Goal: Task Accomplishment & Management: Use online tool/utility

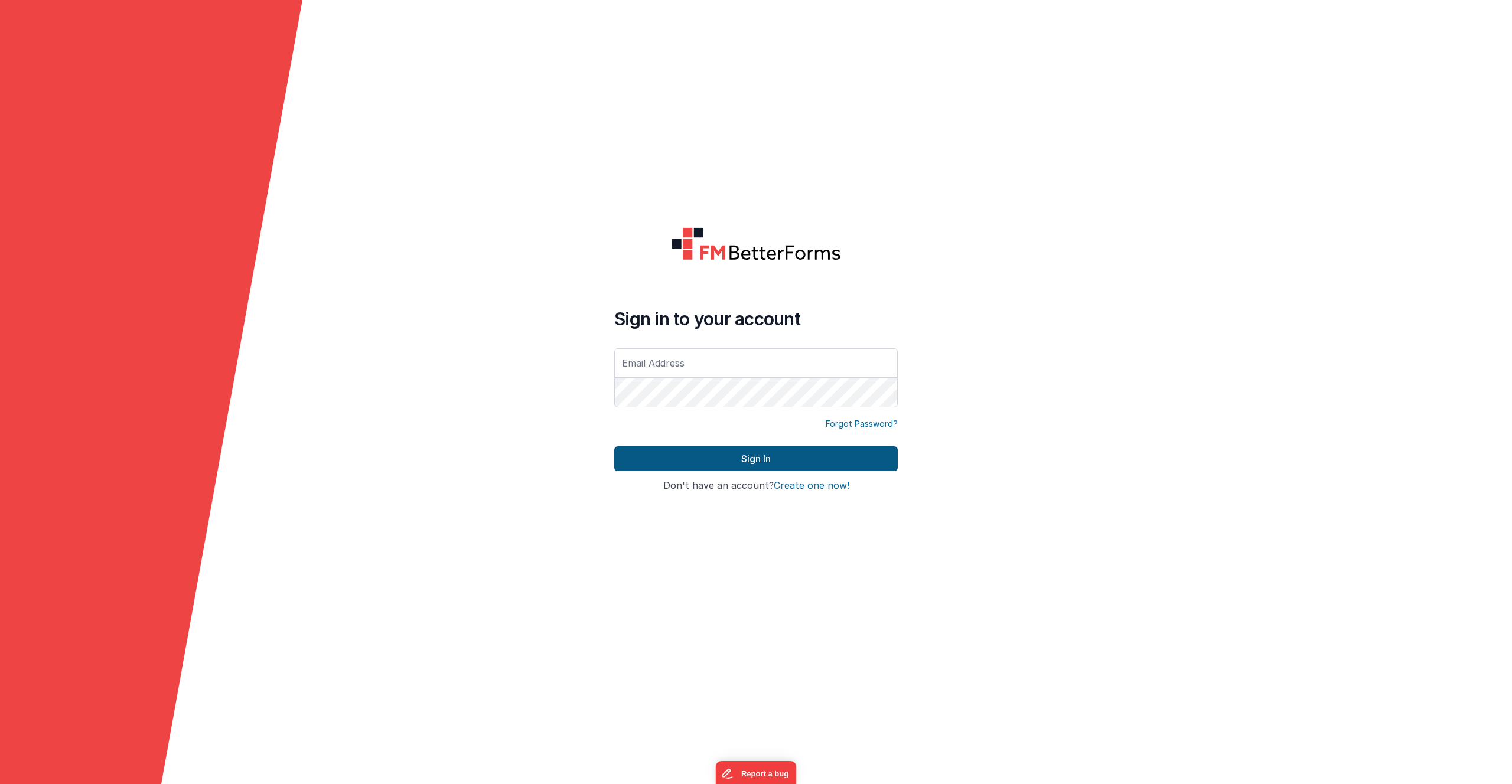
type input "[PERSON_NAME][EMAIL_ADDRESS][PERSON_NAME][DOMAIN_NAME]"
click at [773, 462] on button "Sign In" at bounding box center [756, 459] width 284 height 25
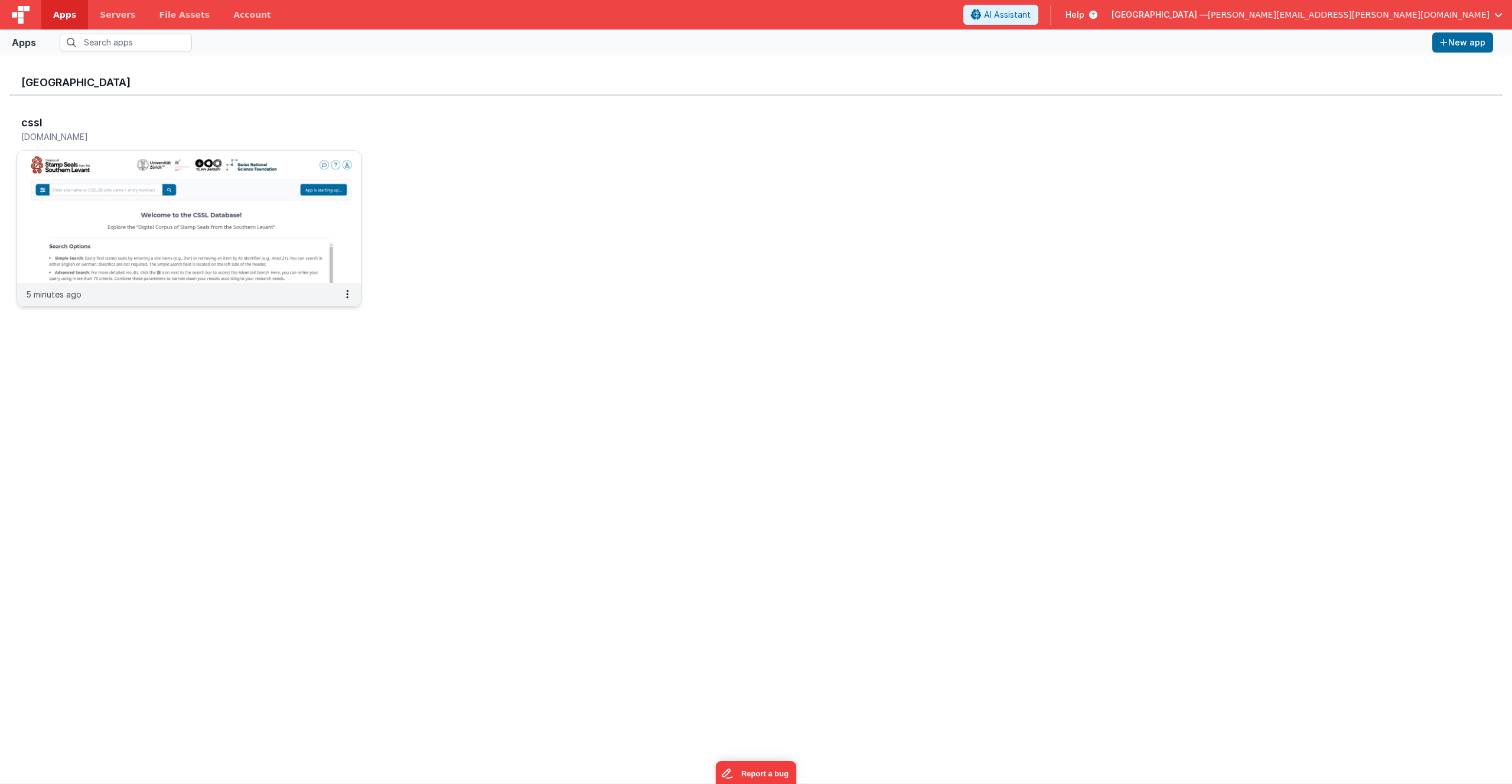
click at [301, 183] on img at bounding box center [189, 216] width 344 height 132
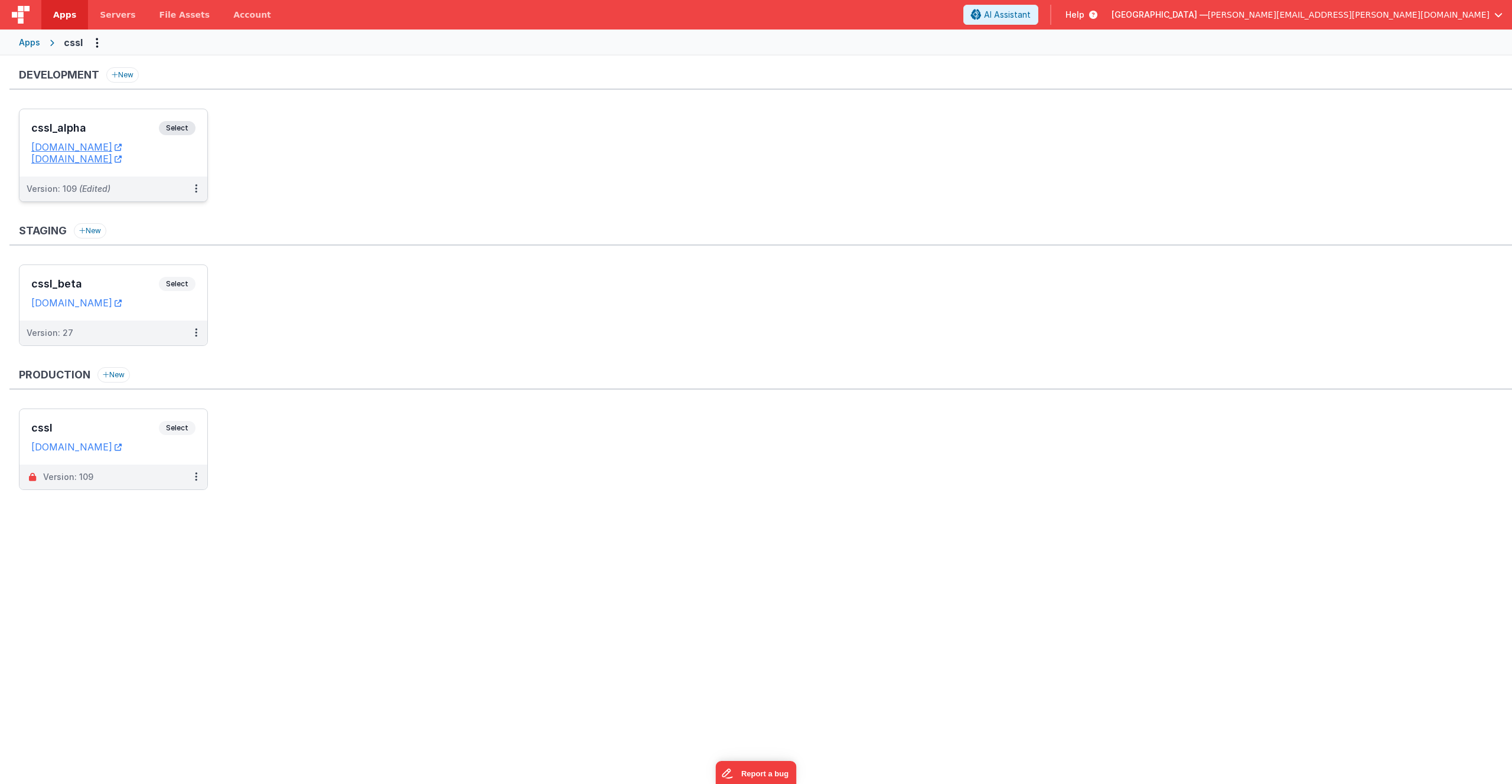
click at [188, 127] on span "Select" at bounding box center [177, 128] width 36 height 14
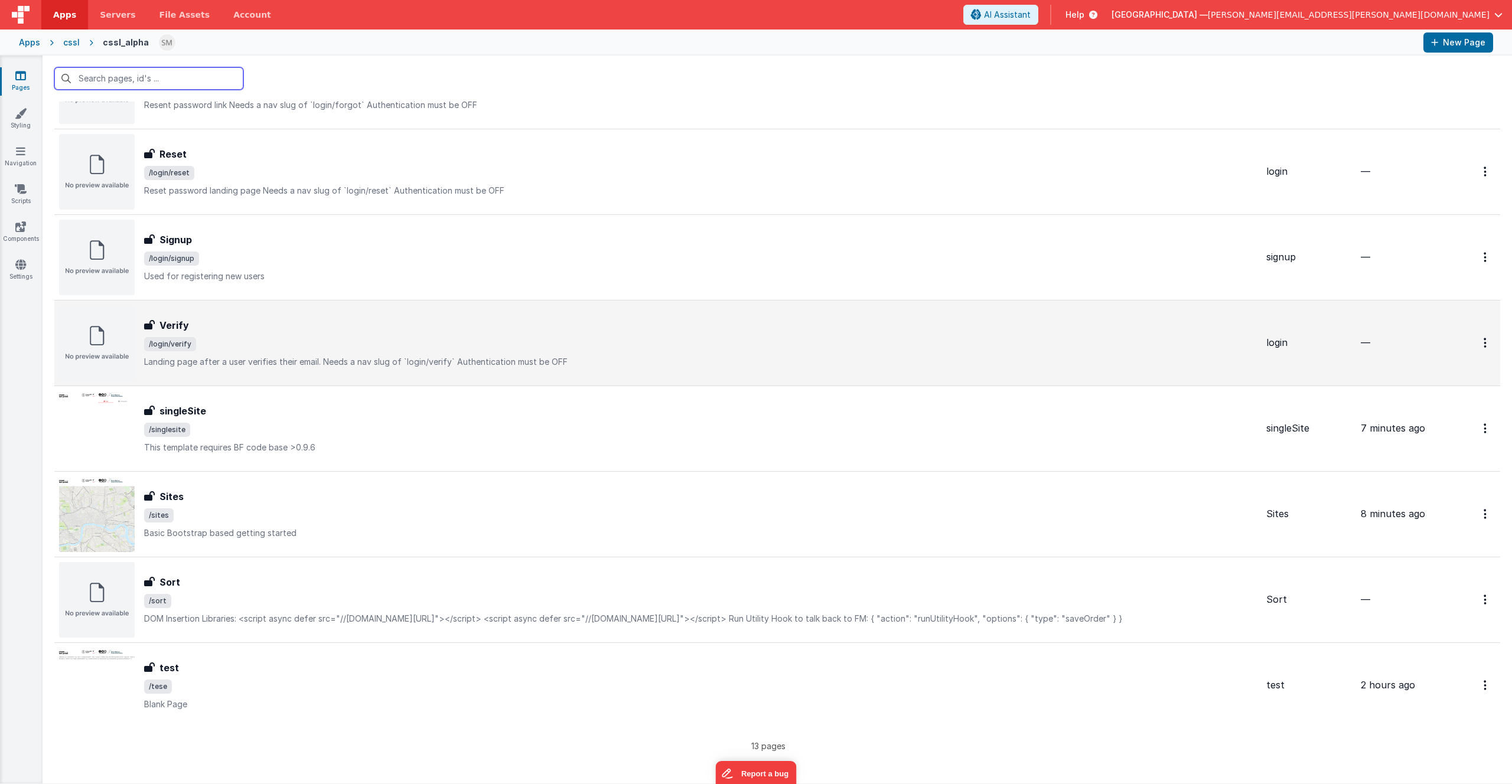
scroll to position [513, 0]
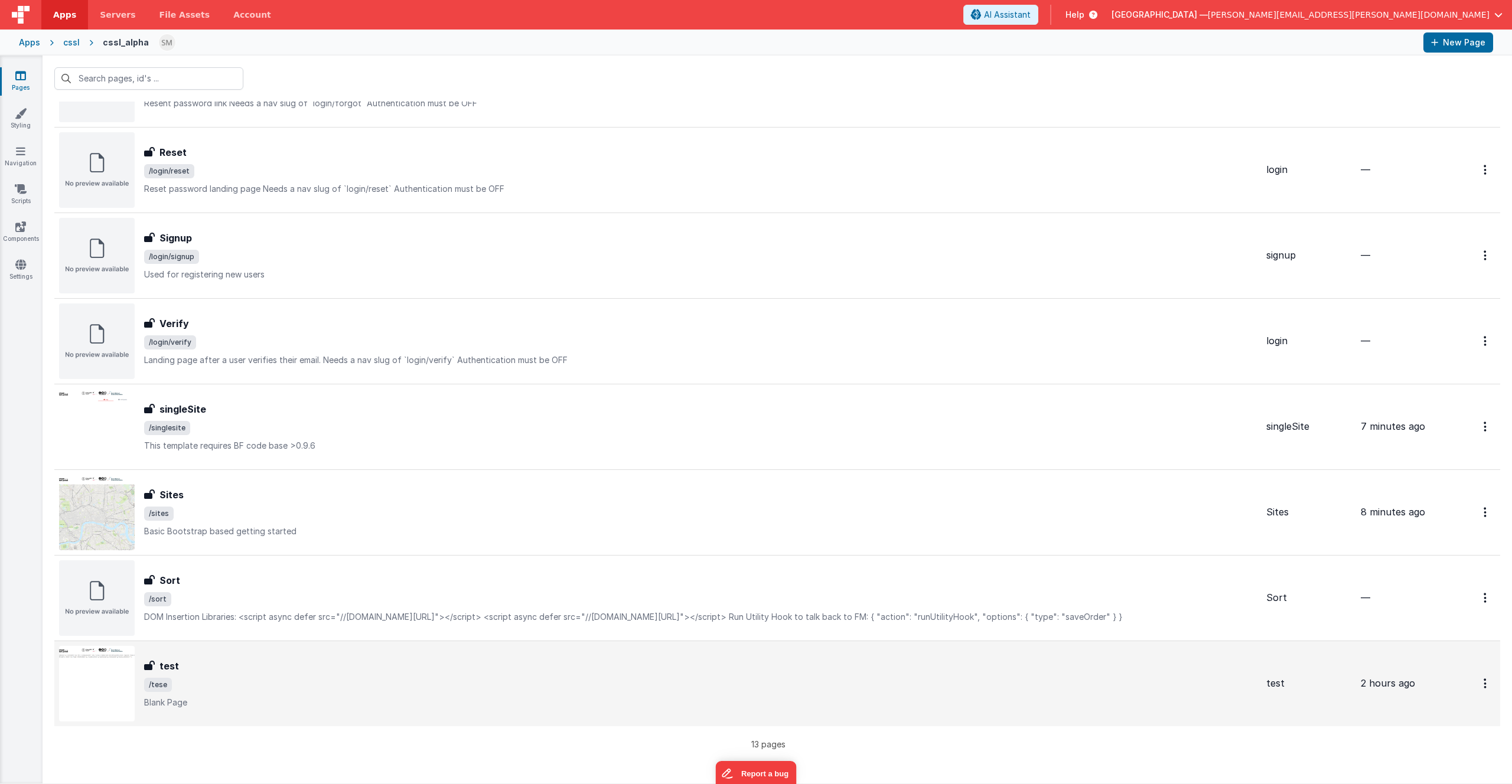
click at [162, 666] on h3 "test" at bounding box center [169, 666] width 20 height 14
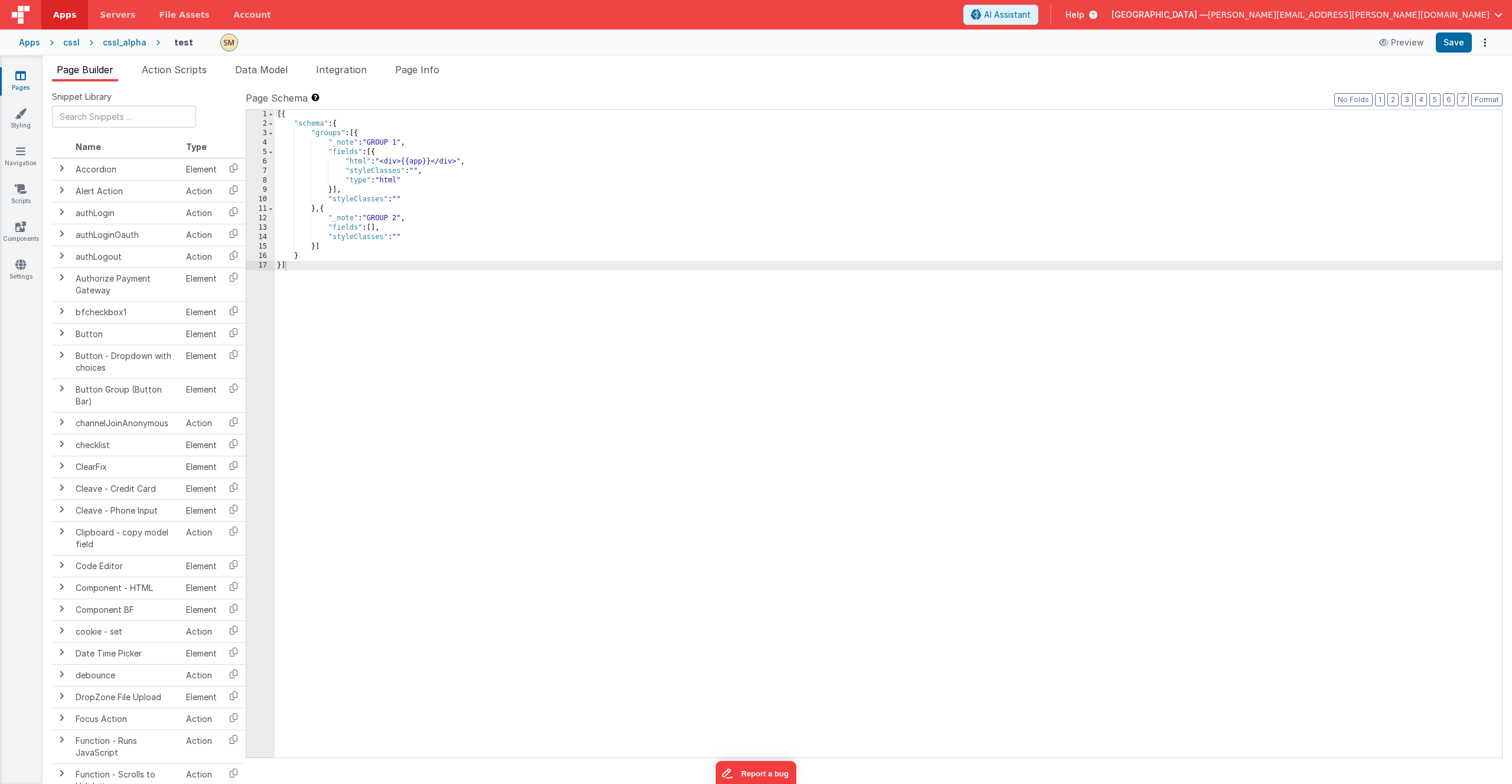
click at [380, 161] on div "[{ "schema" : { "groups" : [{ "_note" : "GROUP 1" , "fields" : [{ "html" : "<di…" at bounding box center [889, 443] width 1228 height 666
click at [252, 162] on div "6" at bounding box center [260, 162] width 29 height 10
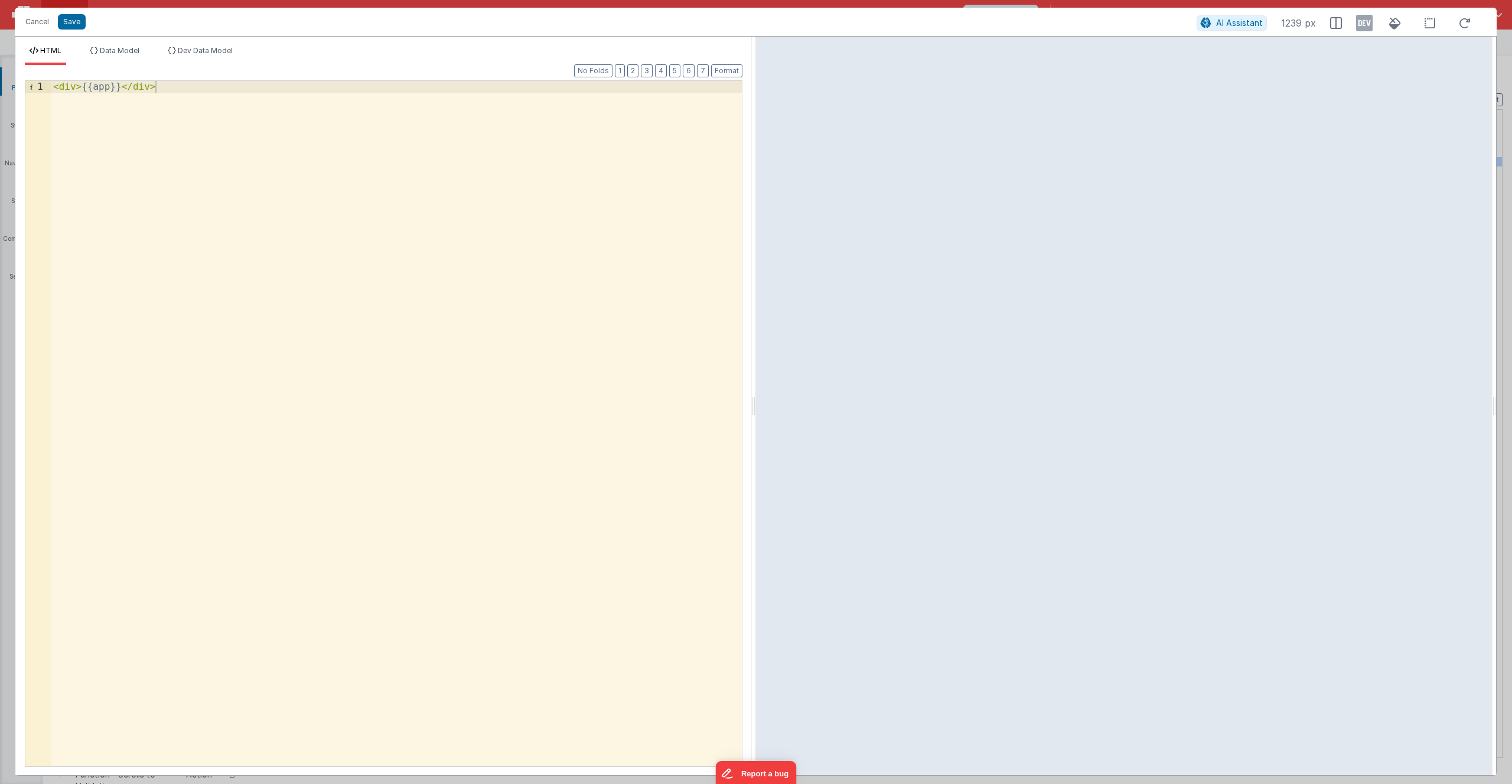
click at [111, 86] on div "< div > {{app}} </ div >" at bounding box center [396, 437] width 691 height 711
click at [62, 25] on button "Save" at bounding box center [72, 22] width 28 height 16
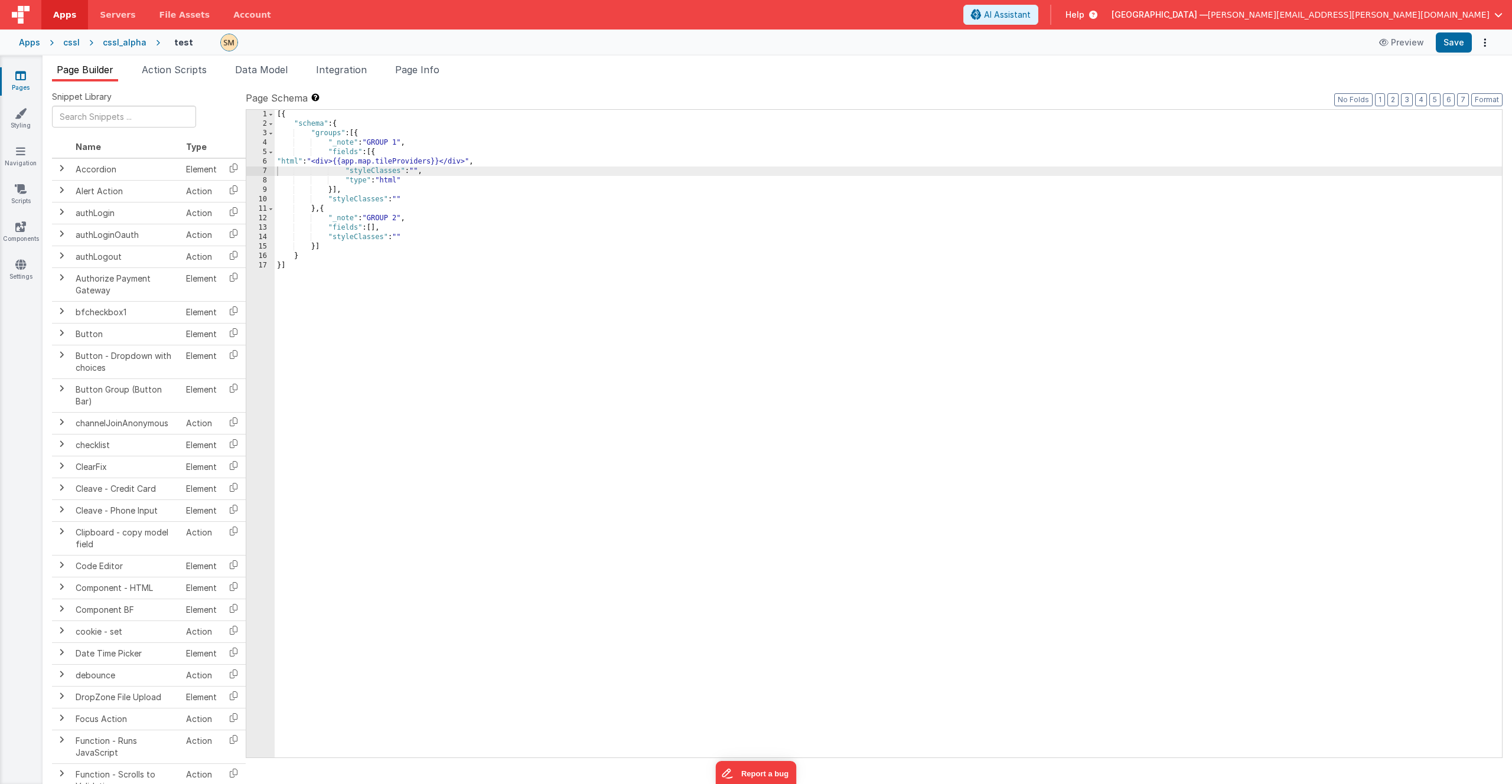
click at [1002, 85] on div "Snippet Library Name Type Accordion Element Alert Action Action authLogin Actio…" at bounding box center [777, 442] width 1470 height 722
click at [1457, 43] on button "Save" at bounding box center [1454, 42] width 36 height 20
click at [22, 74] on icon at bounding box center [21, 76] width 10 height 12
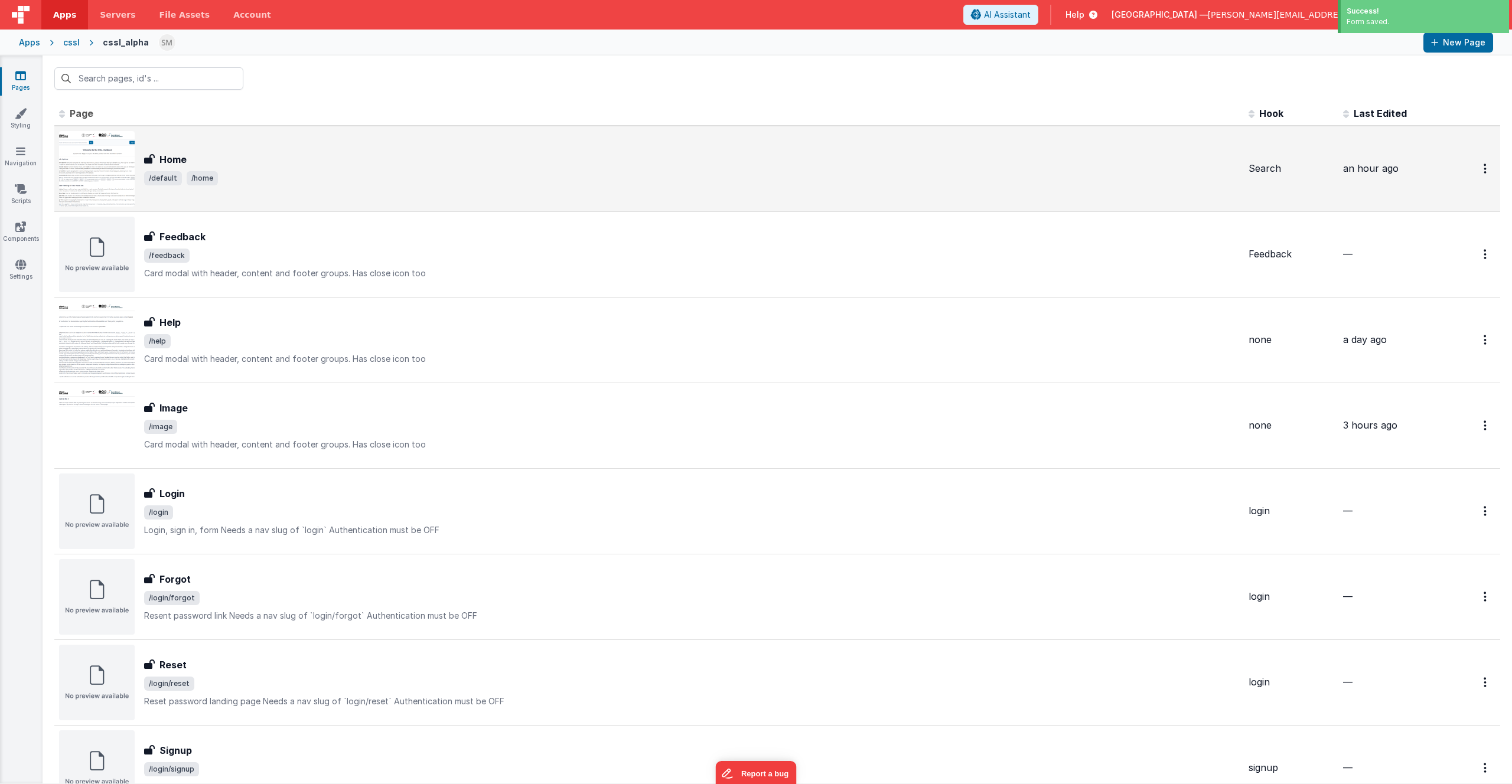
click at [241, 171] on span "/default /home" at bounding box center [692, 178] width 1095 height 14
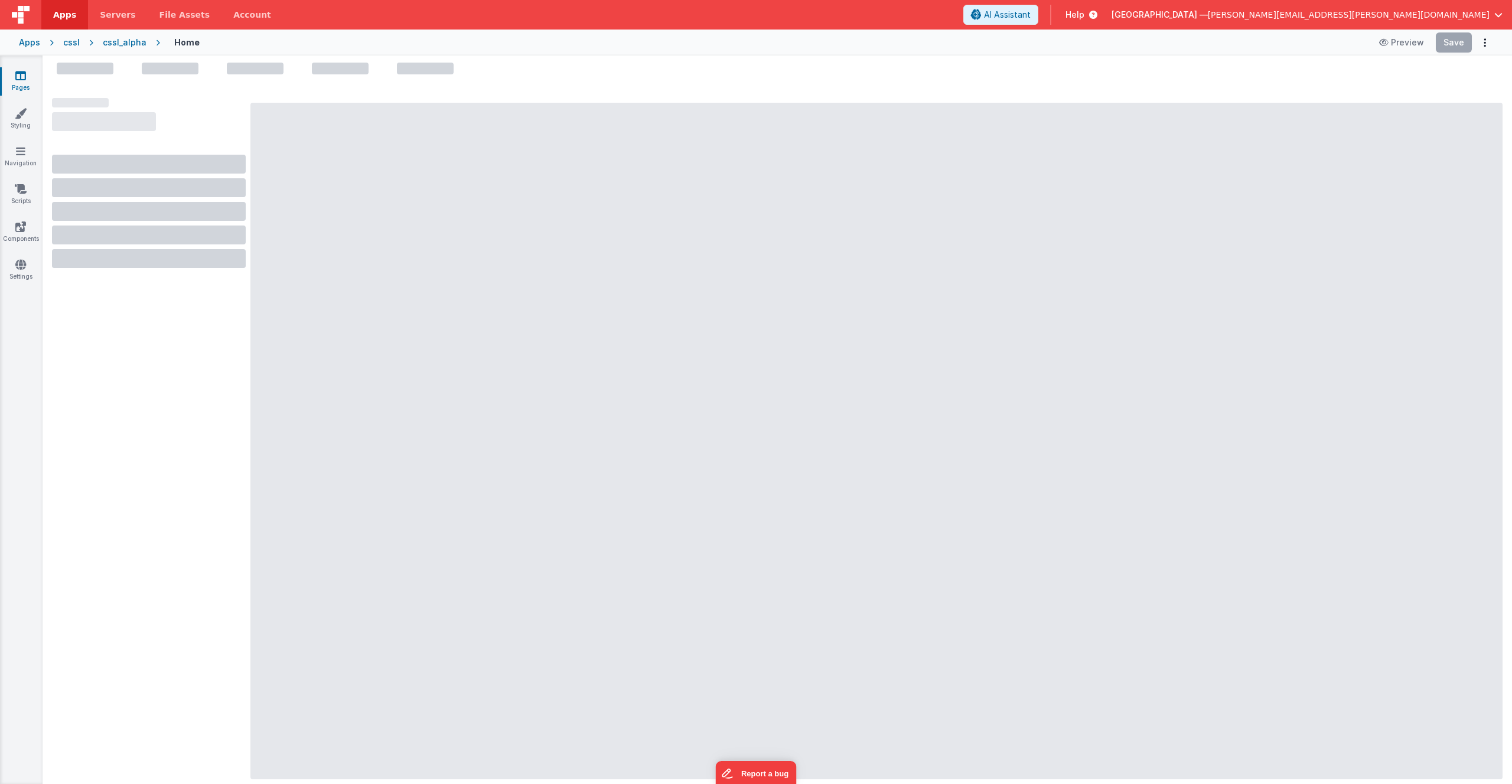
click at [473, 80] on div at bounding box center [777, 423] width 1470 height 722
click at [494, 82] on div at bounding box center [777, 423] width 1470 height 722
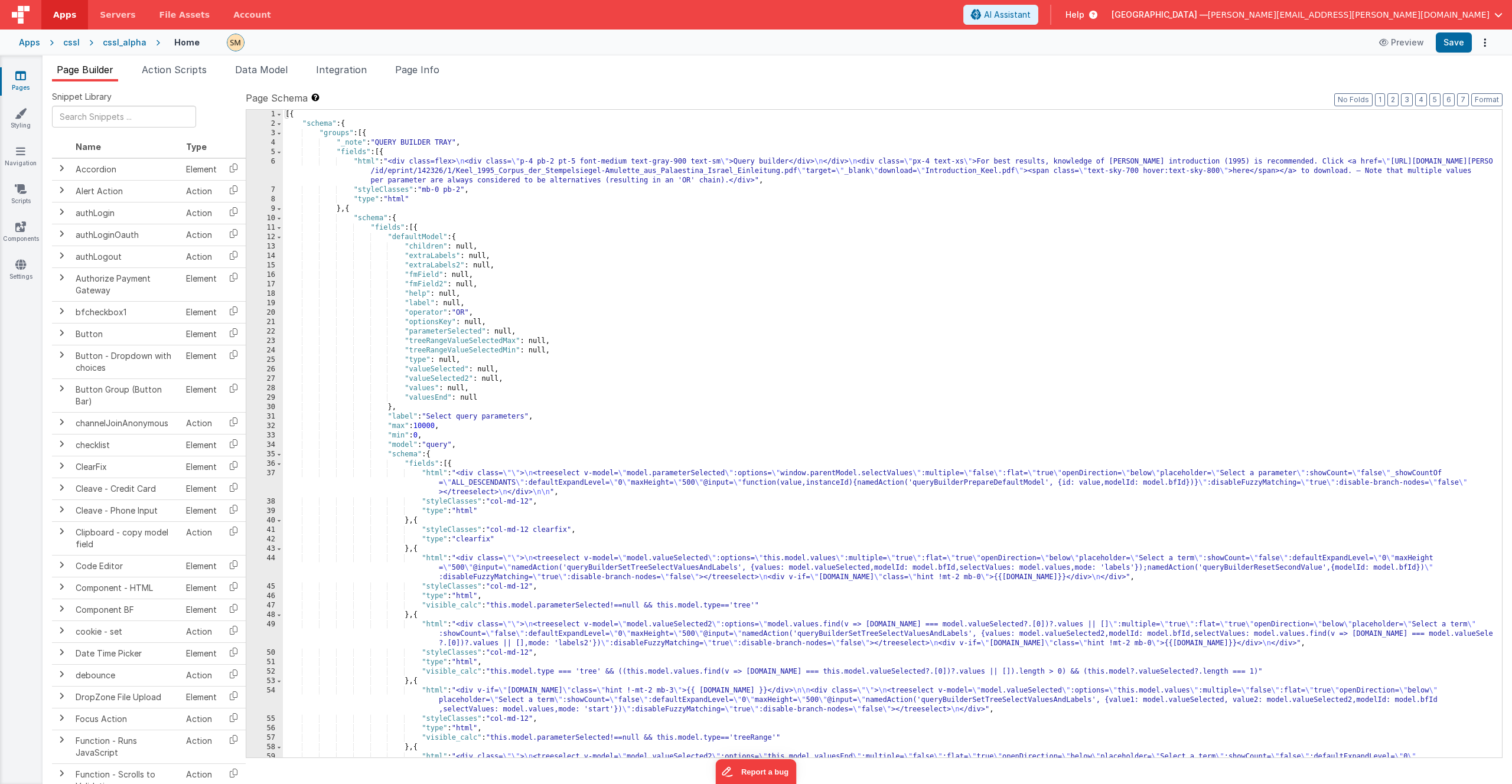
click at [21, 79] on icon at bounding box center [21, 76] width 10 height 12
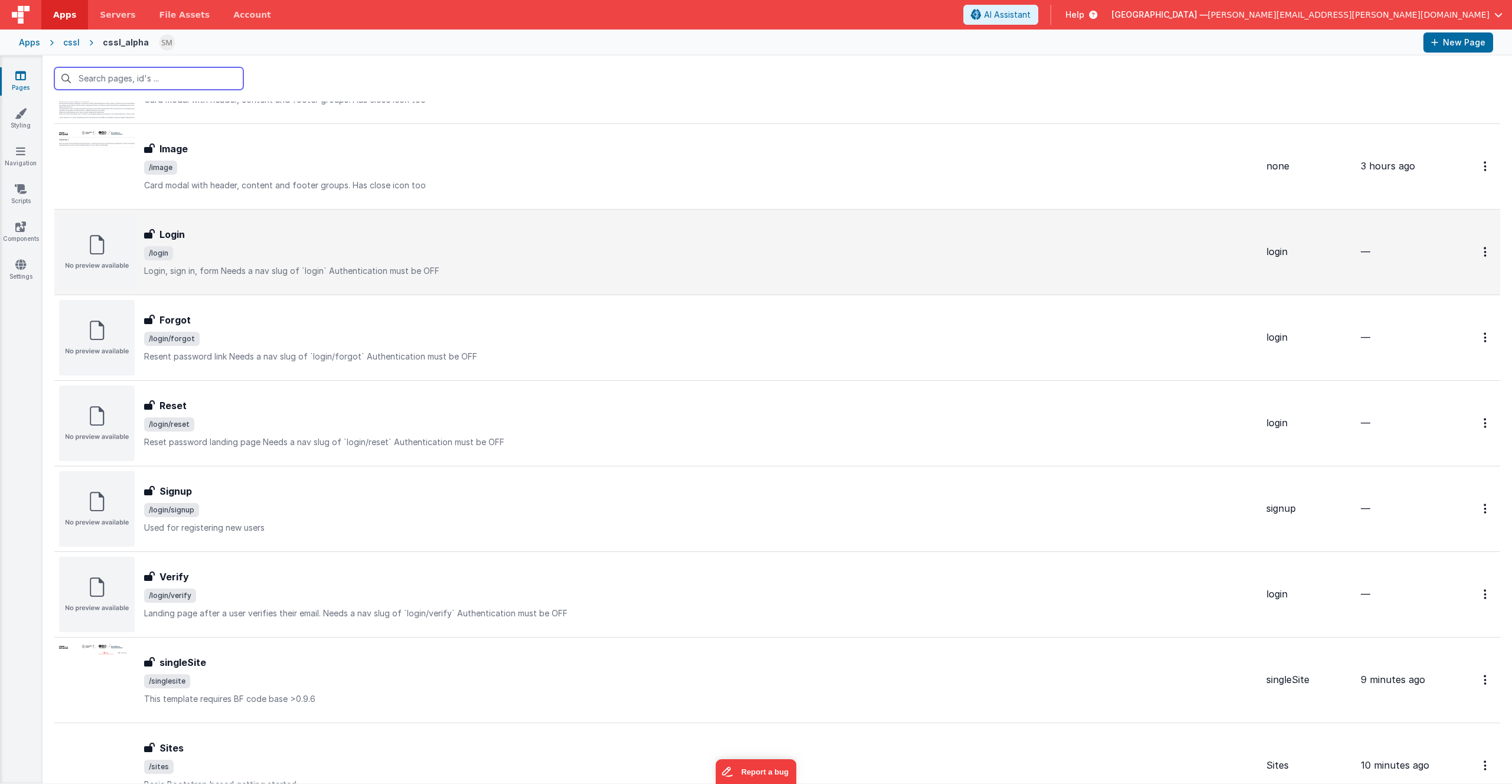
scroll to position [513, 0]
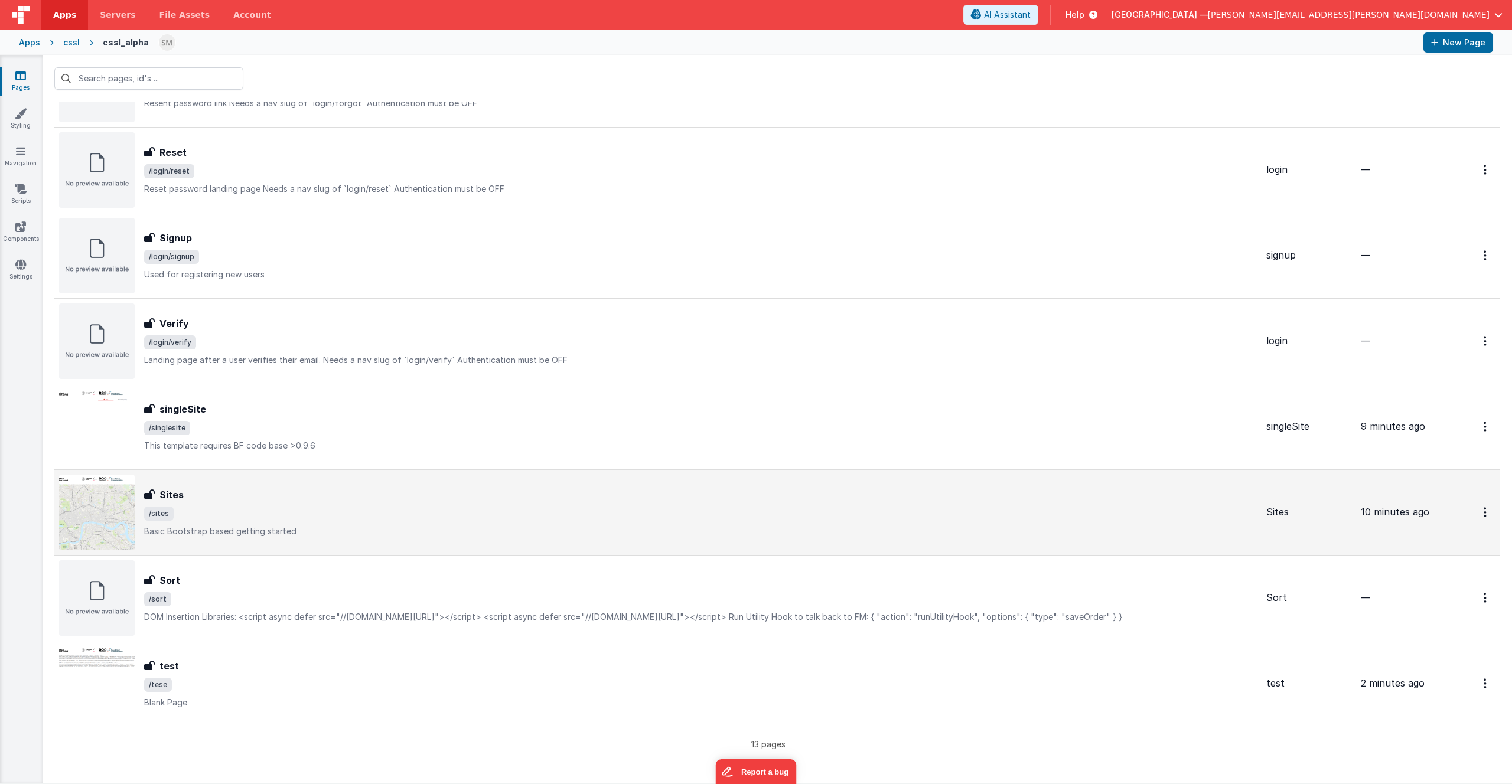
click at [115, 534] on img at bounding box center [96, 512] width 75 height 75
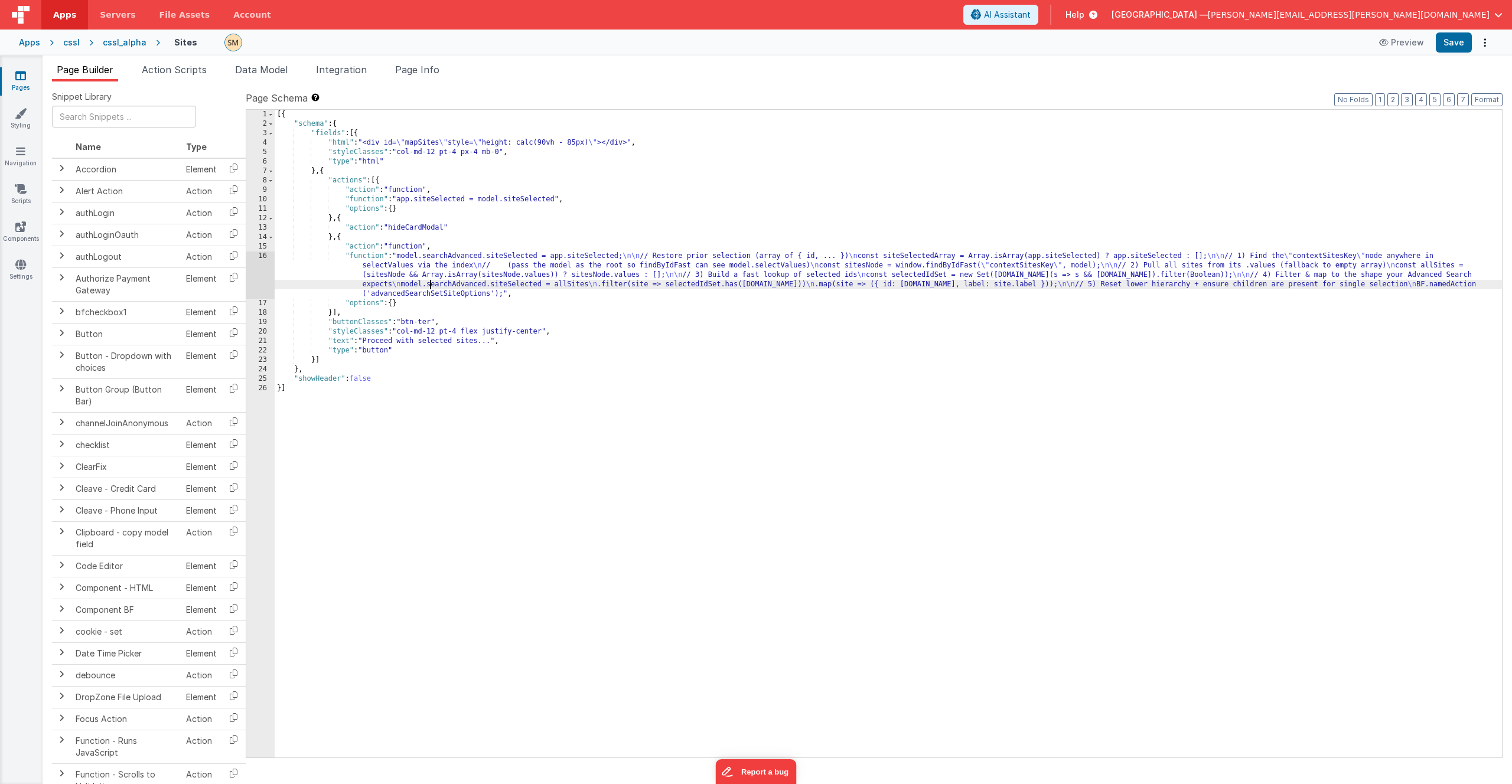
click at [431, 283] on div "[{ "schema" : { "fields" : [{ "html" : "<div id= \" mapSites \" style= \" heigh…" at bounding box center [889, 443] width 1228 height 666
click at [355, 71] on span "Integration" at bounding box center [341, 70] width 51 height 12
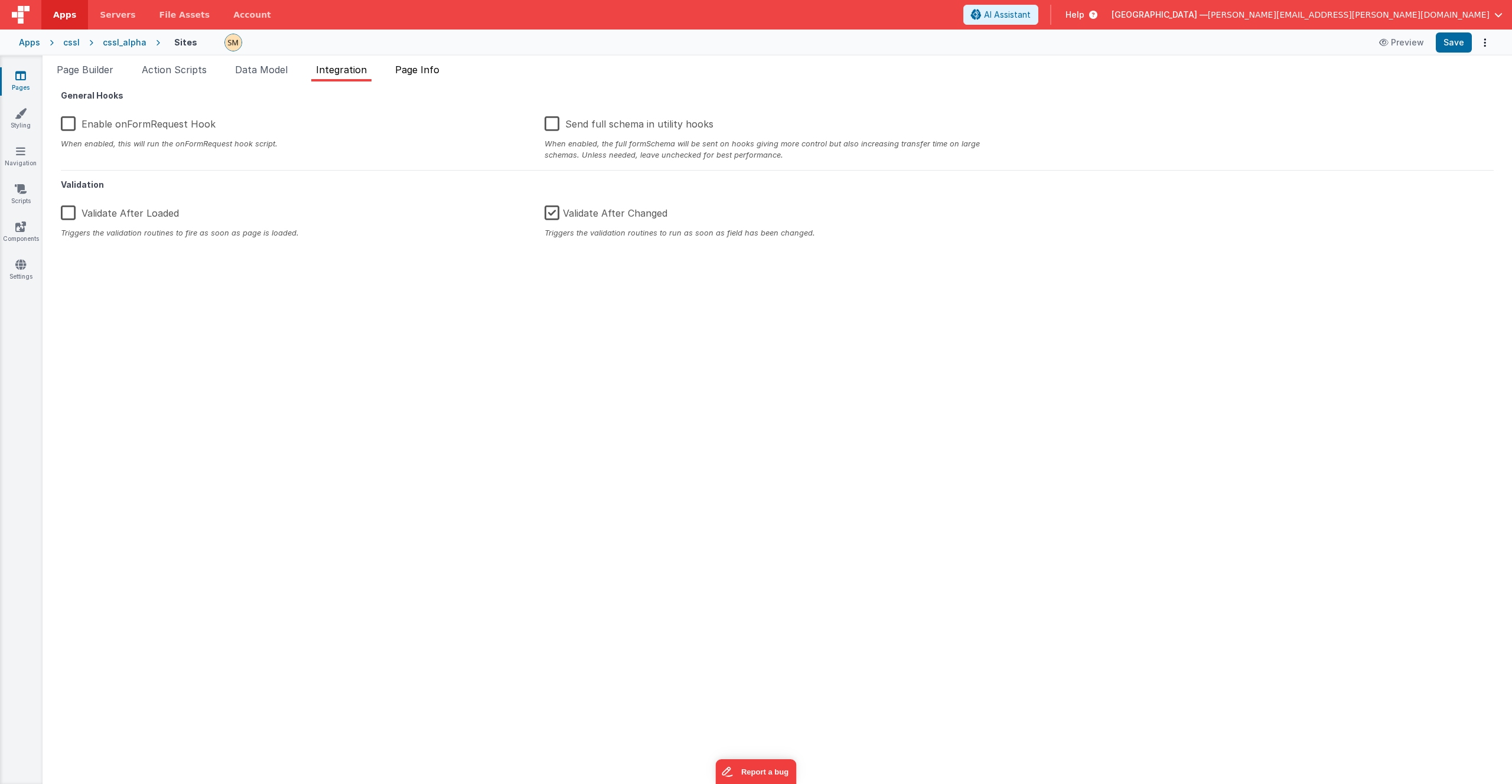
click at [439, 65] on span "Page Info" at bounding box center [417, 70] width 44 height 12
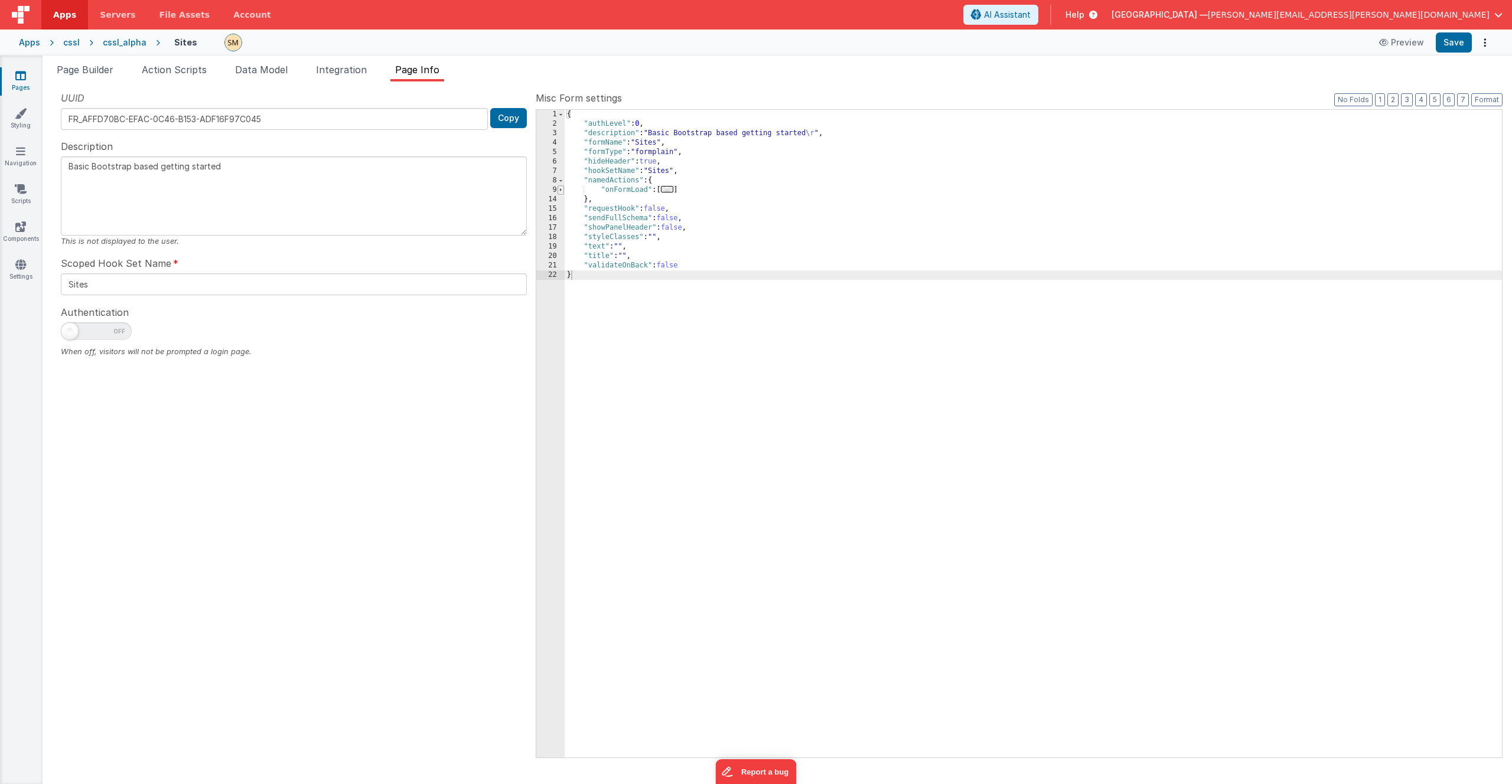
click at [560, 190] on span at bounding box center [561, 190] width 7 height 10
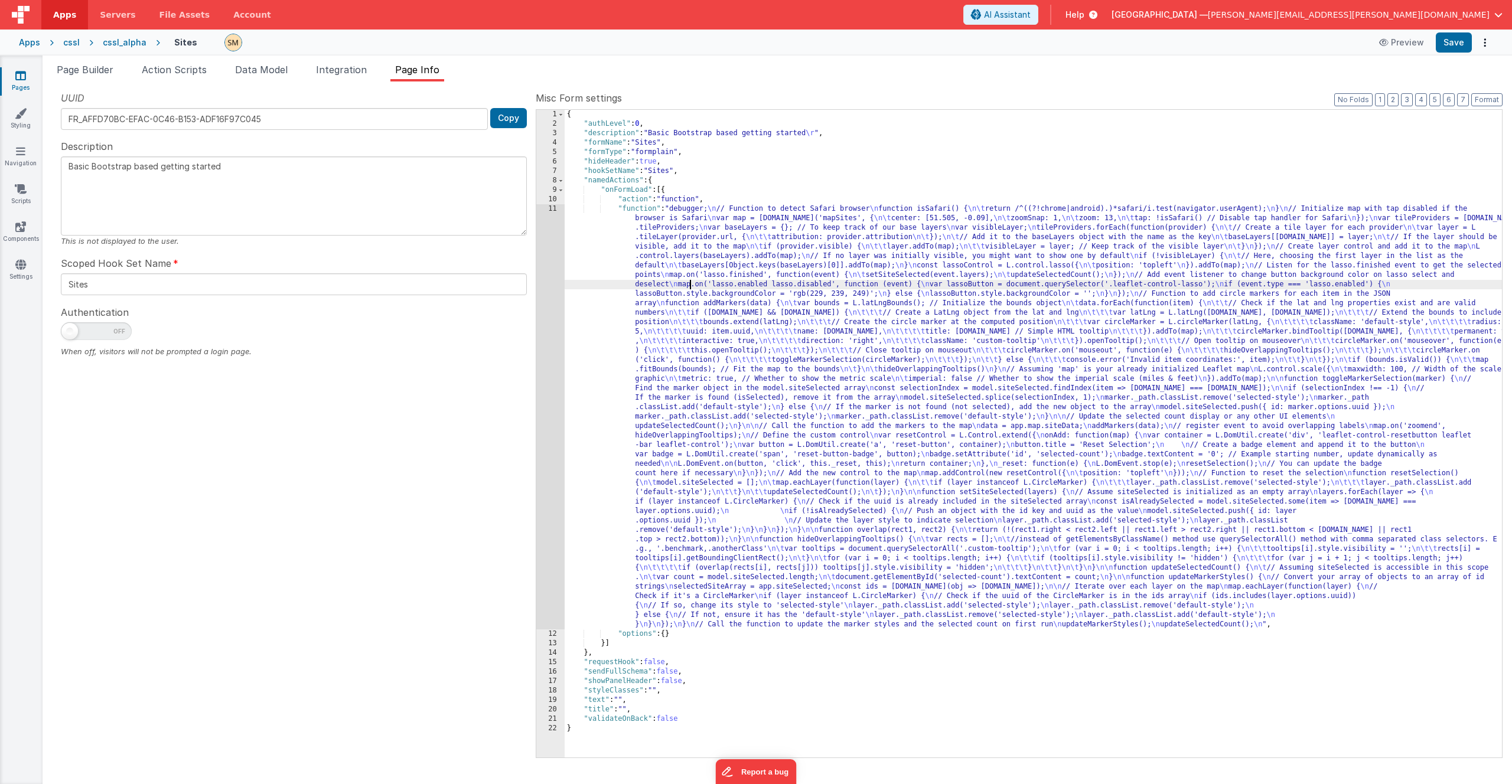
click at [689, 282] on div "{ "authLevel" : 0 , "description" : "Basic Bootstrap based getting started \r "…" at bounding box center [1033, 443] width 937 height 666
click at [555, 297] on div "11" at bounding box center [550, 417] width 29 height 425
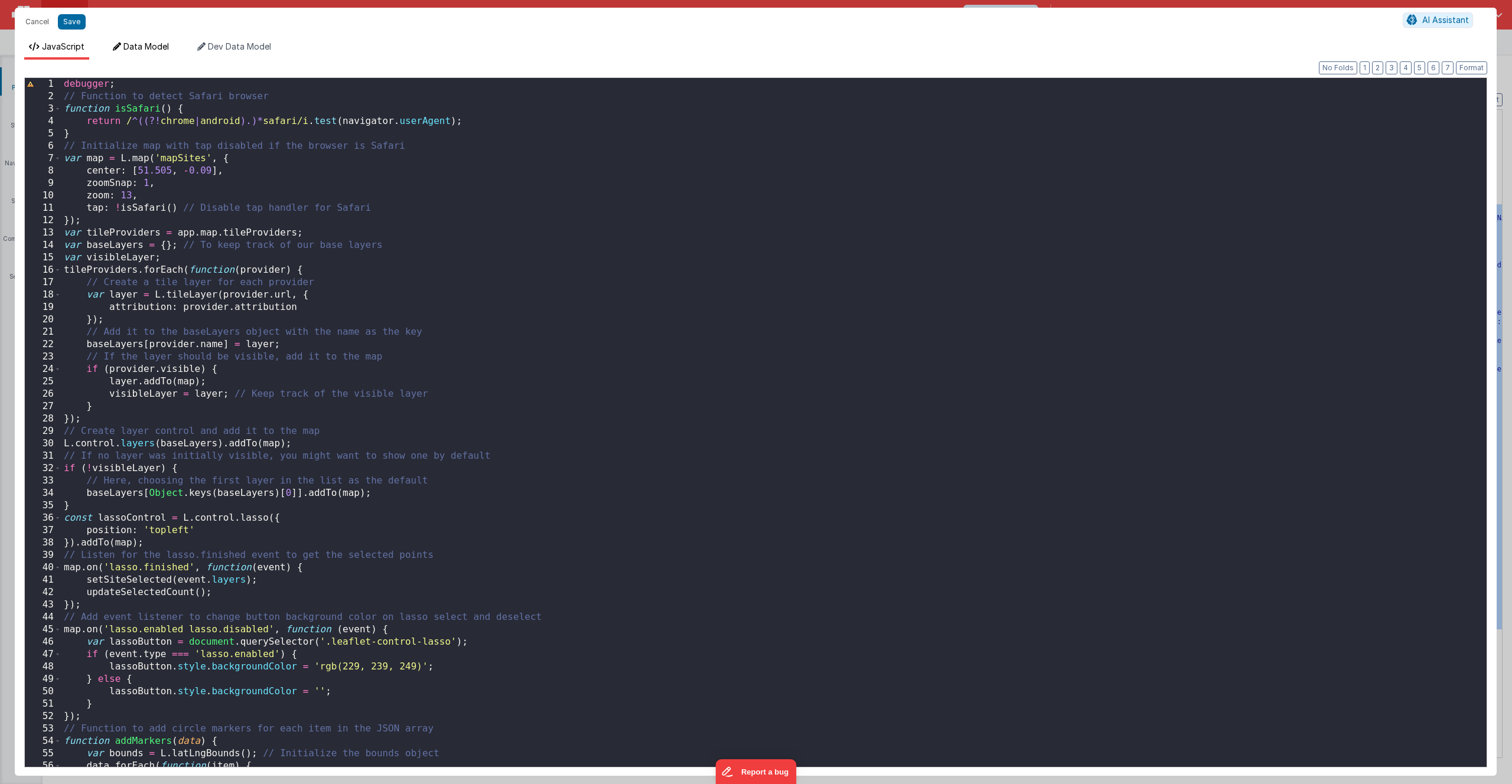
click at [151, 49] on span "Data Model" at bounding box center [146, 47] width 46 height 10
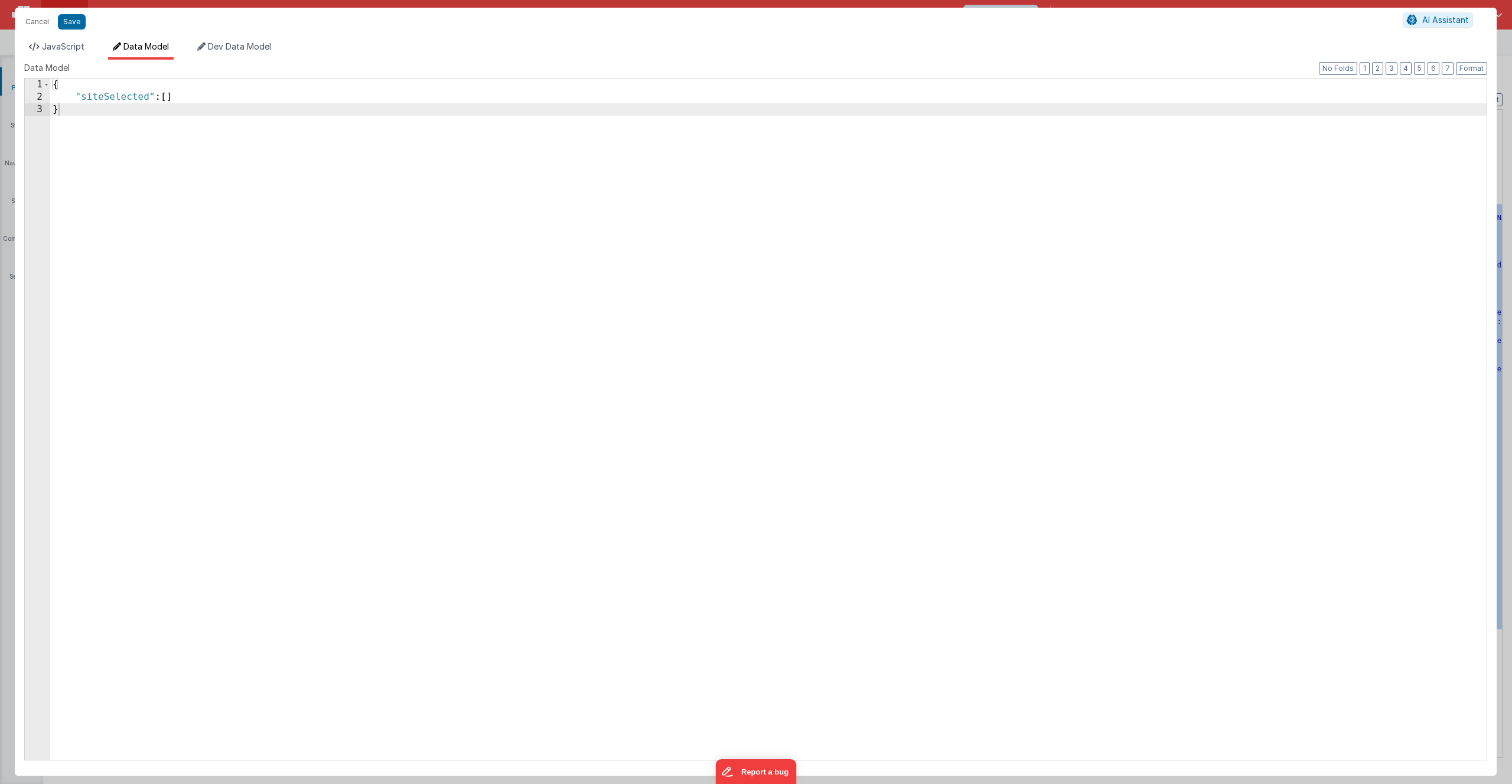
click at [186, 99] on div "{ "siteSelected" : [ ] }" at bounding box center [769, 431] width 1437 height 706
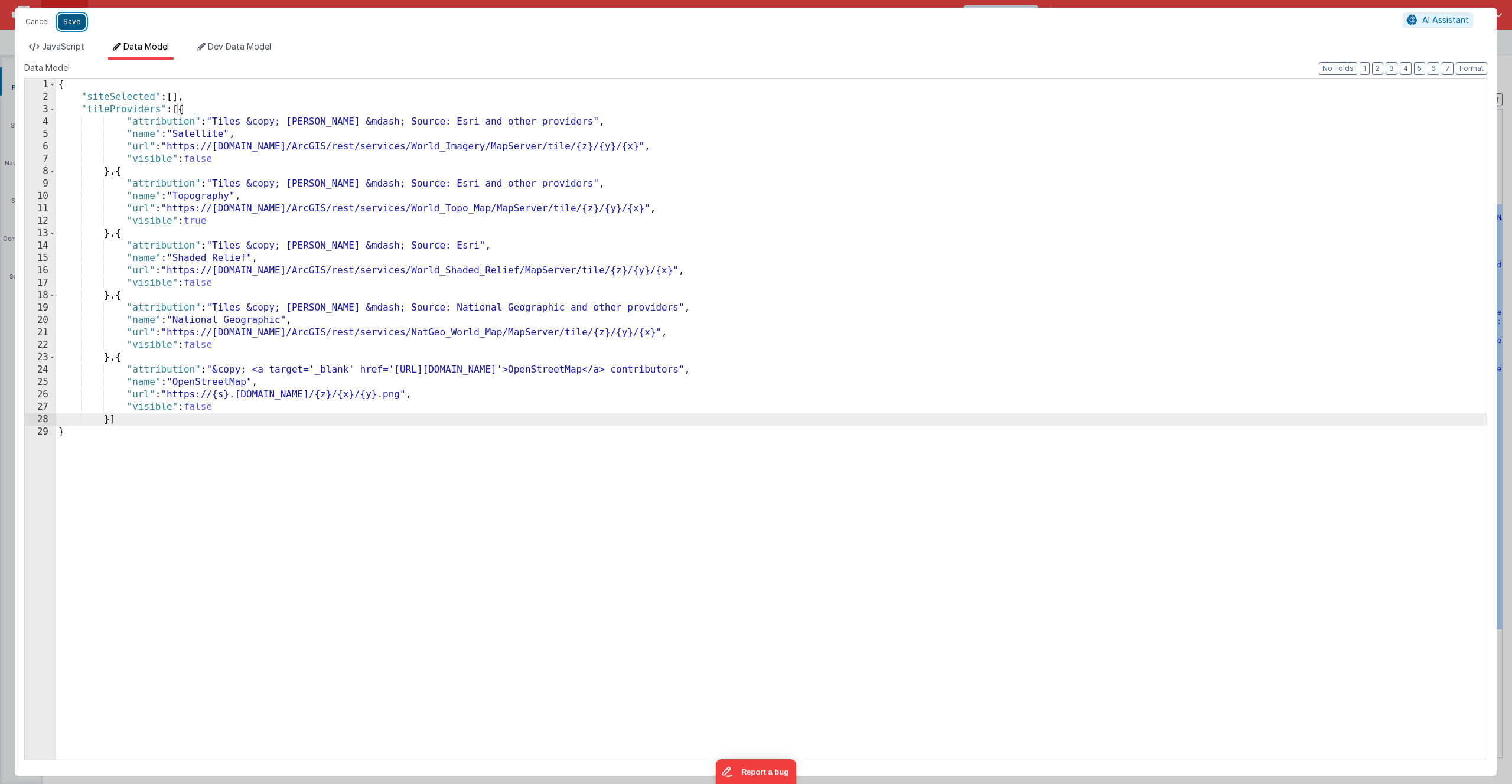
click at [73, 23] on button "Save" at bounding box center [72, 22] width 28 height 16
type textarea "Basic Bootstrap based getting started"
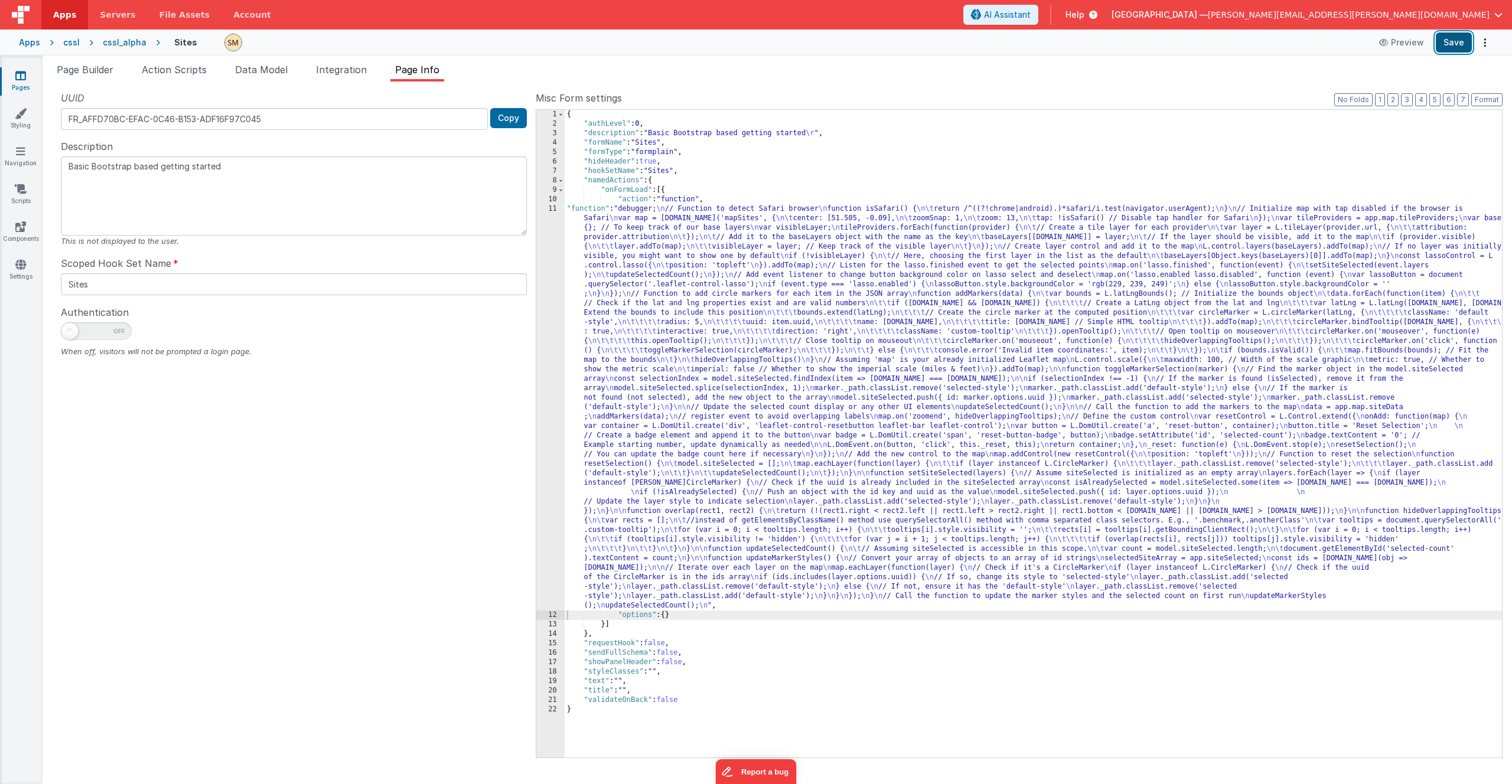
click at [1452, 43] on button "Save" at bounding box center [1454, 42] width 36 height 20
click at [22, 75] on icon at bounding box center [21, 76] width 10 height 12
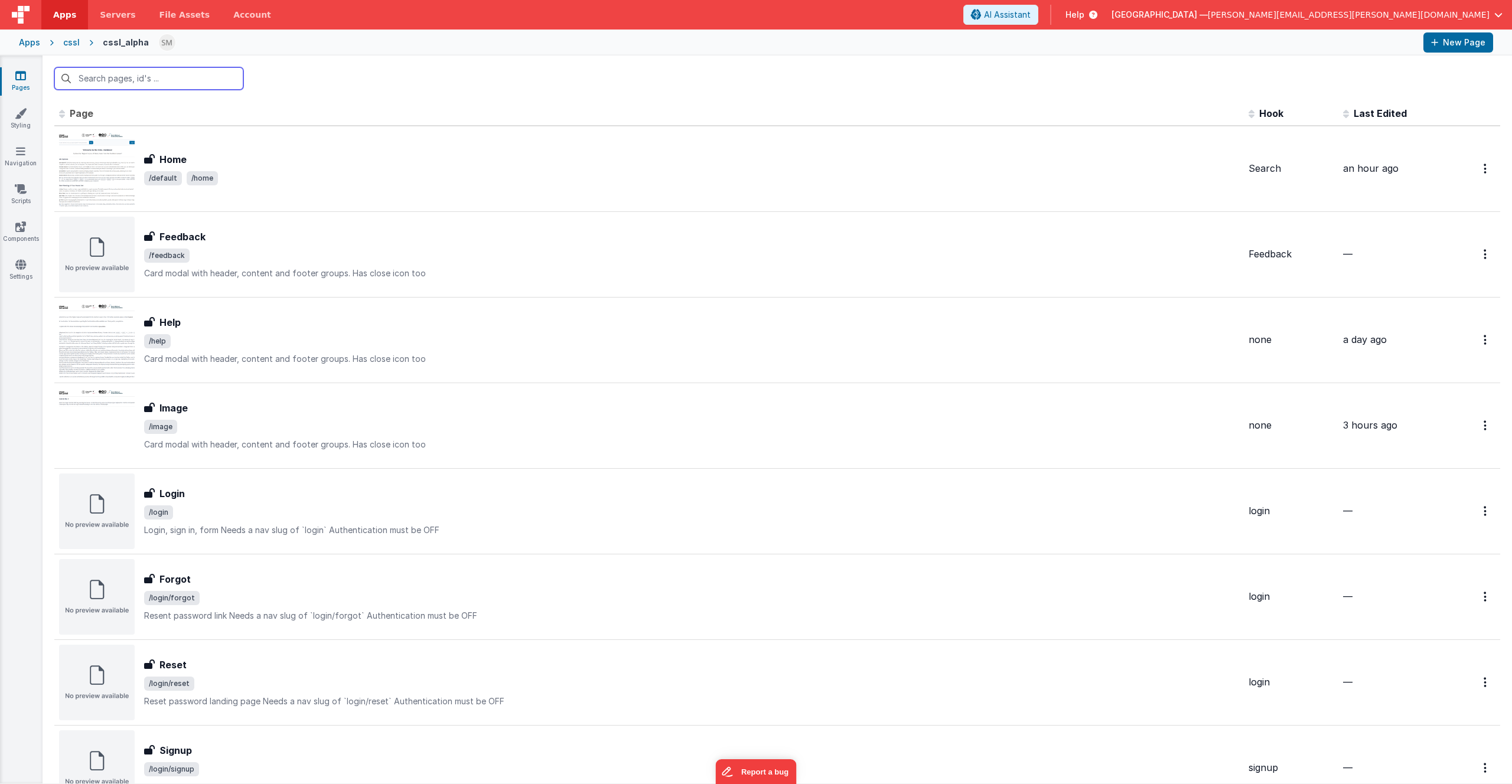
scroll to position [513, 0]
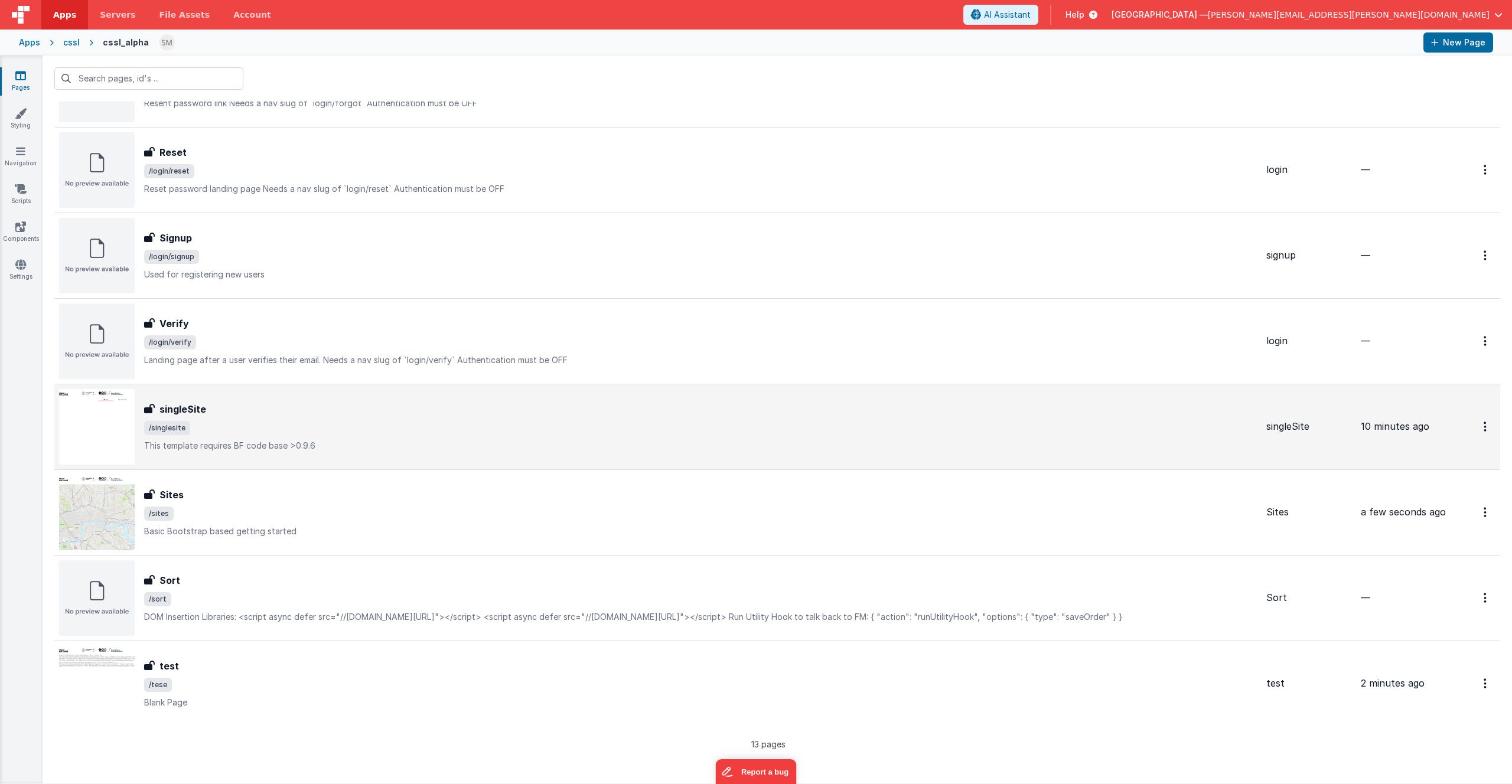
click at [122, 413] on img at bounding box center [96, 426] width 75 height 75
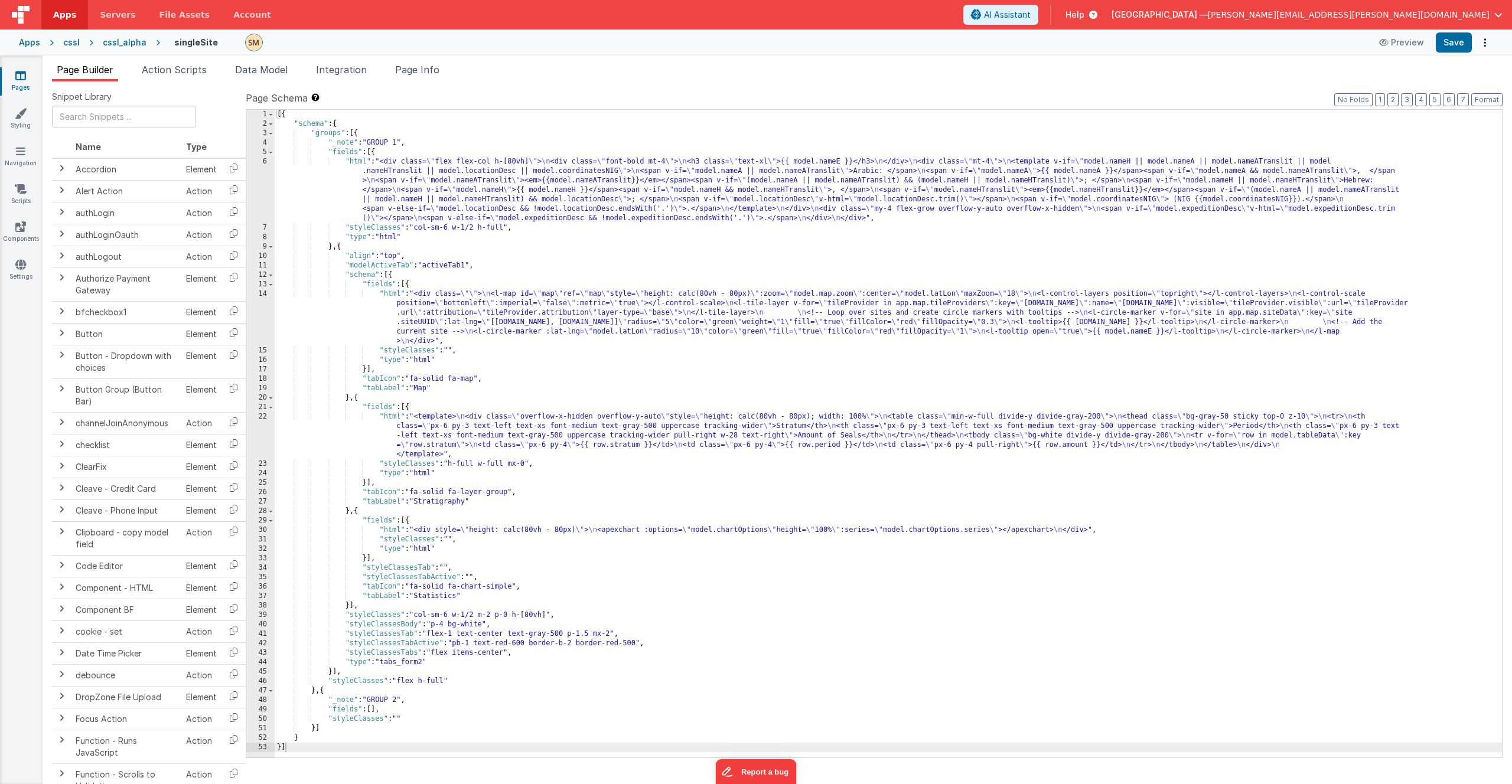
click at [469, 315] on div "[{ "schema" : { "groups" : [{ "_note" : "GROUP 1" , "fields" : [{ "html" : "<di…" at bounding box center [889, 443] width 1228 height 666
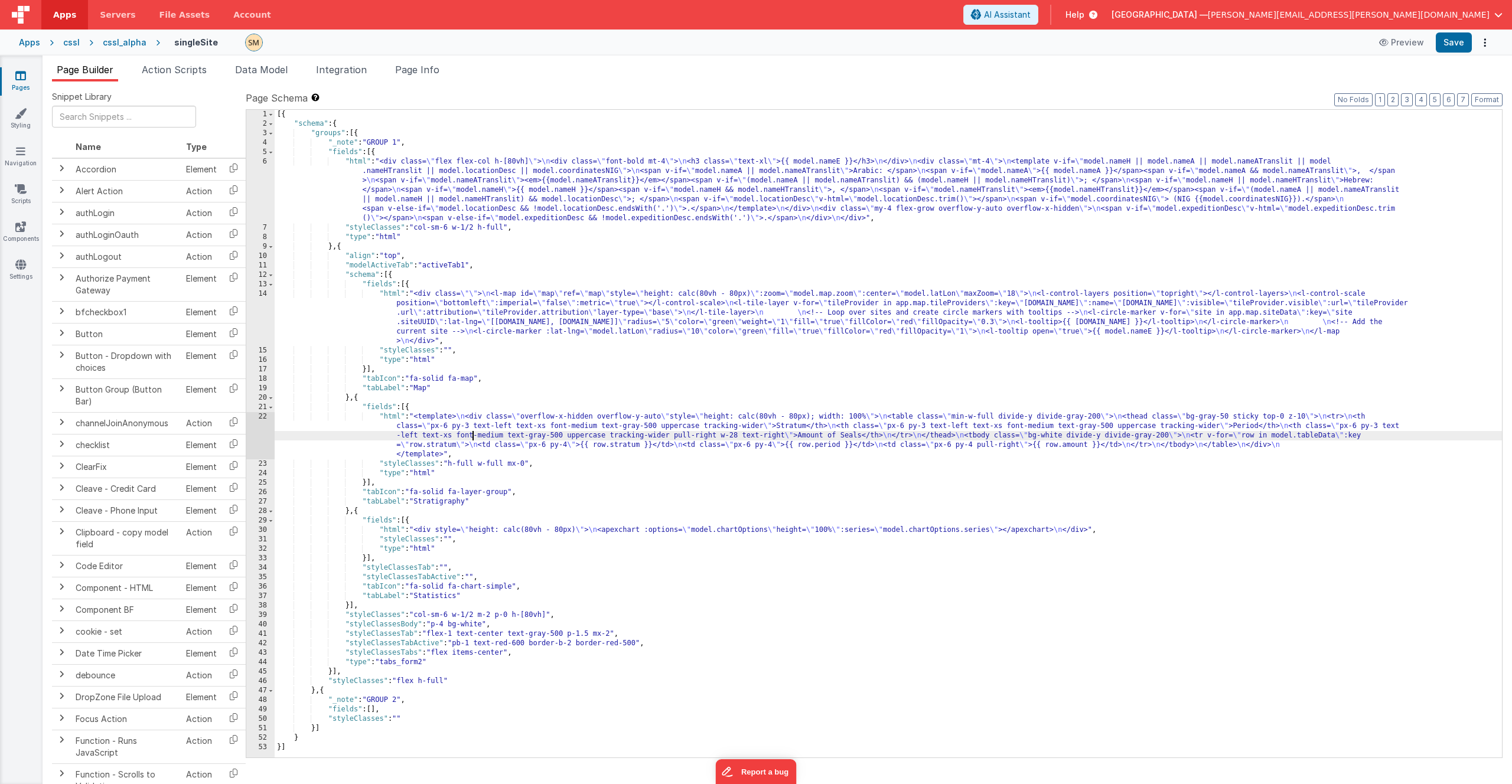
click at [473, 433] on div "[{ "schema" : { "groups" : [{ "_note" : "GROUP 1" , "fields" : [{ "html" : "<di…" at bounding box center [889, 443] width 1228 height 666
click at [488, 299] on div "[{ "schema" : { "groups" : [{ "_note" : "GROUP 1" , "fields" : [{ "html" : "<di…" at bounding box center [889, 443] width 1228 height 666
click at [259, 309] on div "14" at bounding box center [260, 318] width 29 height 57
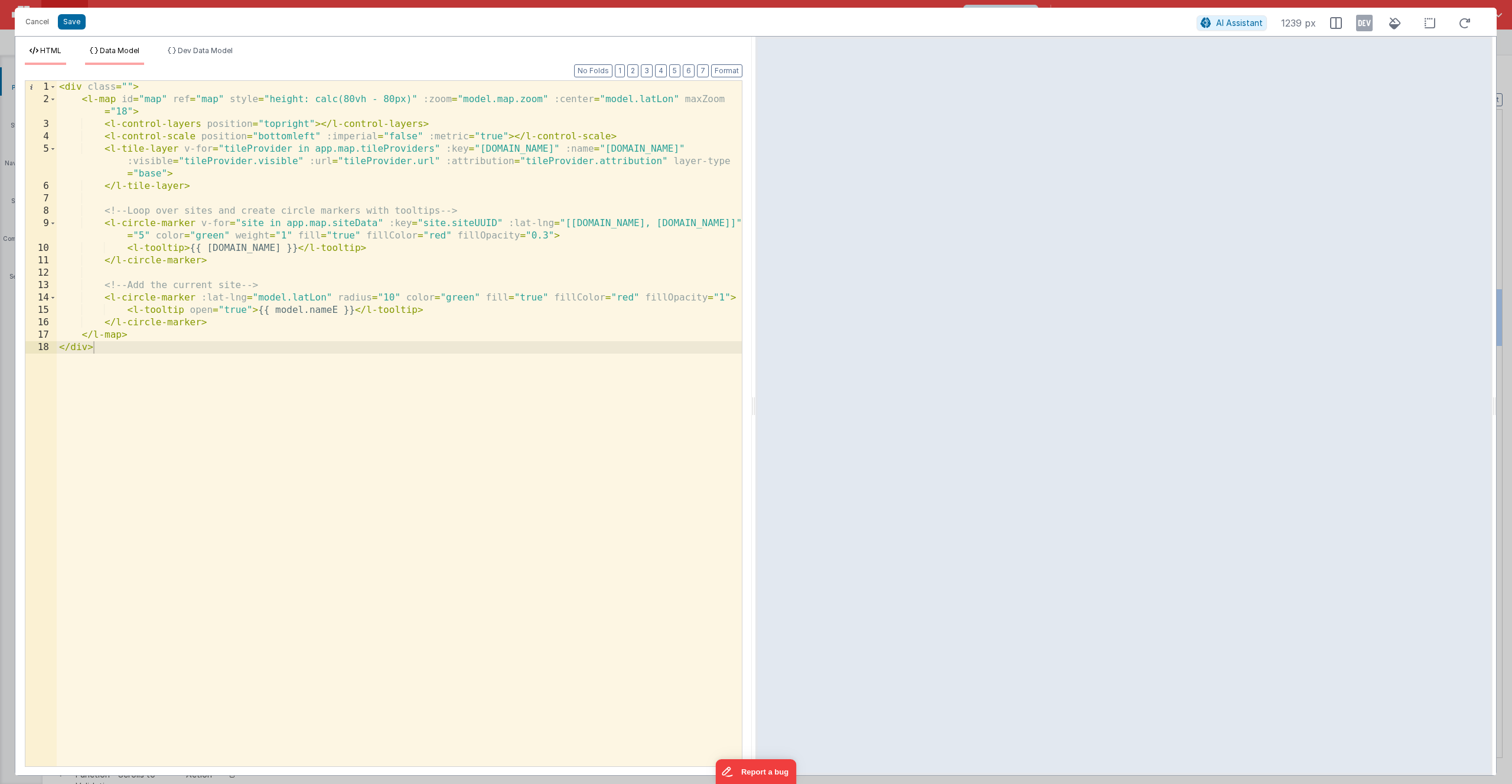
click at [120, 54] on span "Data Model" at bounding box center [119, 50] width 40 height 9
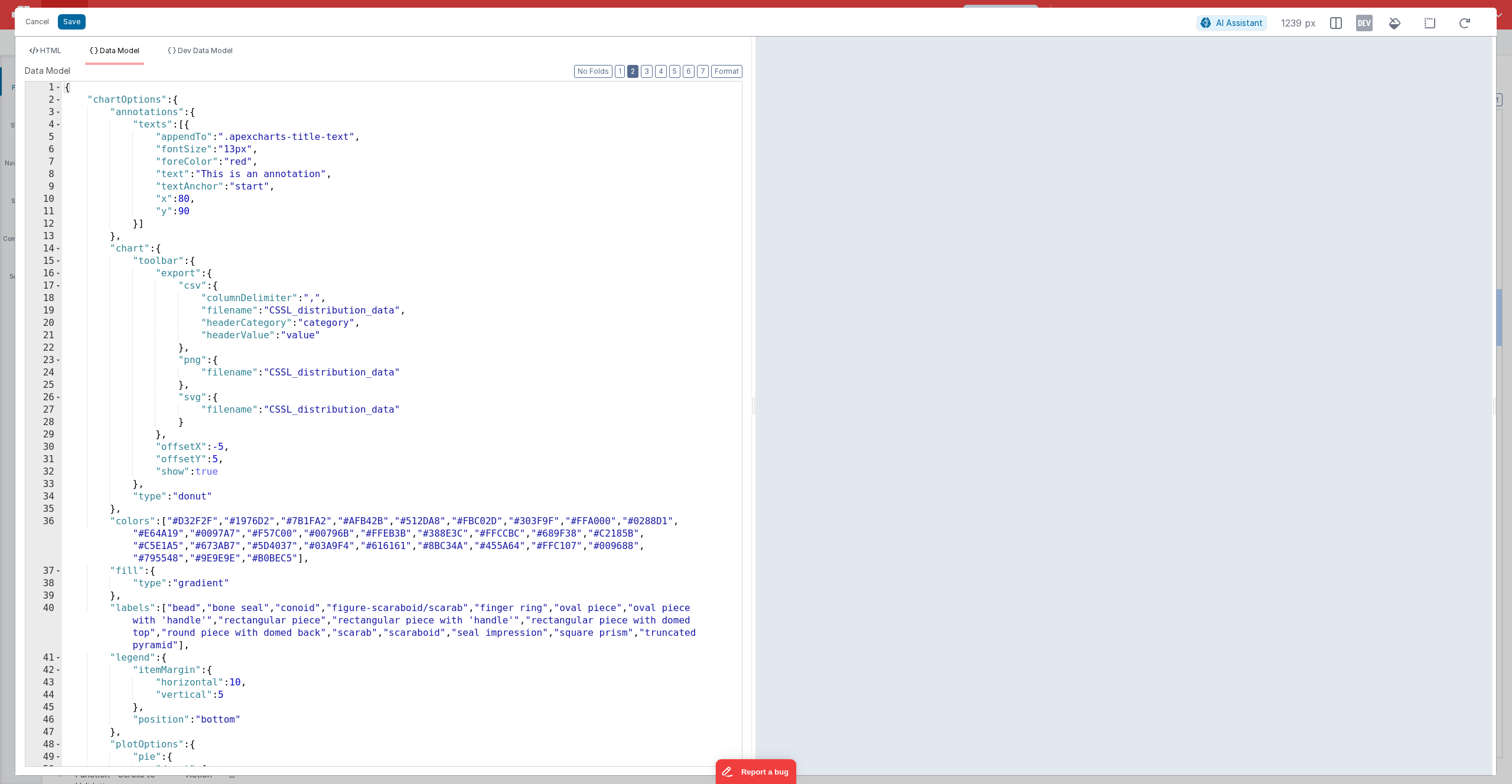
click at [637, 72] on button "2" at bounding box center [633, 71] width 11 height 13
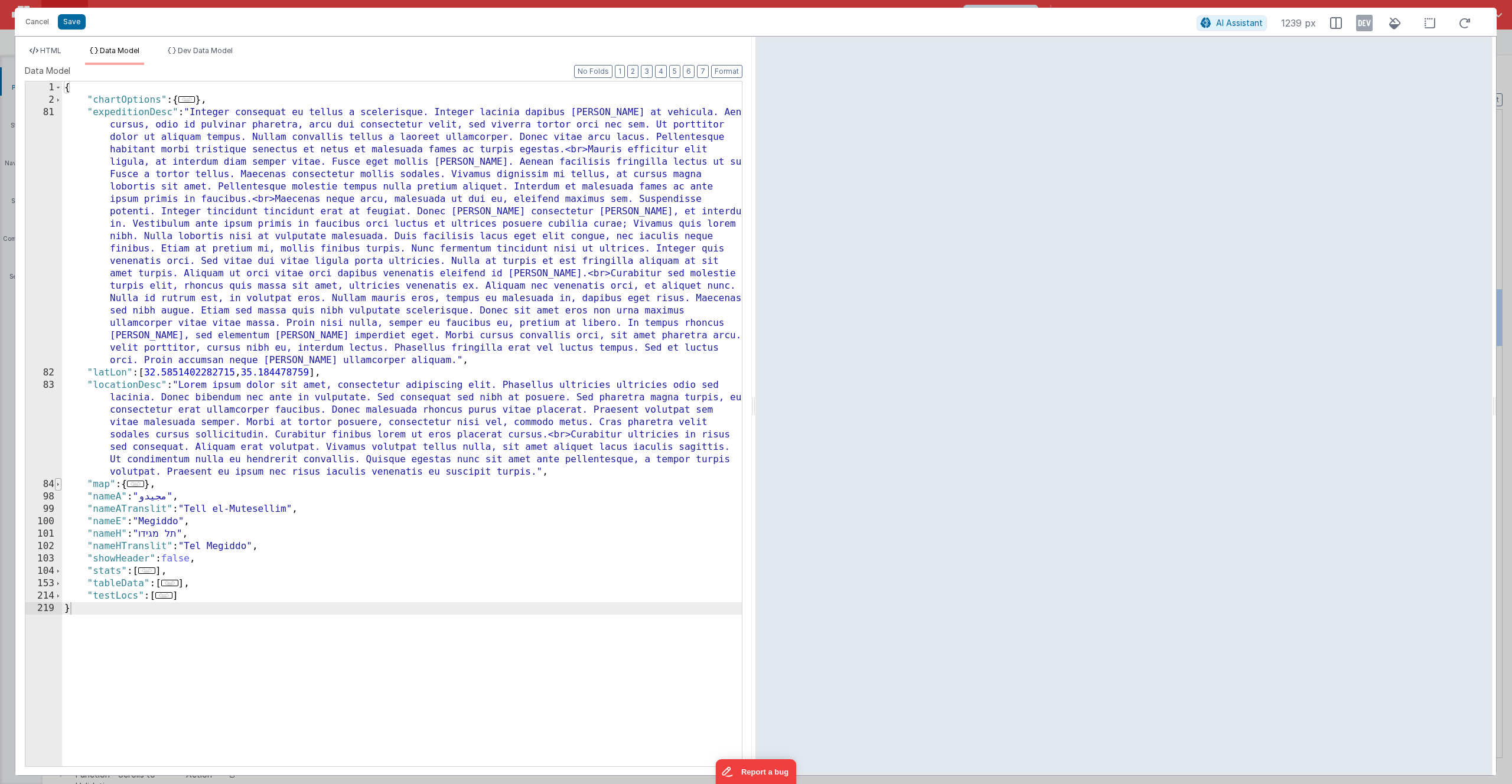
click at [59, 482] on span at bounding box center [59, 484] width 7 height 12
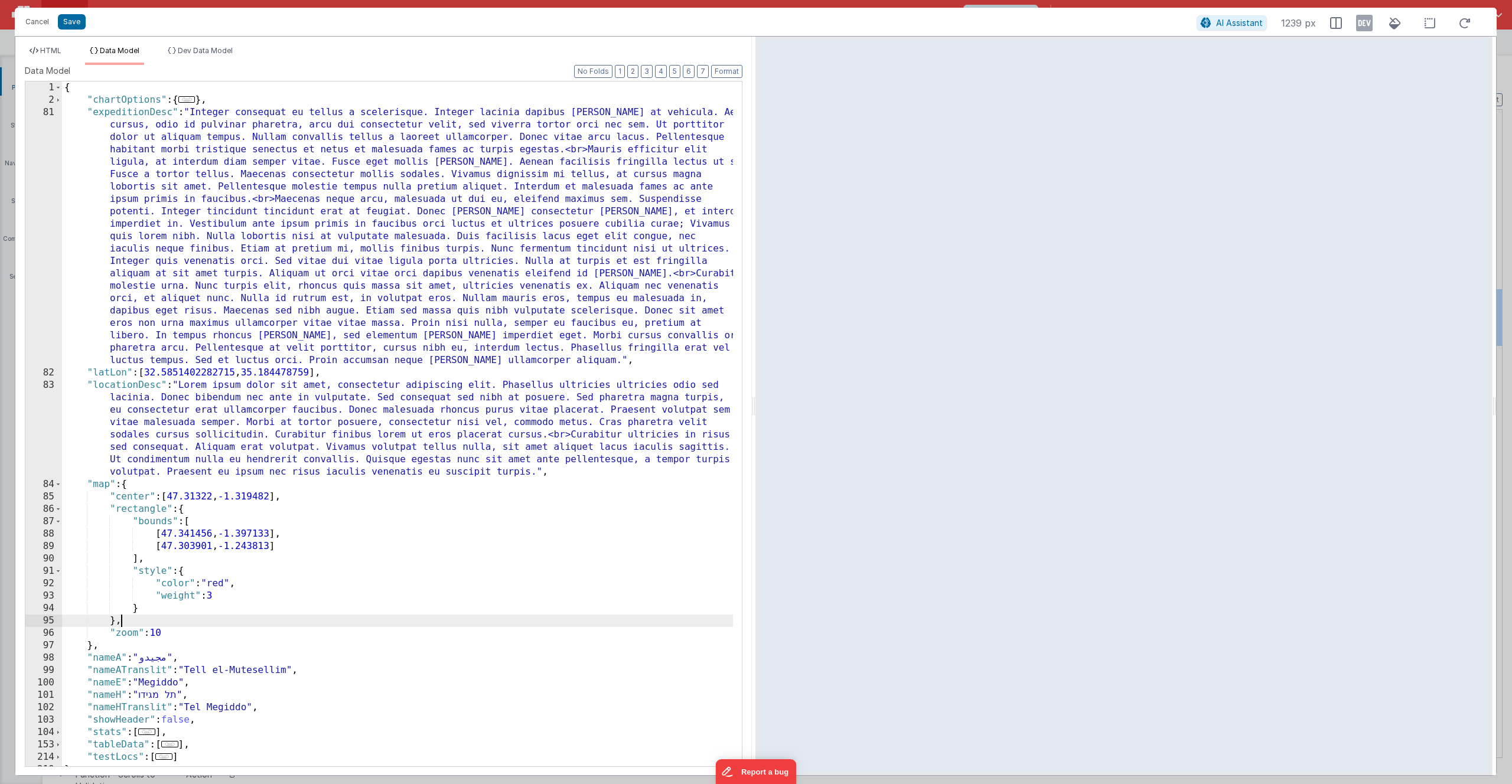
click at [135, 622] on div "{ "chartOptions" : { ... } , "expeditionDesc" : "Integer consequat eu tellus a …" at bounding box center [398, 436] width 671 height 710
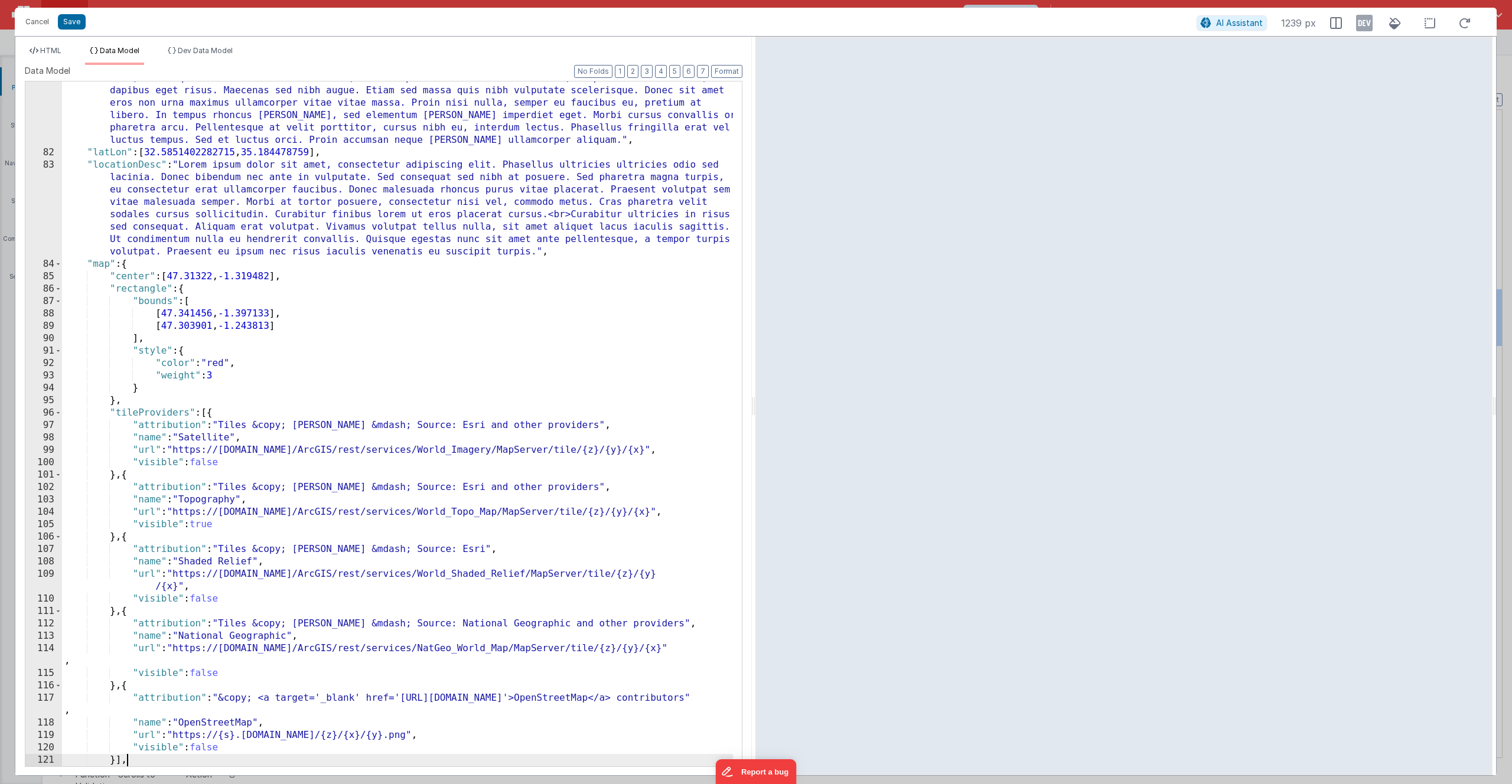
scroll to position [369, 0]
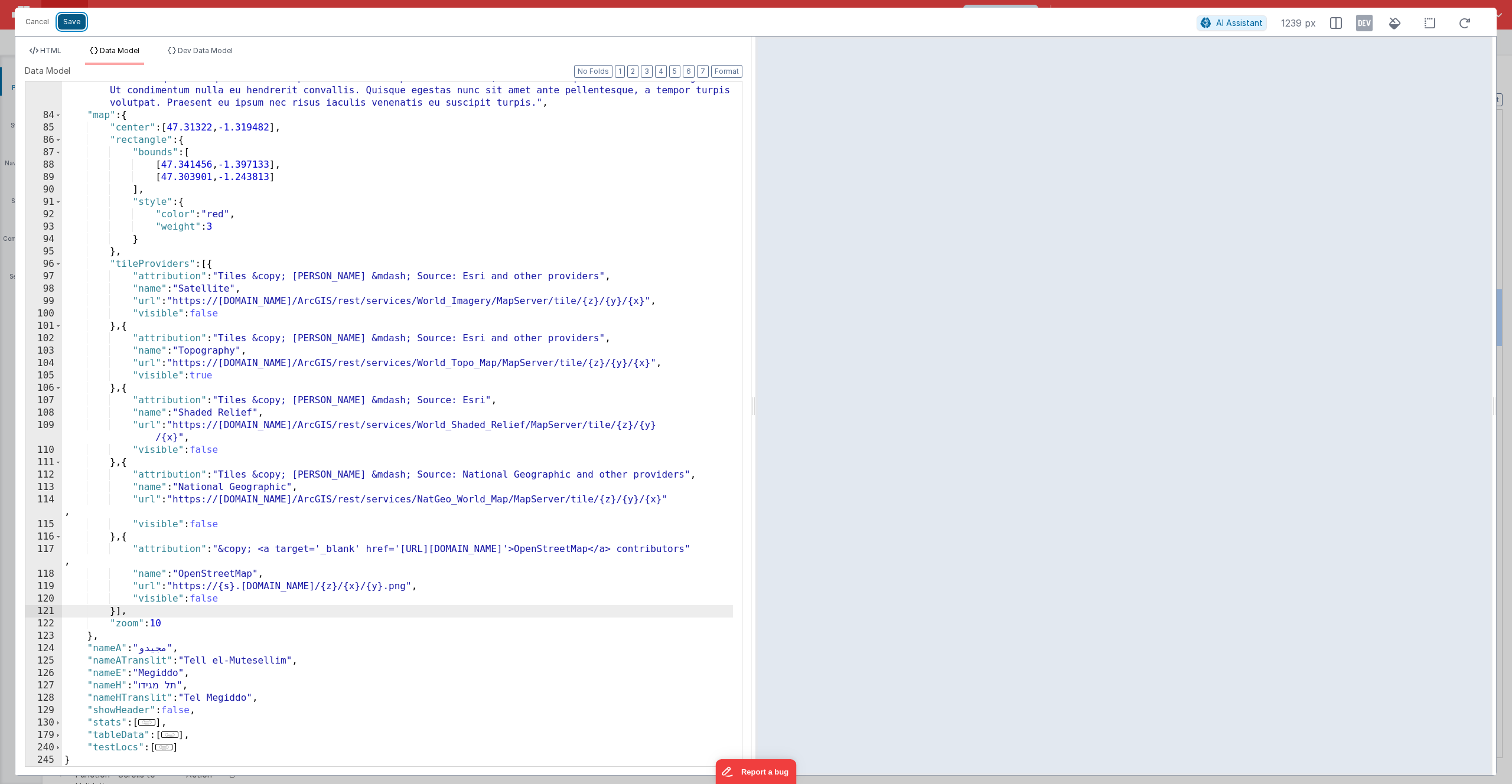
click at [72, 23] on button "Save" at bounding box center [72, 22] width 28 height 16
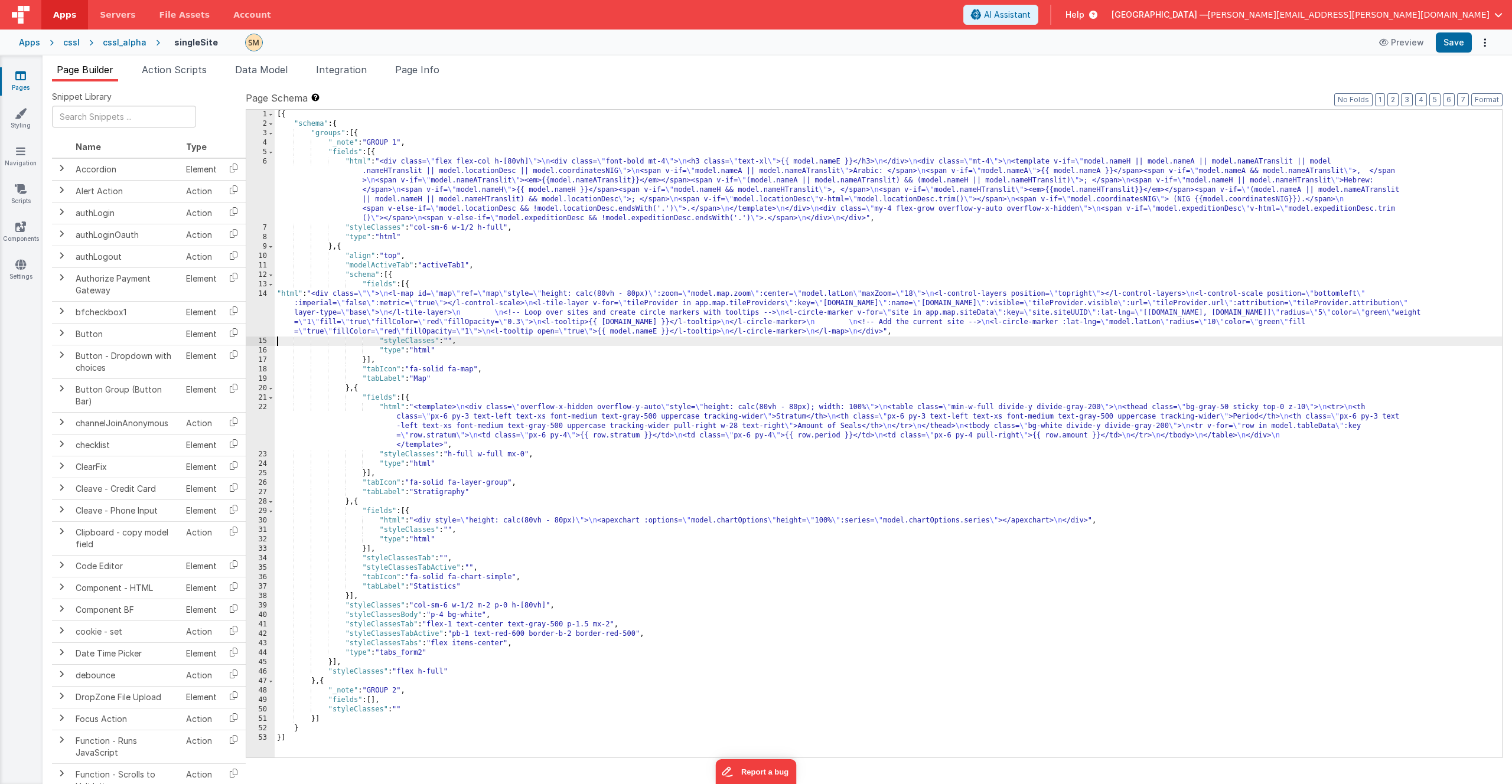
click at [267, 315] on div "14" at bounding box center [260, 313] width 29 height 48
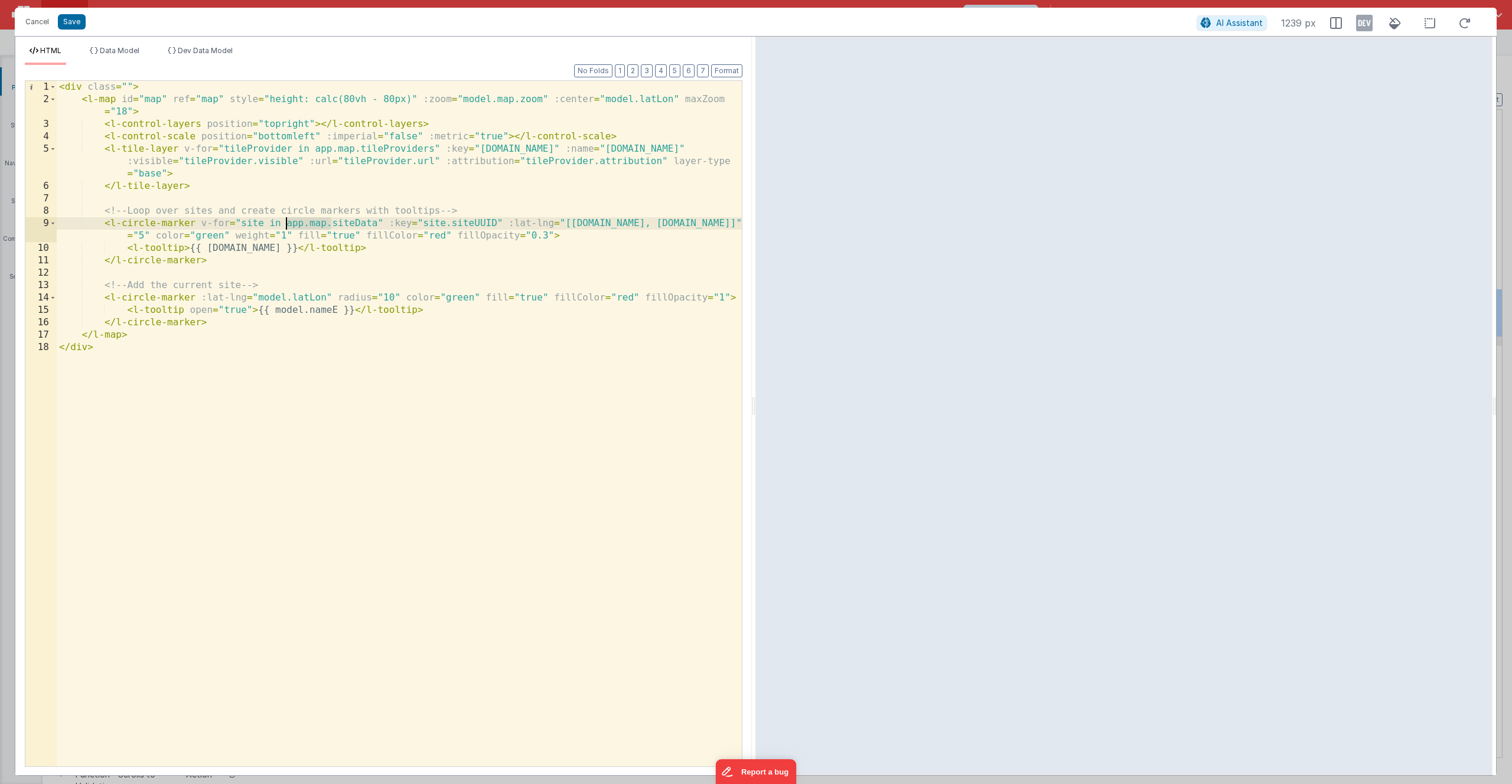
drag, startPoint x: 331, startPoint y: 225, endPoint x: 286, endPoint y: 225, distance: 45.0
click at [286, 225] on div "< div class = "" > < l-map id = "map" ref = "map" style = "height: calc(80vh - …" at bounding box center [399, 437] width 686 height 711
click at [299, 226] on div "< div class = "" > < l-map id = "map" ref = "map" style = "height: calc(80vh - …" at bounding box center [399, 437] width 686 height 711
click at [308, 224] on div "< div class = "" > < l-map id = "map" ref = "map" style = "height: calc(80vh - …" at bounding box center [399, 437] width 686 height 711
drag, startPoint x: 303, startPoint y: 225, endPoint x: 290, endPoint y: 228, distance: 13.3
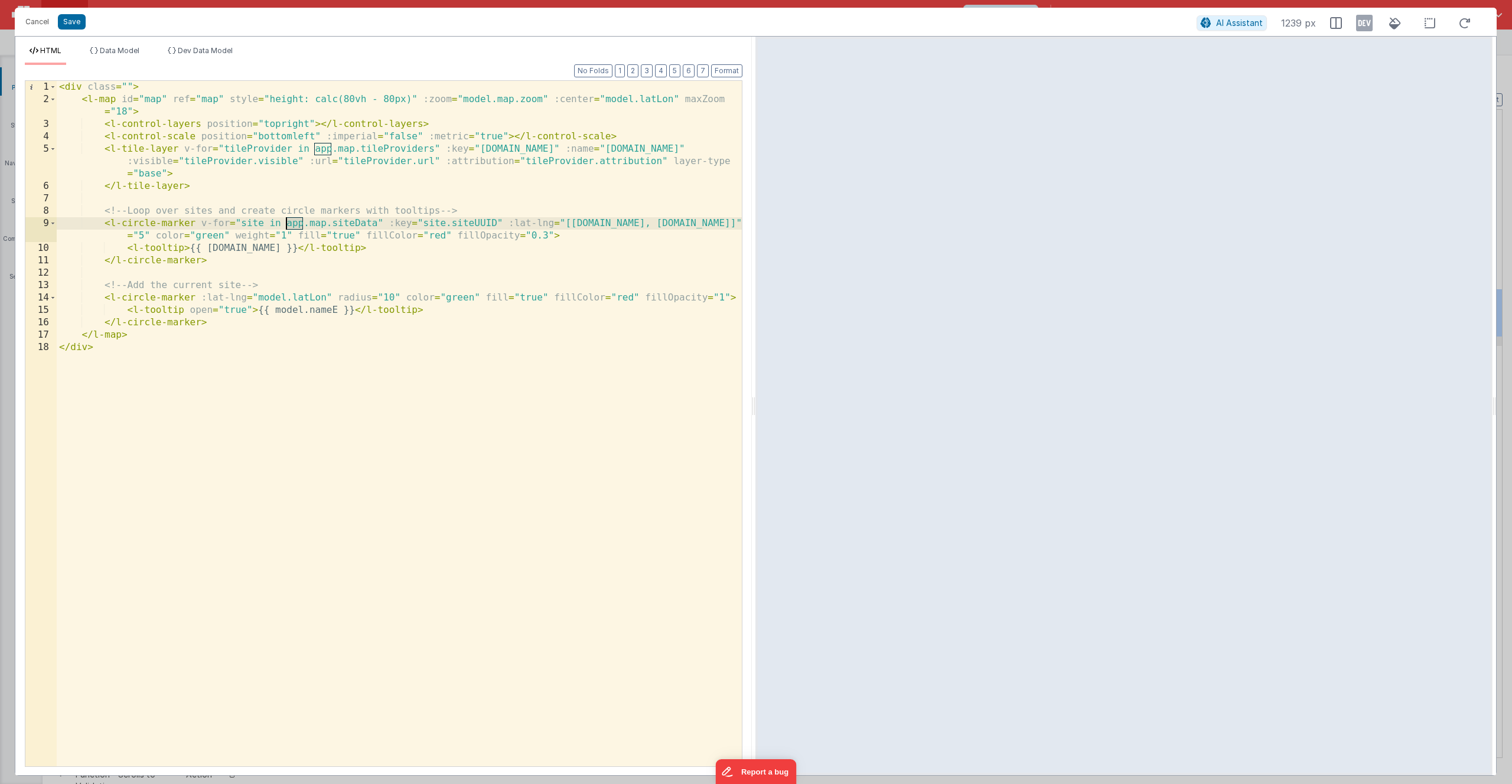
click at [286, 227] on div "< div class = "" > < l-map id = "map" ref = "map" style = "height: calc(80vh - …" at bounding box center [399, 437] width 686 height 711
click at [329, 150] on div "< div class = "" > < l-map id = "map" ref = "map" style = "height: calc(80vh - …" at bounding box center [399, 437] width 686 height 711
drag, startPoint x: 329, startPoint y: 150, endPoint x: 316, endPoint y: 153, distance: 13.3
click at [316, 153] on div "< div class = "" > < l-map id = "map" ref = "map" style = "height: calc(80vh - …" at bounding box center [399, 437] width 686 height 711
click at [419, 426] on div "< div class = "" > < l-map id = "map" ref = "map" style = "height: calc(80vh - …" at bounding box center [399, 437] width 686 height 711
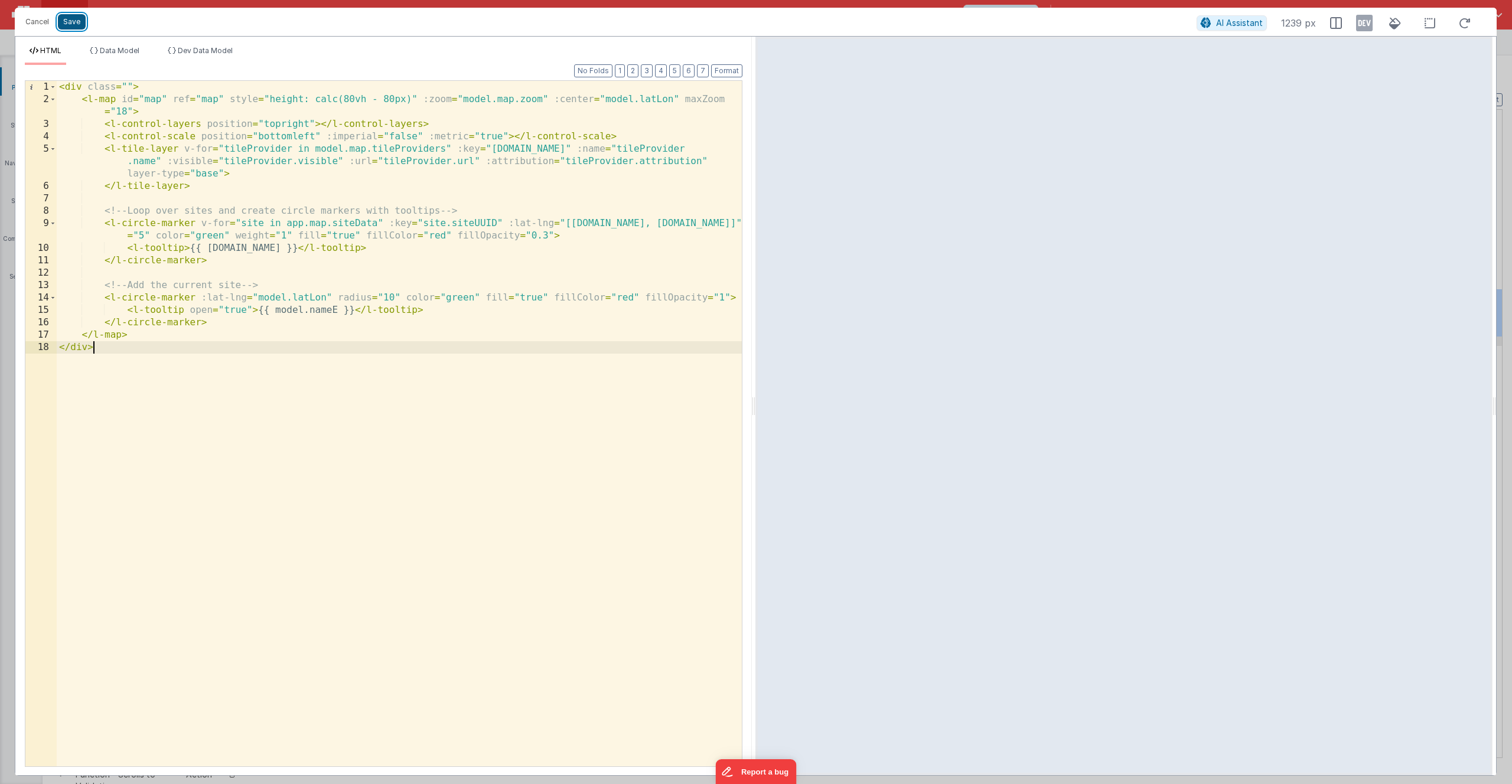
click at [68, 23] on button "Save" at bounding box center [72, 22] width 28 height 16
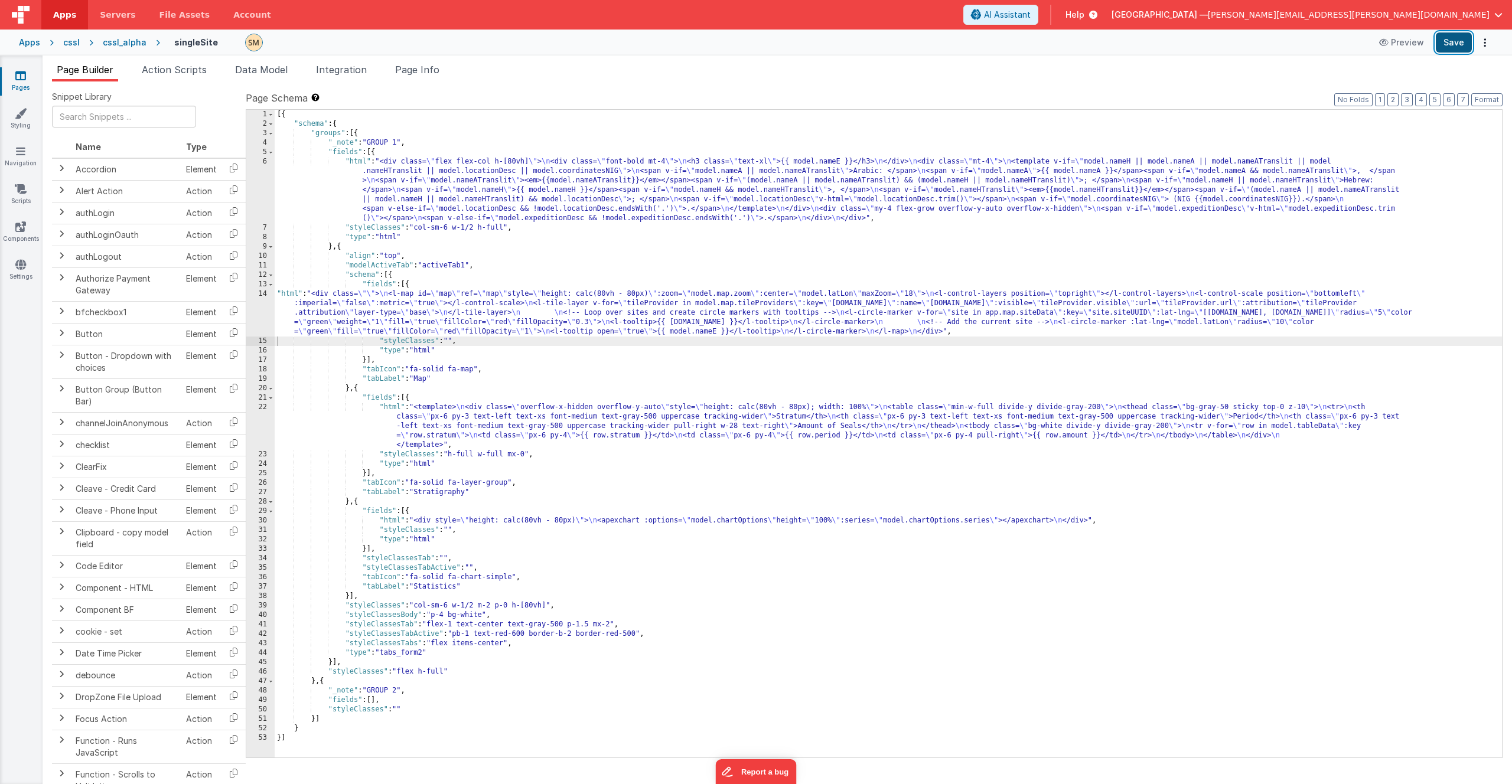
click at [1460, 41] on button "Save" at bounding box center [1454, 42] width 36 height 20
click at [1450, 40] on button "Save" at bounding box center [1454, 42] width 36 height 20
click at [24, 77] on icon at bounding box center [21, 76] width 10 height 12
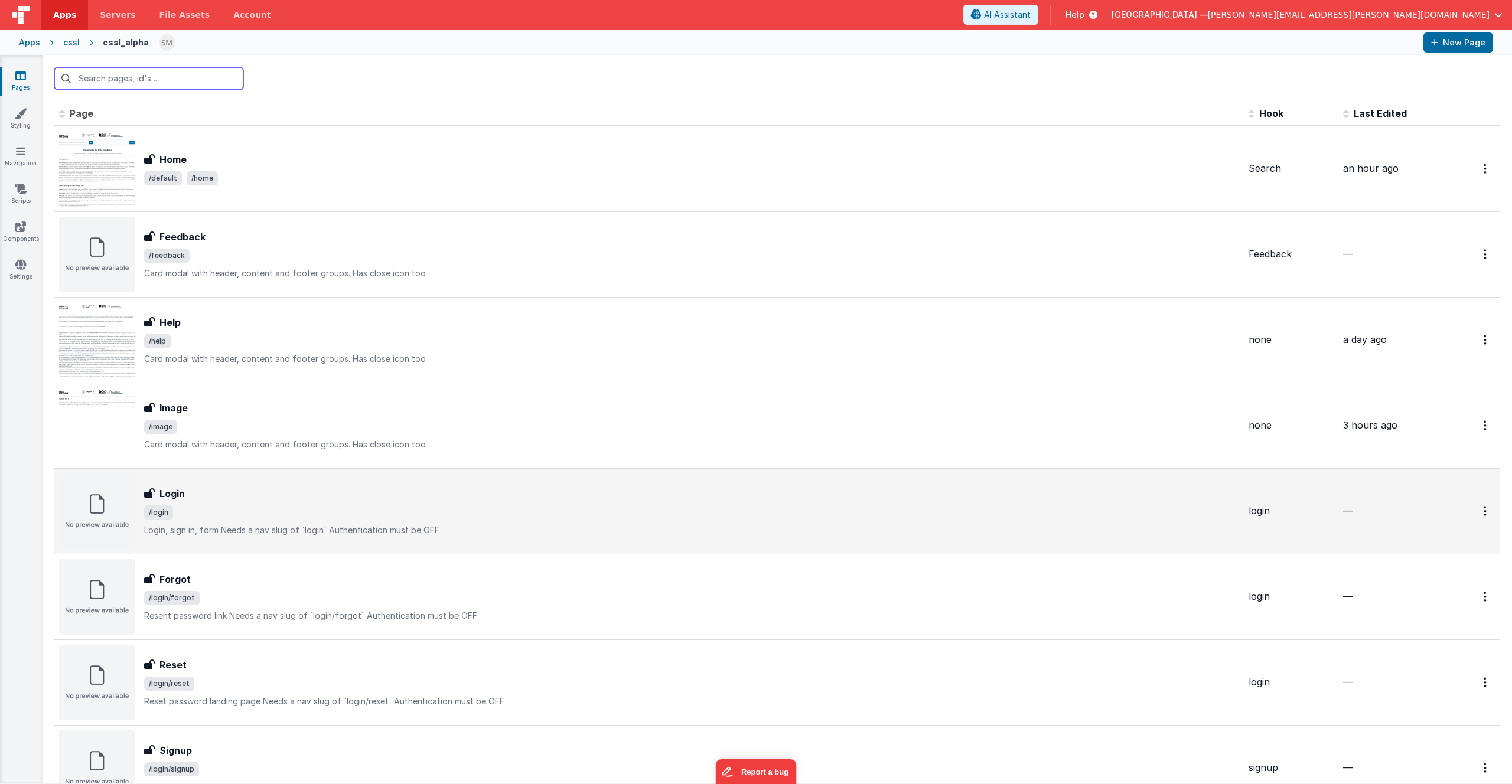
scroll to position [512, 0]
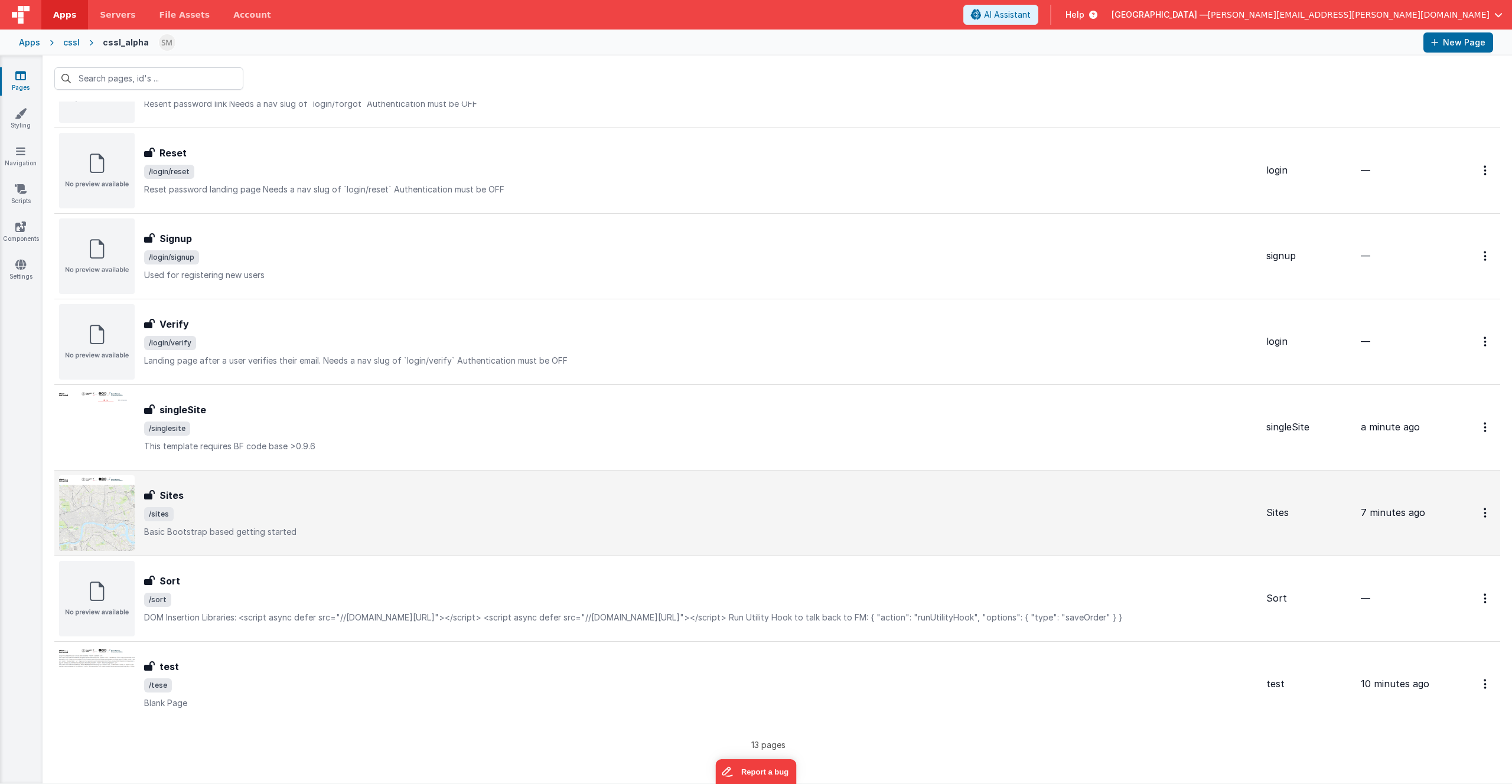
click at [185, 515] on span "/sites" at bounding box center [700, 514] width 1113 height 14
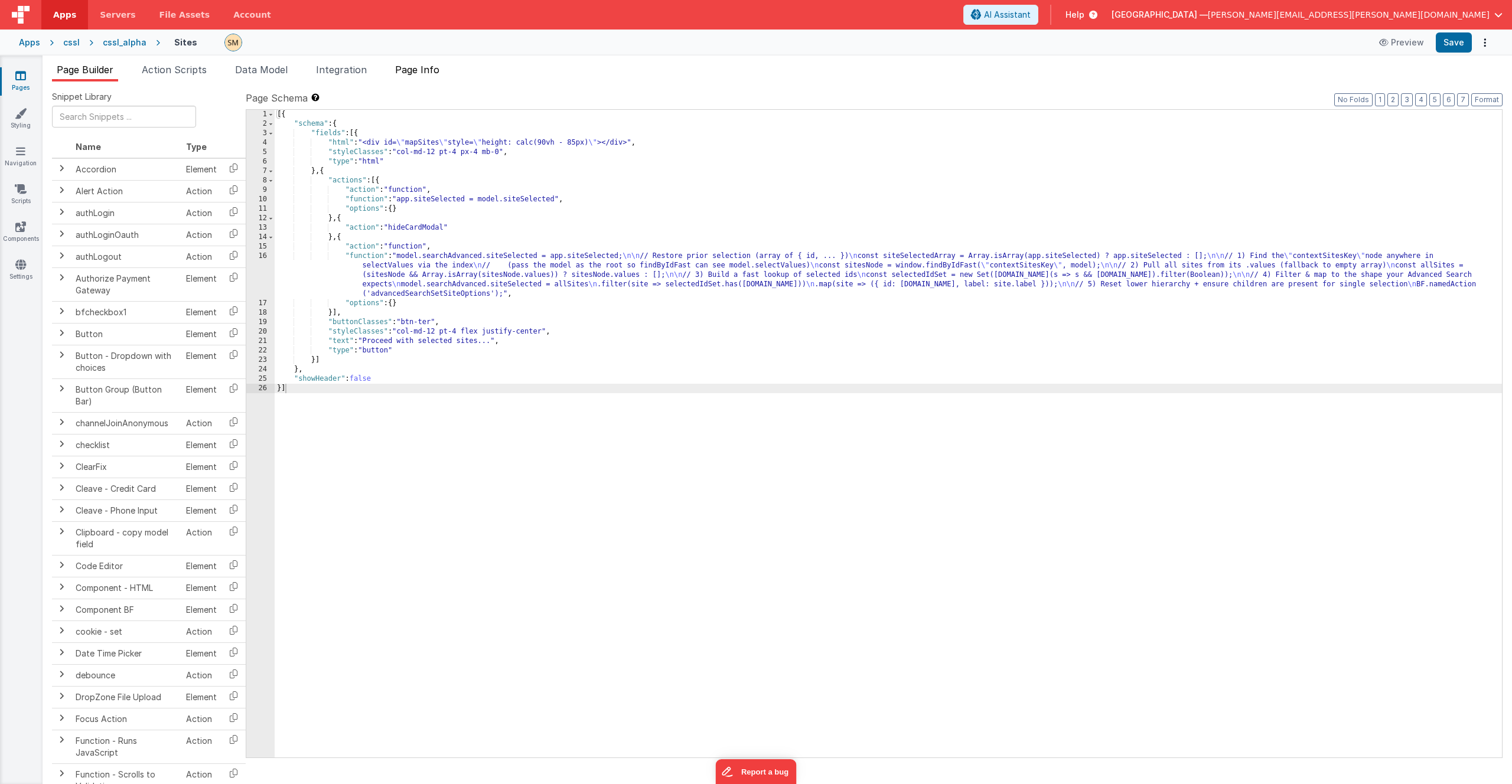
click at [415, 72] on span "Page Info" at bounding box center [417, 70] width 44 height 12
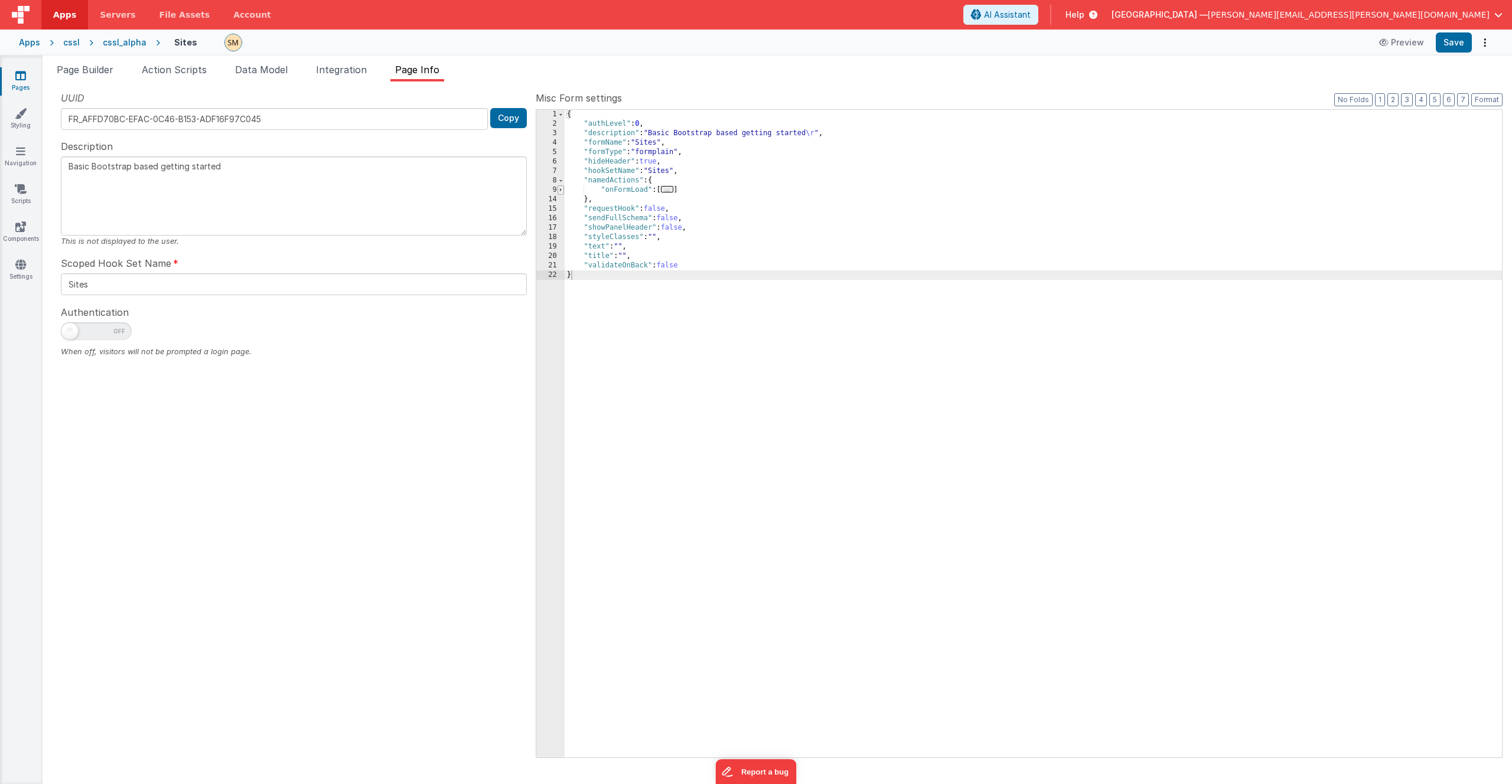
click at [559, 191] on span at bounding box center [561, 190] width 7 height 10
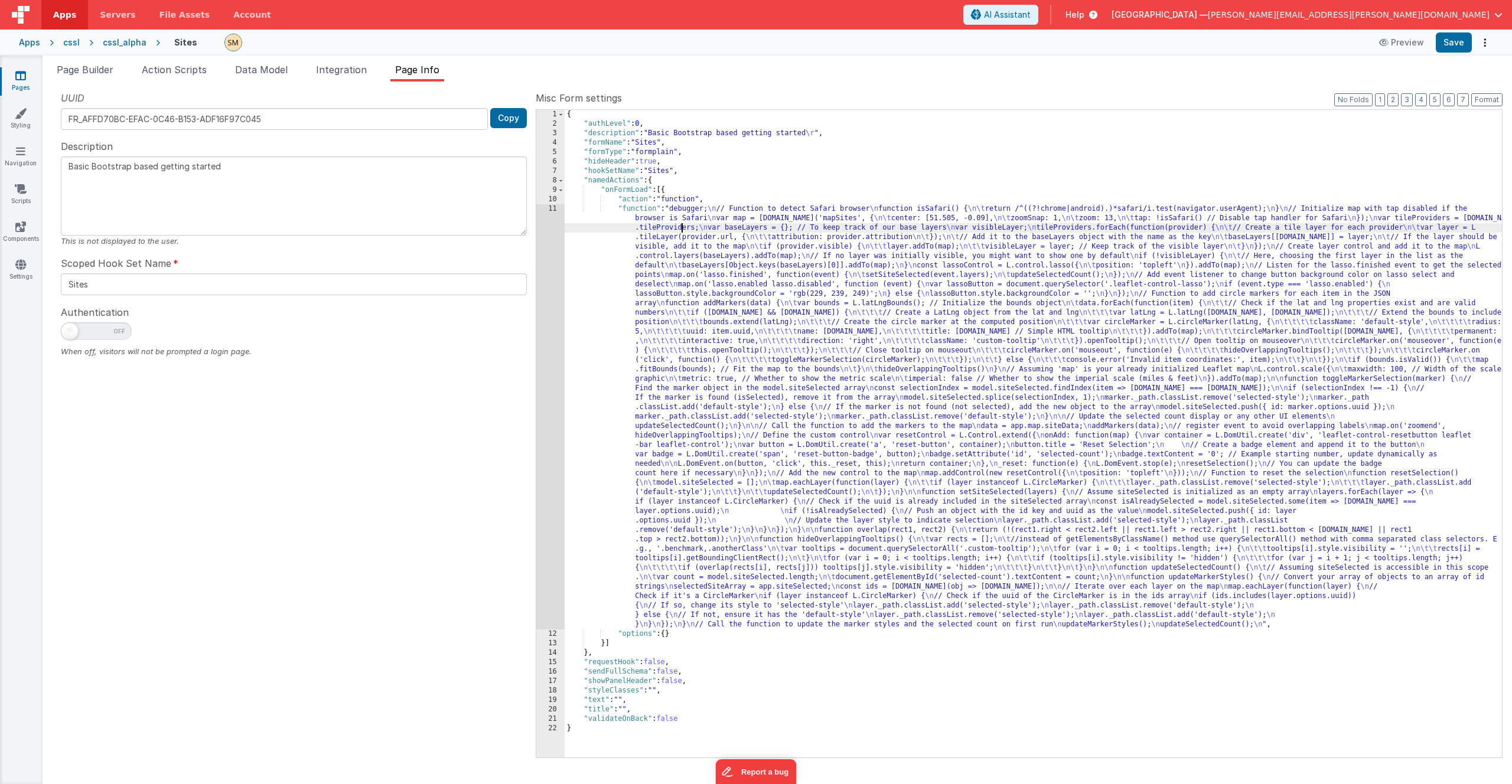
click at [680, 224] on div "{ "authLevel" : 0 , "description" : "Basic Bootstrap based getting started \r "…" at bounding box center [1033, 443] width 937 height 666
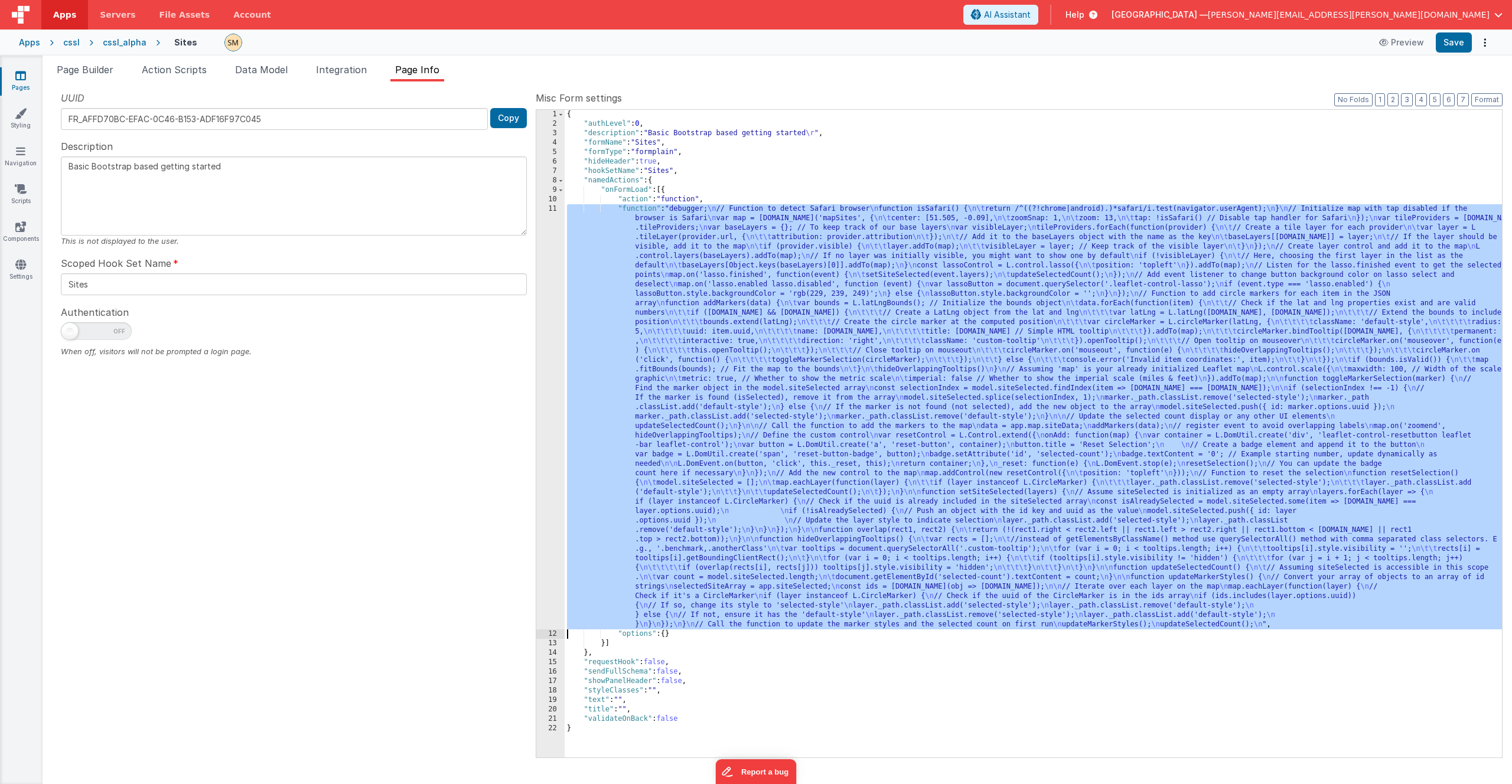
click at [545, 260] on div "11" at bounding box center [550, 417] width 29 height 425
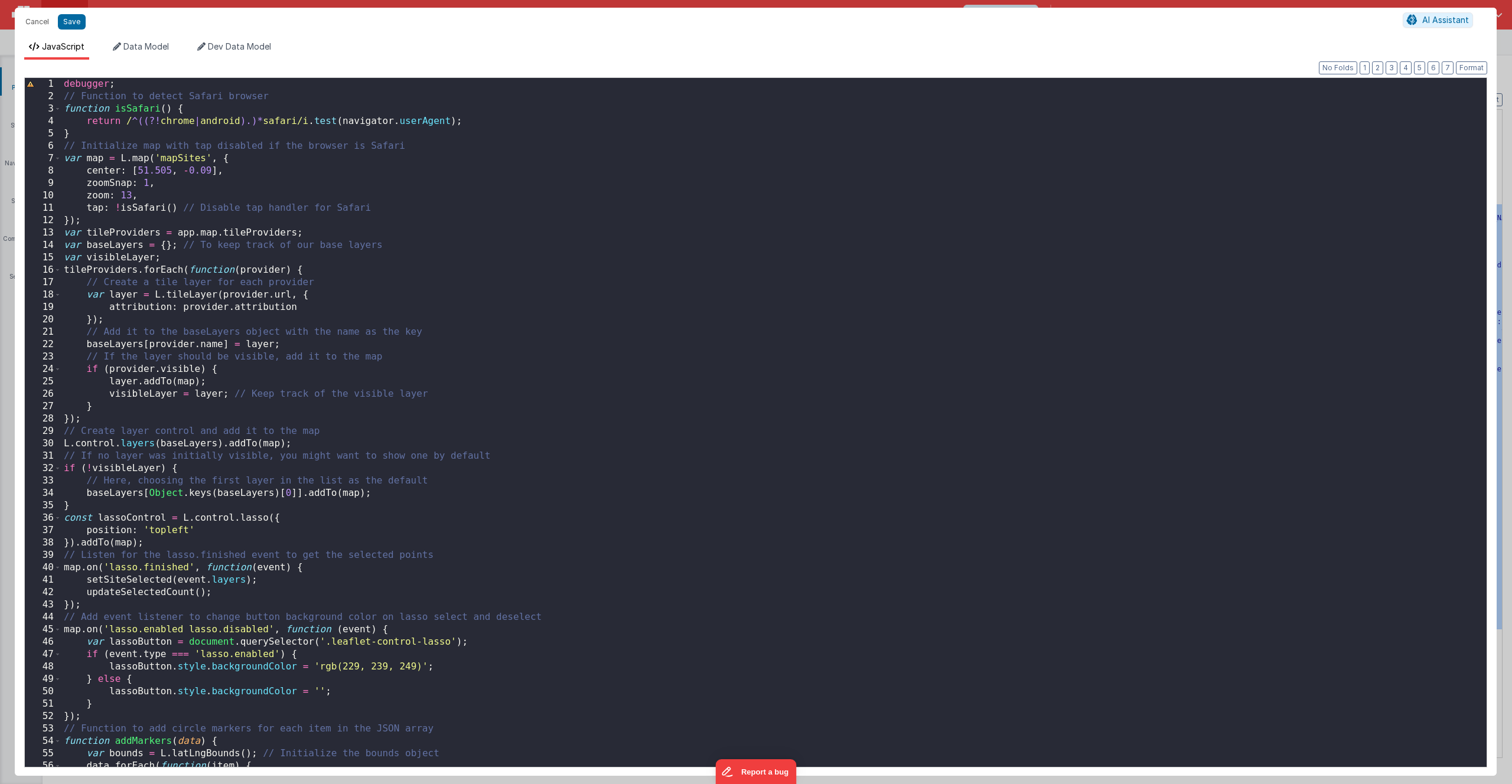
click at [499, 105] on div "debugger ; // Function to detect Safari browser function isSafari ( ) { return …" at bounding box center [769, 435] width 1416 height 714
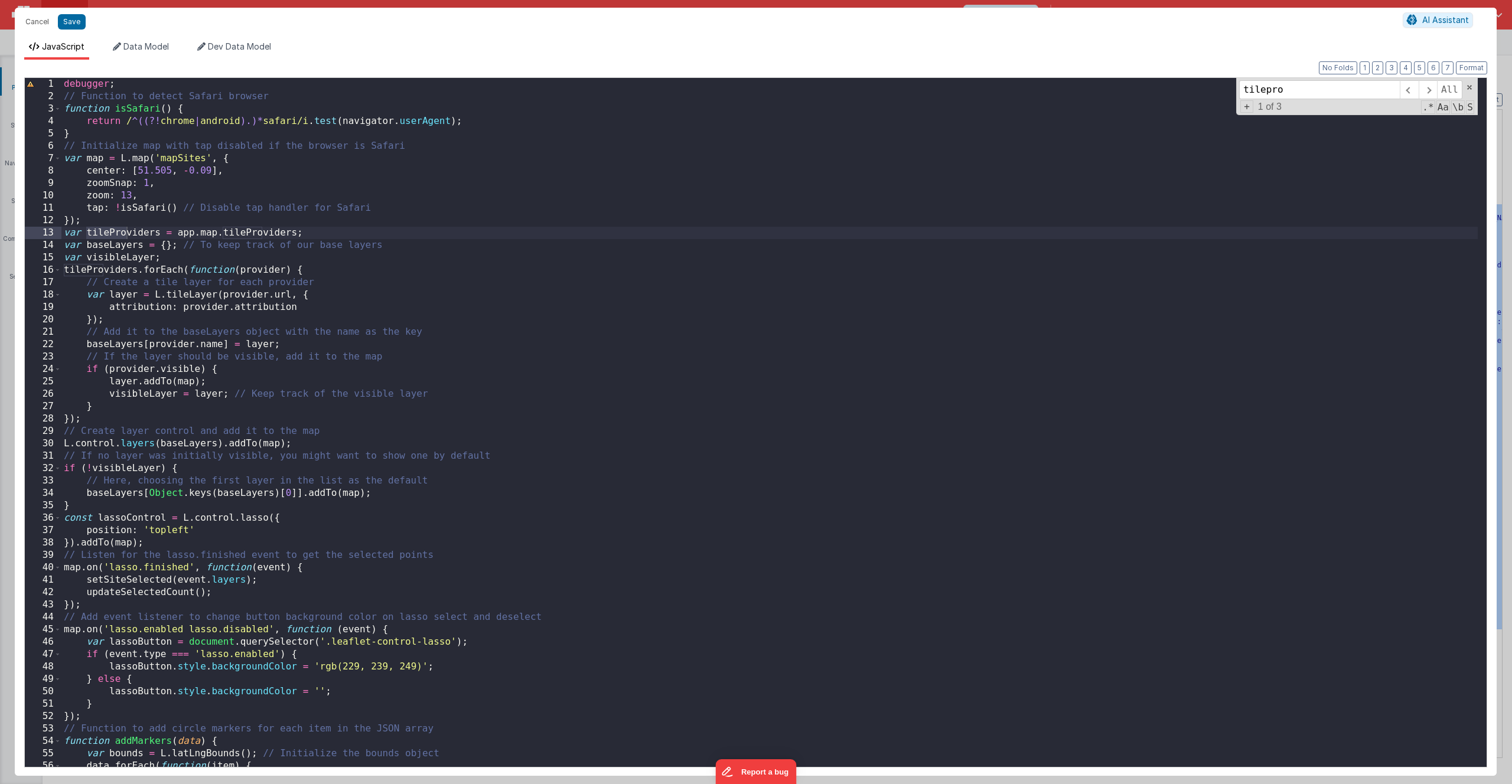
type input "tilepro"
click at [215, 233] on div "debugger ; // Function to detect Safari browser function isSafari ( ) { return …" at bounding box center [769, 435] width 1416 height 714
click at [223, 233] on div "debugger ; // Function to detect Safari browser function isSafari ( ) { return …" at bounding box center [769, 435] width 1416 height 714
click at [159, 49] on span "Data Model" at bounding box center [146, 47] width 46 height 10
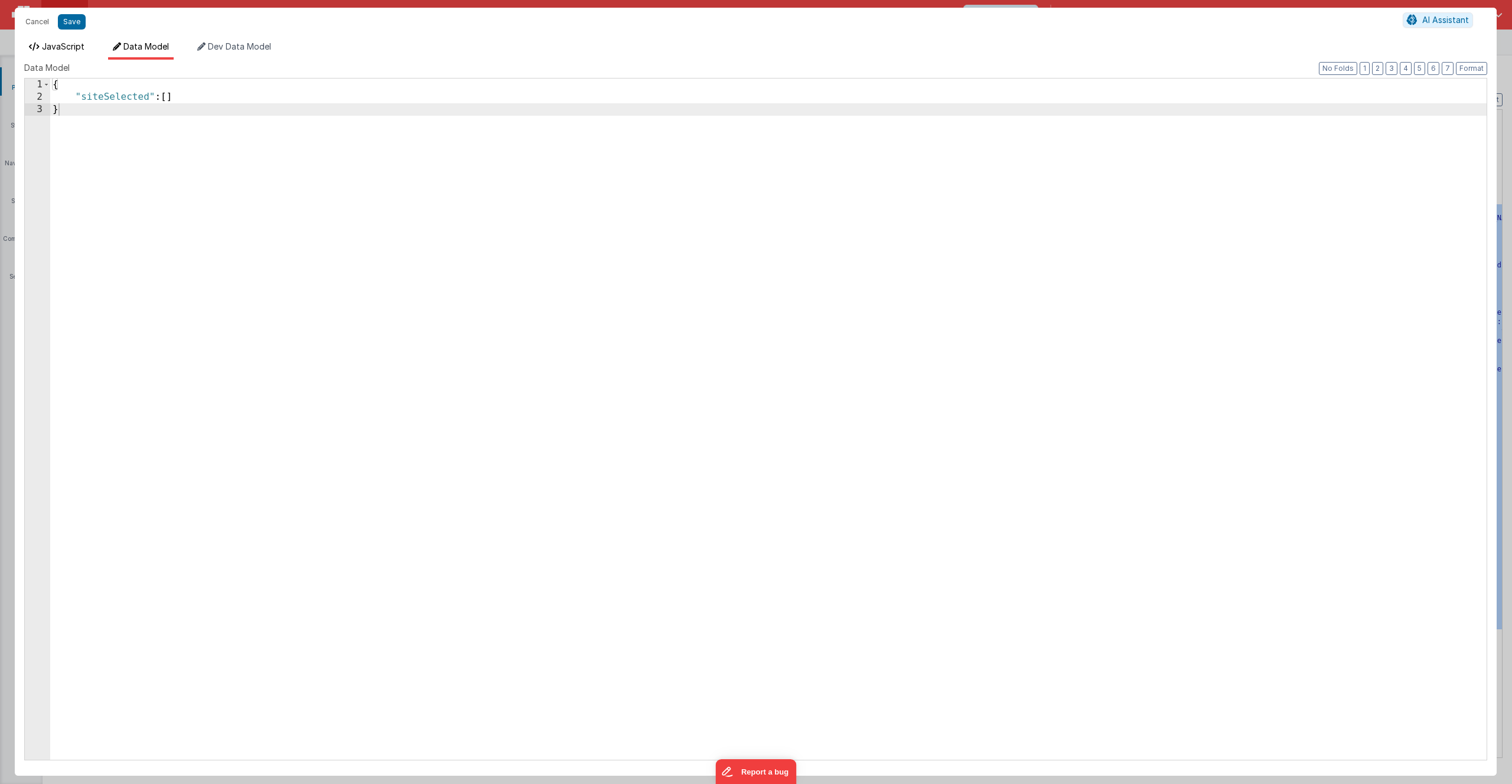
click at [75, 48] on span "JavaScript" at bounding box center [63, 47] width 42 height 10
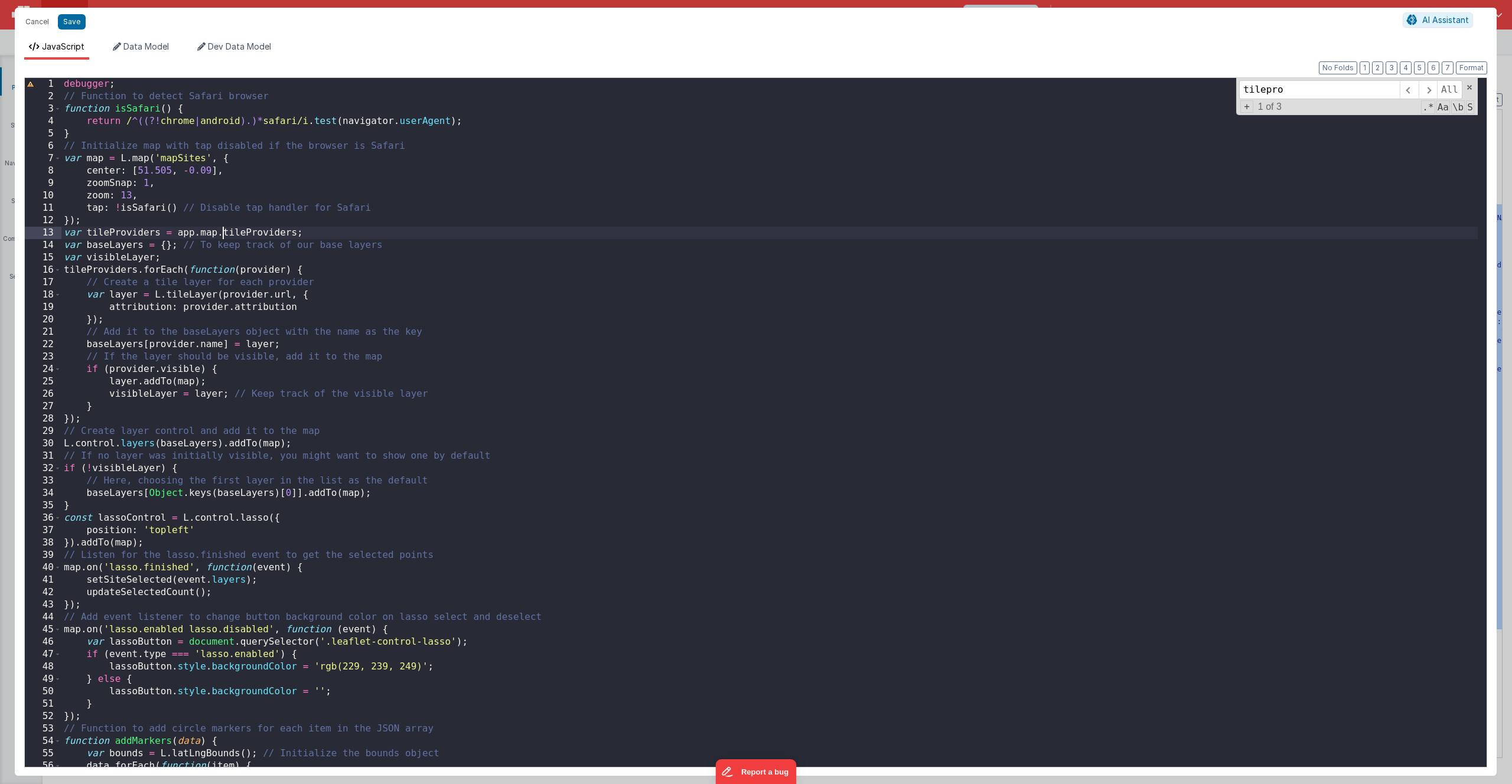
click at [223, 234] on div "debugger ; // Function to detect Safari browser function isSafari ( ) { return …" at bounding box center [769, 435] width 1416 height 714
drag, startPoint x: 222, startPoint y: 233, endPoint x: 179, endPoint y: 234, distance: 43.0
click at [179, 234] on div "debugger ; // Function to detect Safari browser function isSafari ( ) { return …" at bounding box center [769, 435] width 1416 height 714
click at [159, 50] on span "Data Model" at bounding box center [146, 47] width 46 height 10
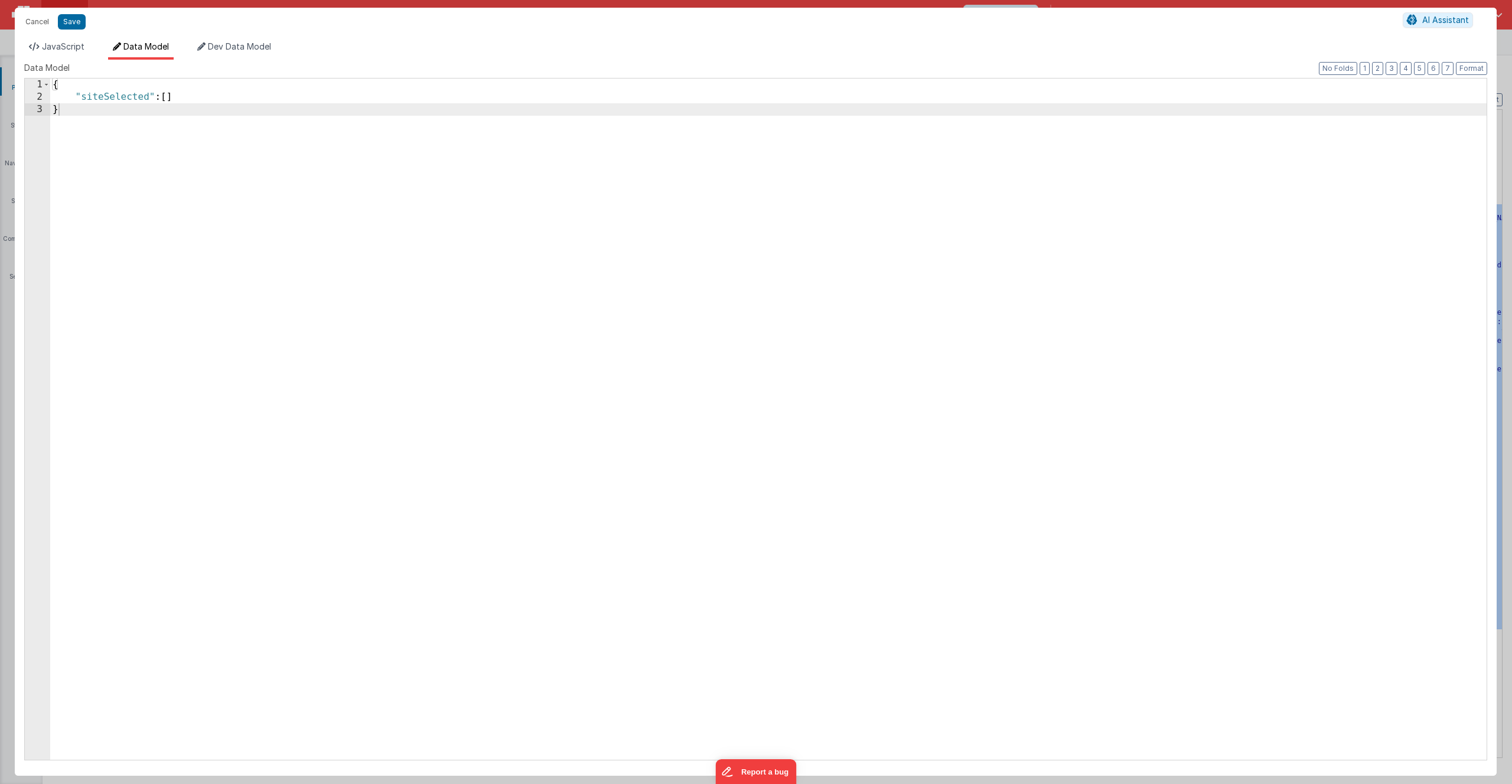
click at [183, 98] on div "{ "siteSelected" : [ ] }" at bounding box center [769, 431] width 1437 height 706
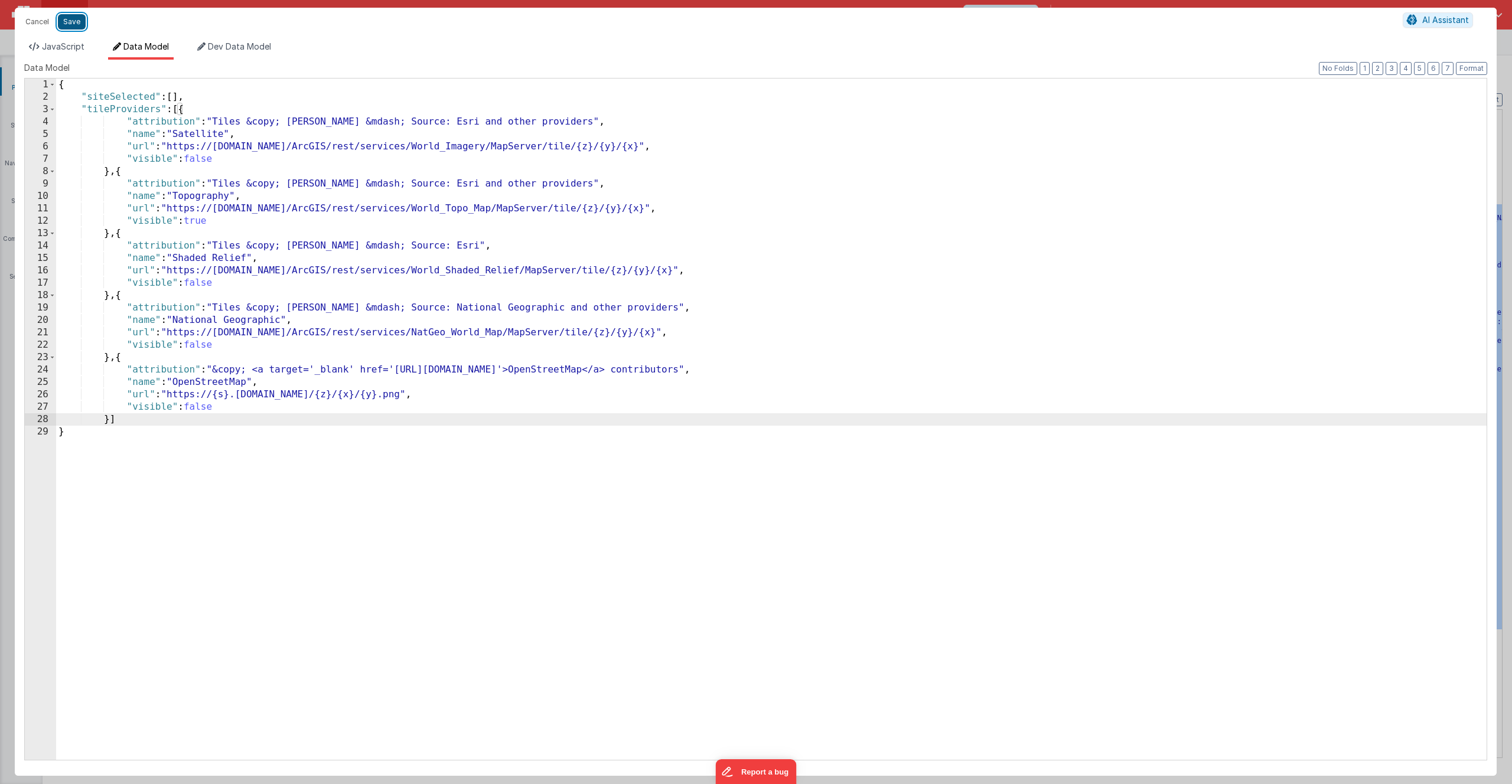
click at [72, 25] on button "Save" at bounding box center [72, 22] width 28 height 16
type textarea "Basic Bootstrap based getting started"
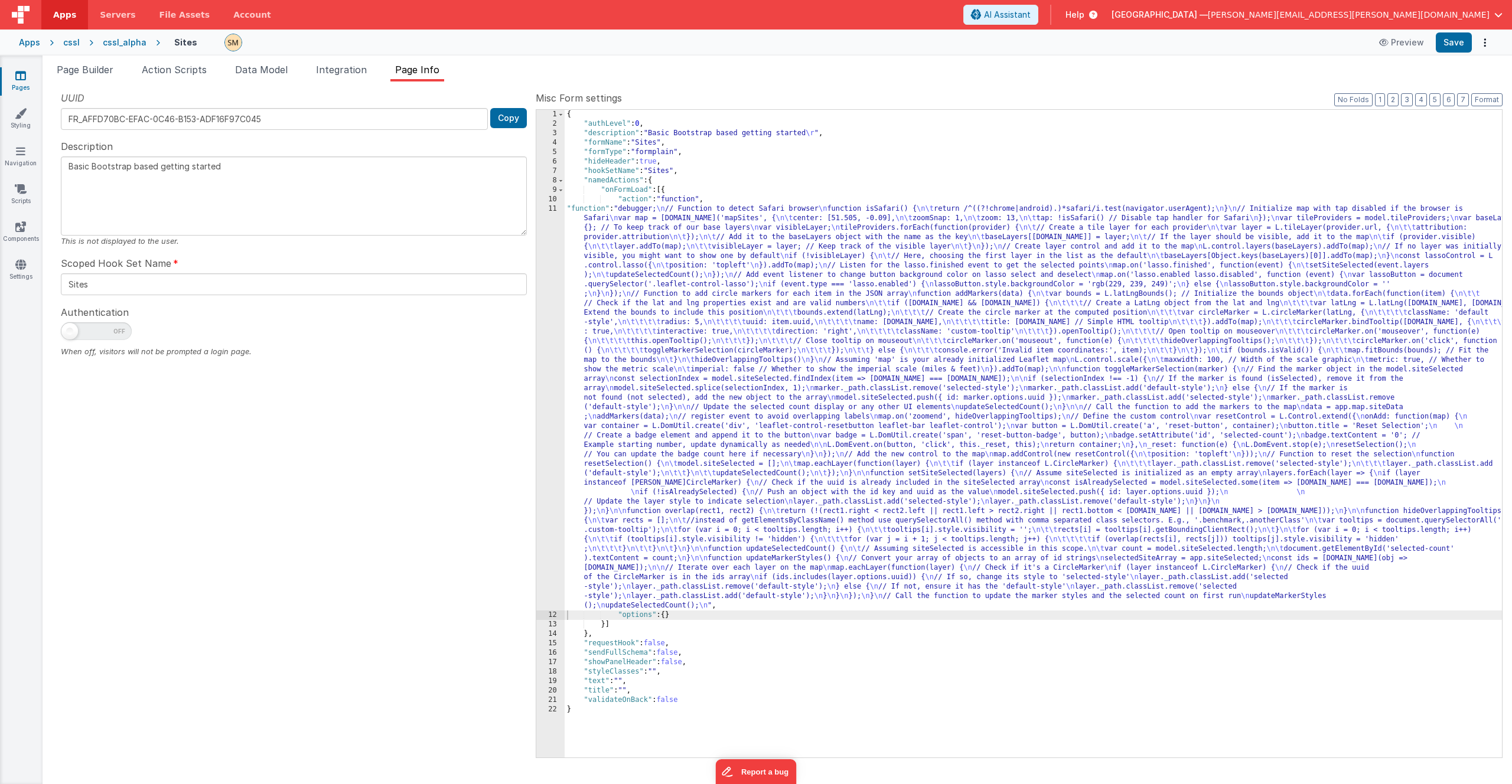
click at [620, 391] on div "{ "authLevel" : 0 , "description" : "Basic Bootstrap based getting started \r "…" at bounding box center [1033, 443] width 937 height 666
click at [552, 391] on div "11" at bounding box center [550, 407] width 29 height 406
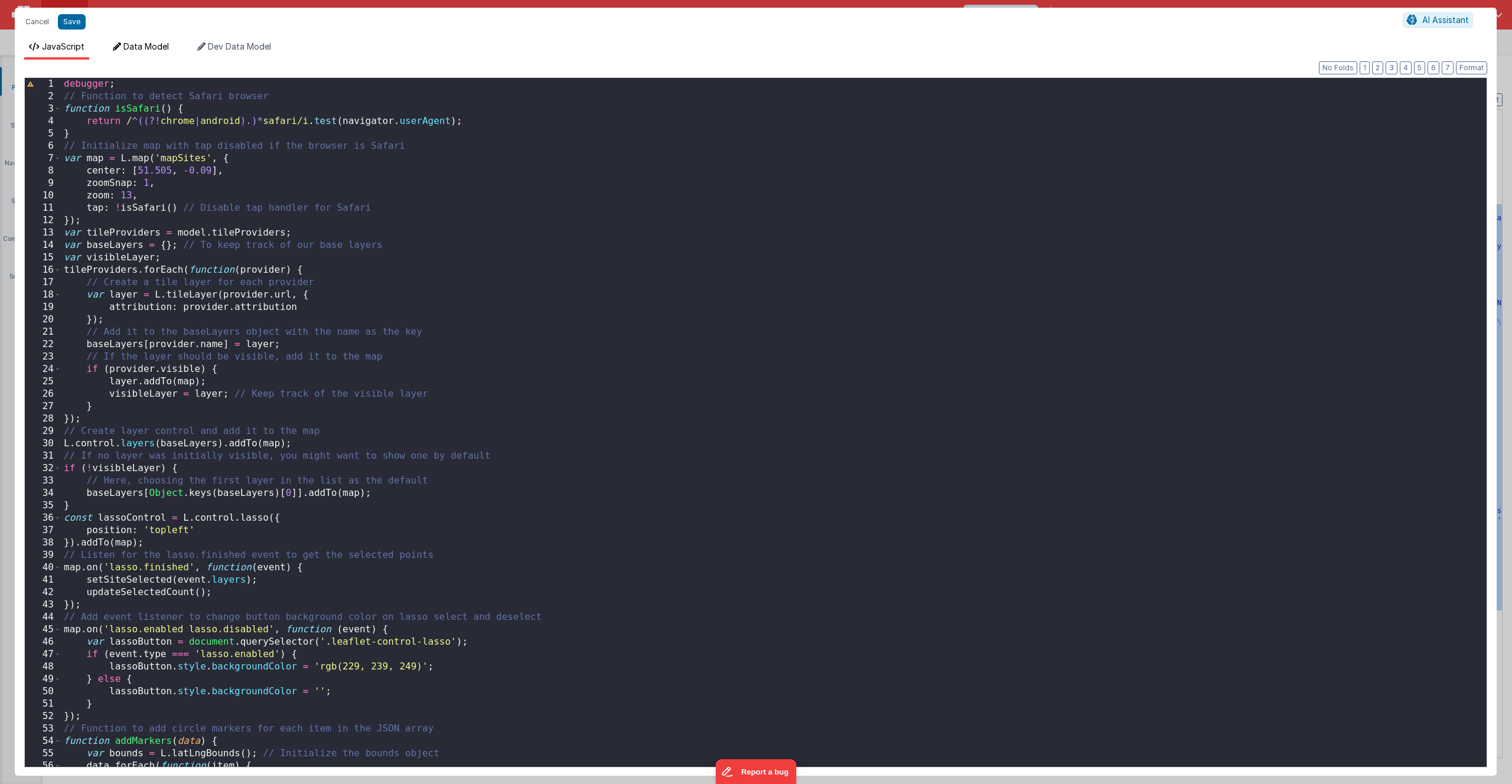
click at [167, 50] on span "Data Model" at bounding box center [146, 47] width 46 height 10
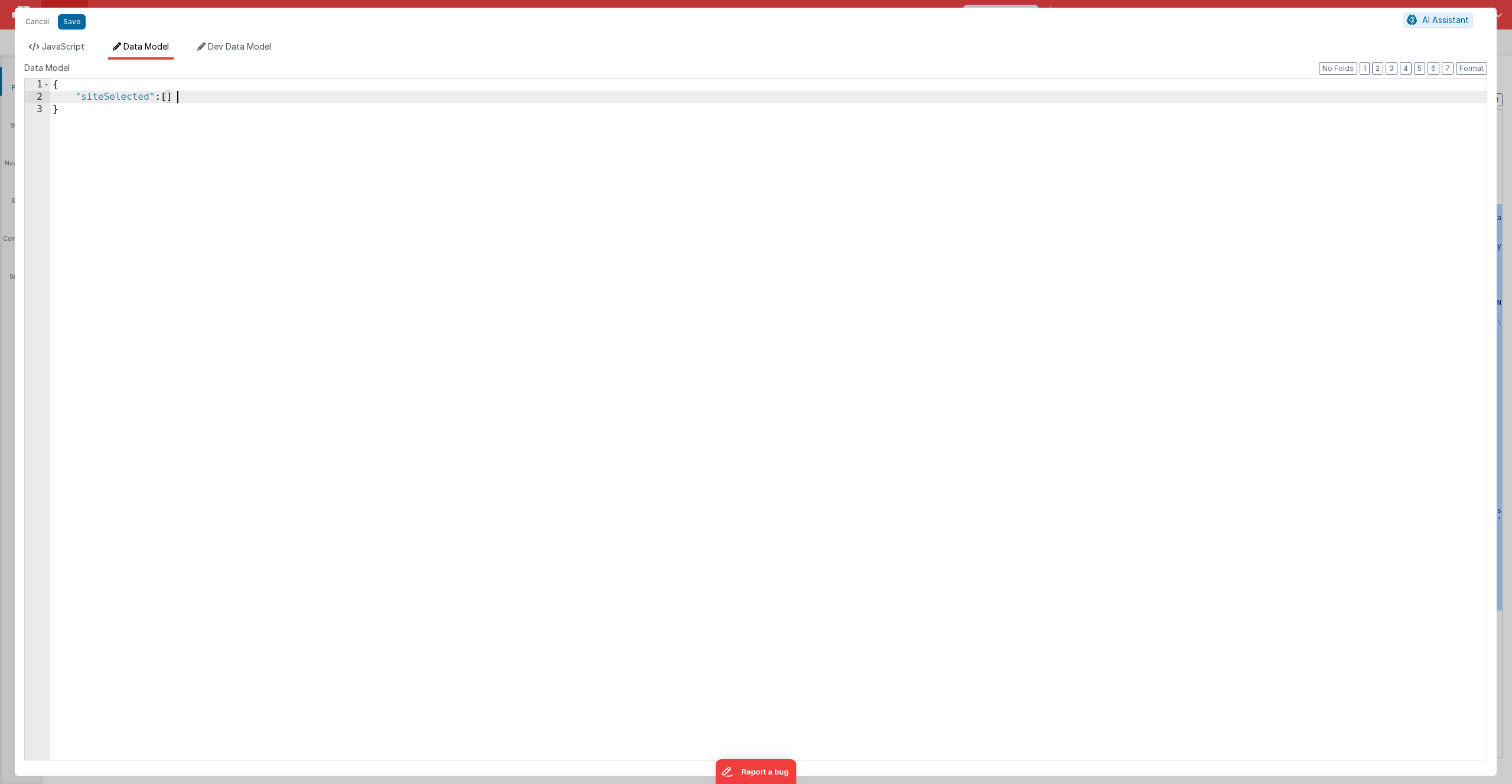
click at [189, 99] on div "{ "siteSelected" : [ ] }" at bounding box center [769, 431] width 1437 height 706
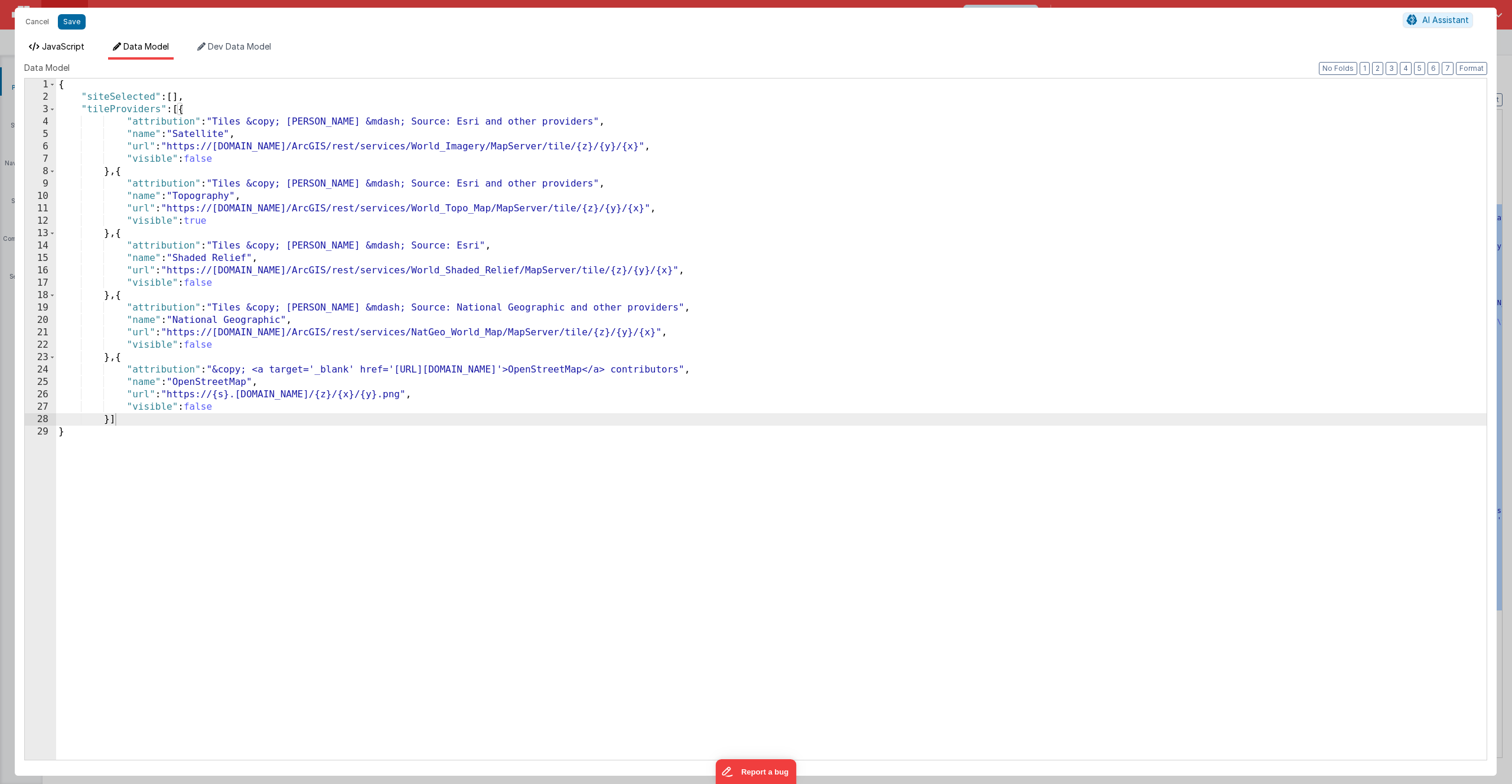
click at [58, 49] on span "JavaScript" at bounding box center [63, 47] width 42 height 10
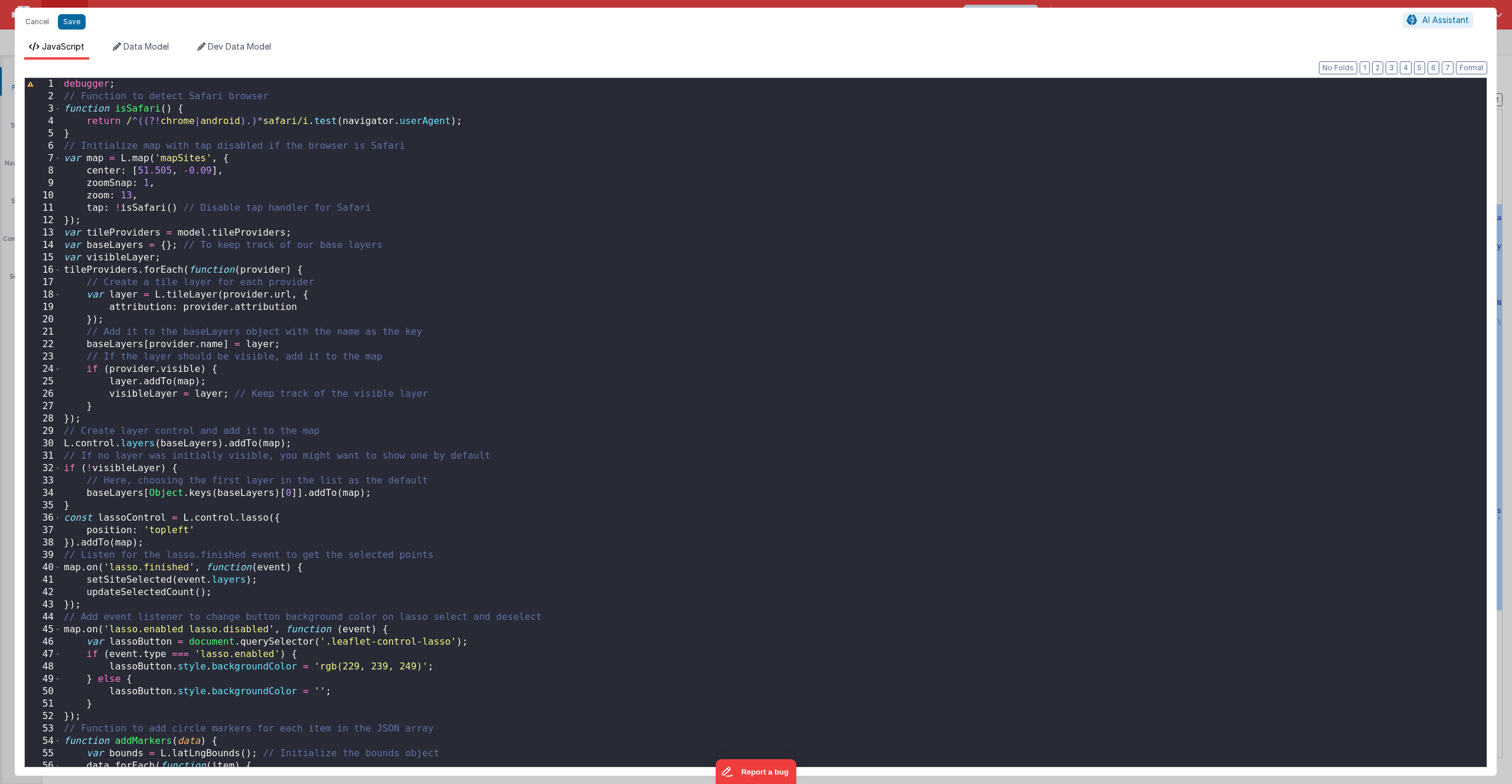
click at [275, 301] on div "debugger ; // Function to detect Safari browser function isSafari ( ) { return …" at bounding box center [769, 435] width 1416 height 714
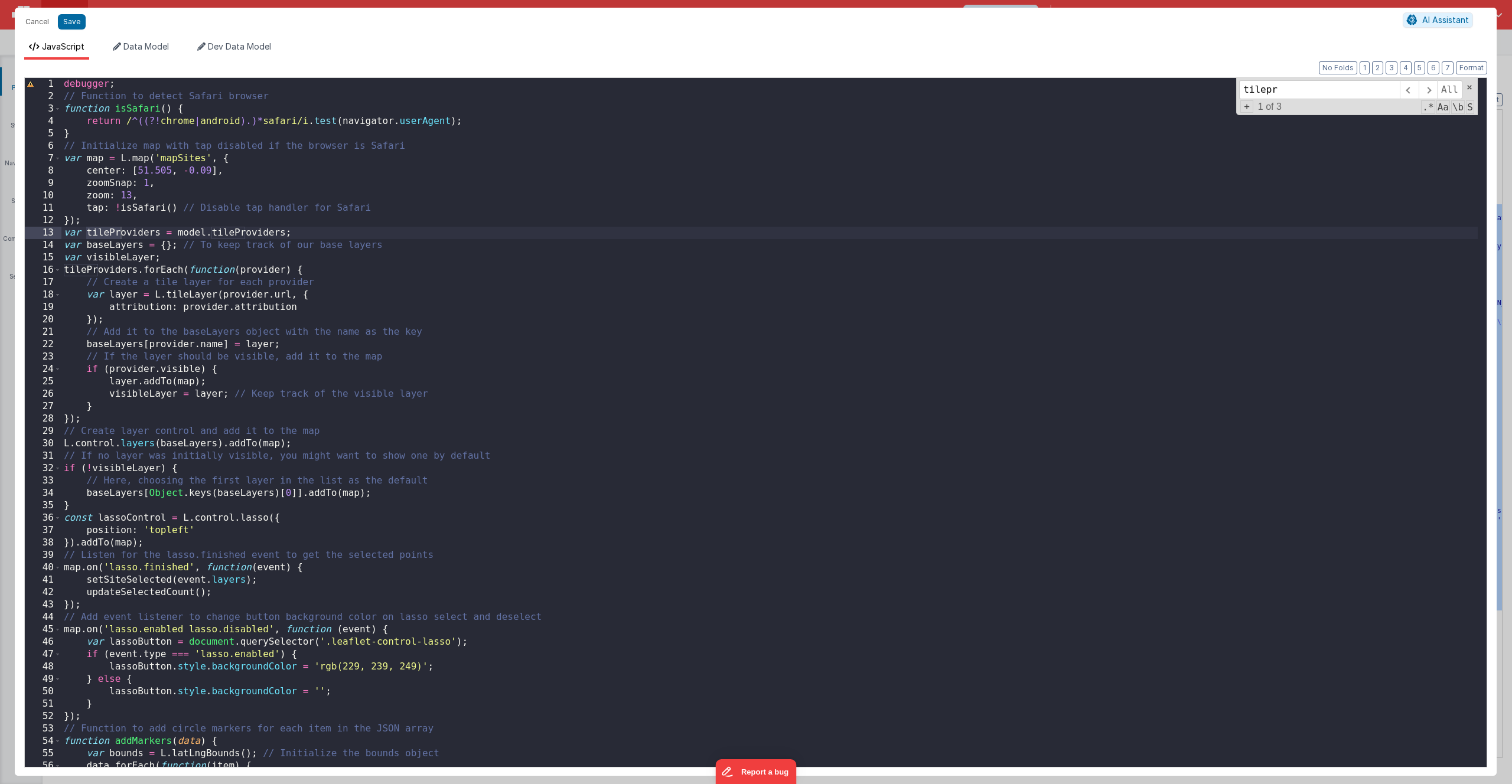
type input "tilepr"
click at [122, 236] on div "debugger ; // Function to detect Safari browser function isSafari ( ) { return …" at bounding box center [769, 435] width 1416 height 714
click at [211, 233] on div "debugger ; // Function to detect Safari browser function isSafari ( ) { return …" at bounding box center [769, 435] width 1416 height 714
click at [1431, 89] on span at bounding box center [1427, 90] width 18 height 19
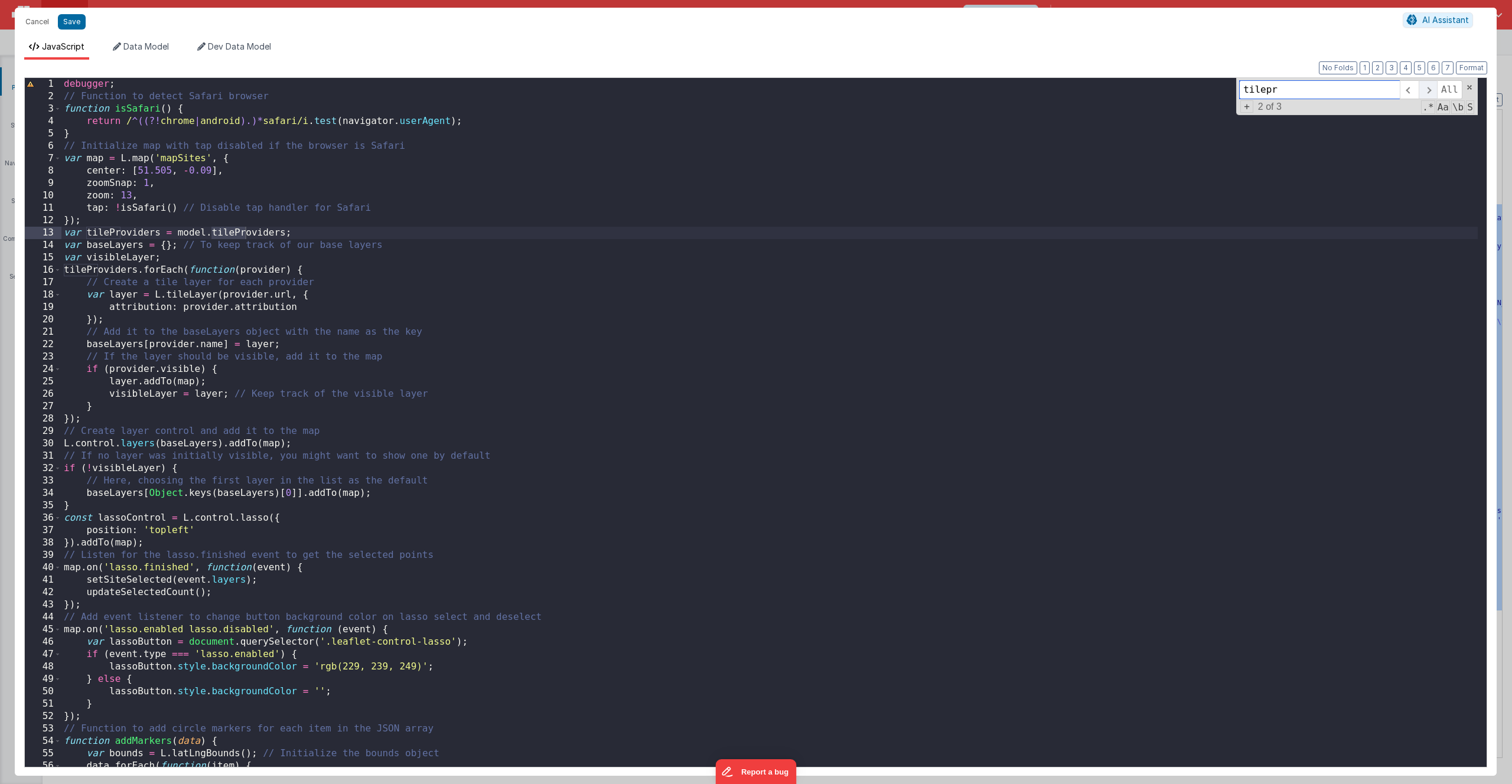
click at [1431, 89] on span at bounding box center [1427, 90] width 18 height 19
click at [71, 26] on button "Save" at bounding box center [72, 22] width 28 height 16
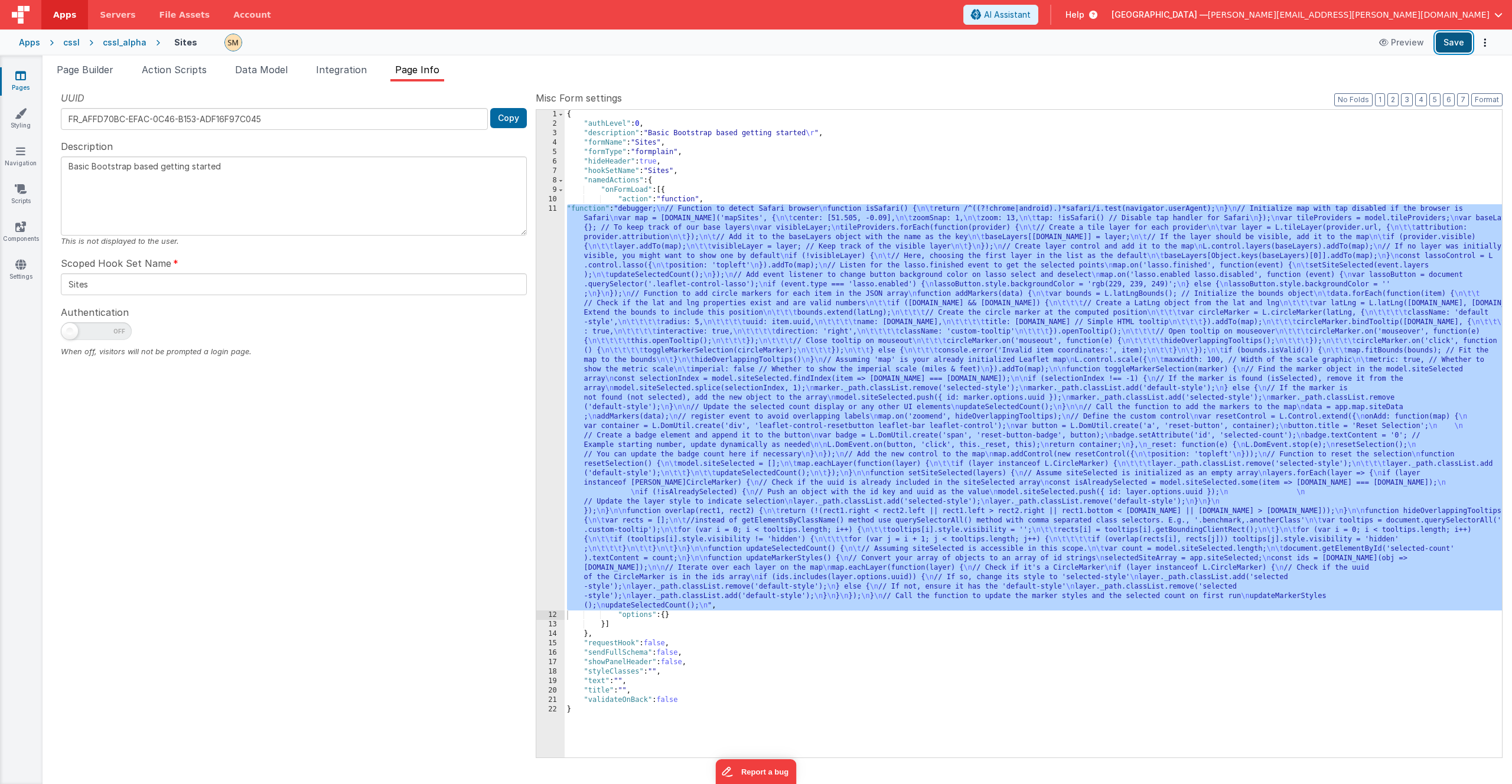
click at [1449, 41] on button "Save" at bounding box center [1454, 42] width 36 height 20
click at [271, 72] on span "Data Model" at bounding box center [261, 70] width 53 height 12
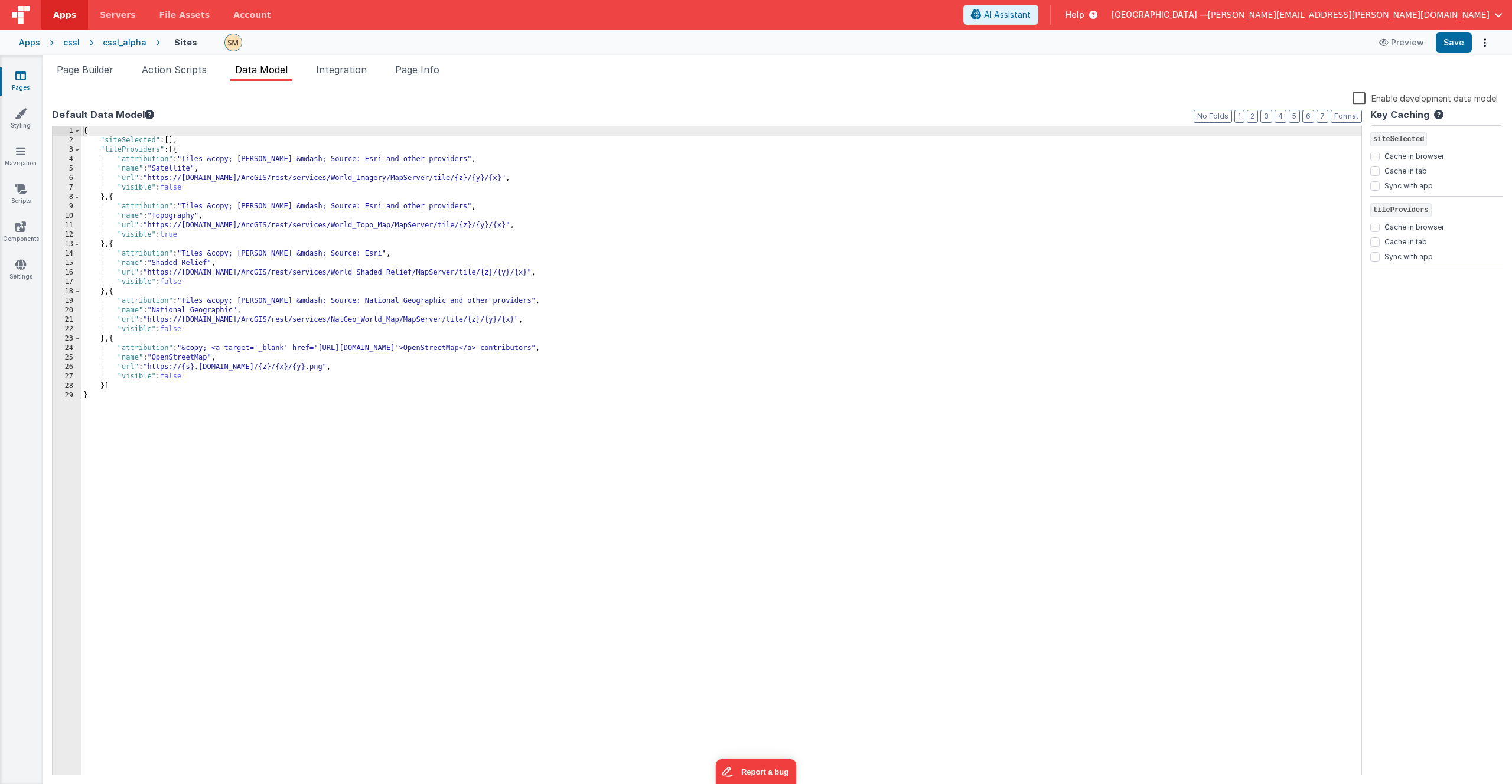
click at [96, 150] on div "{ "siteSelected" : [ ] , "tileProviders" : [{ "attribution" : "Tiles &copy; Esr…" at bounding box center [721, 460] width 1280 height 668
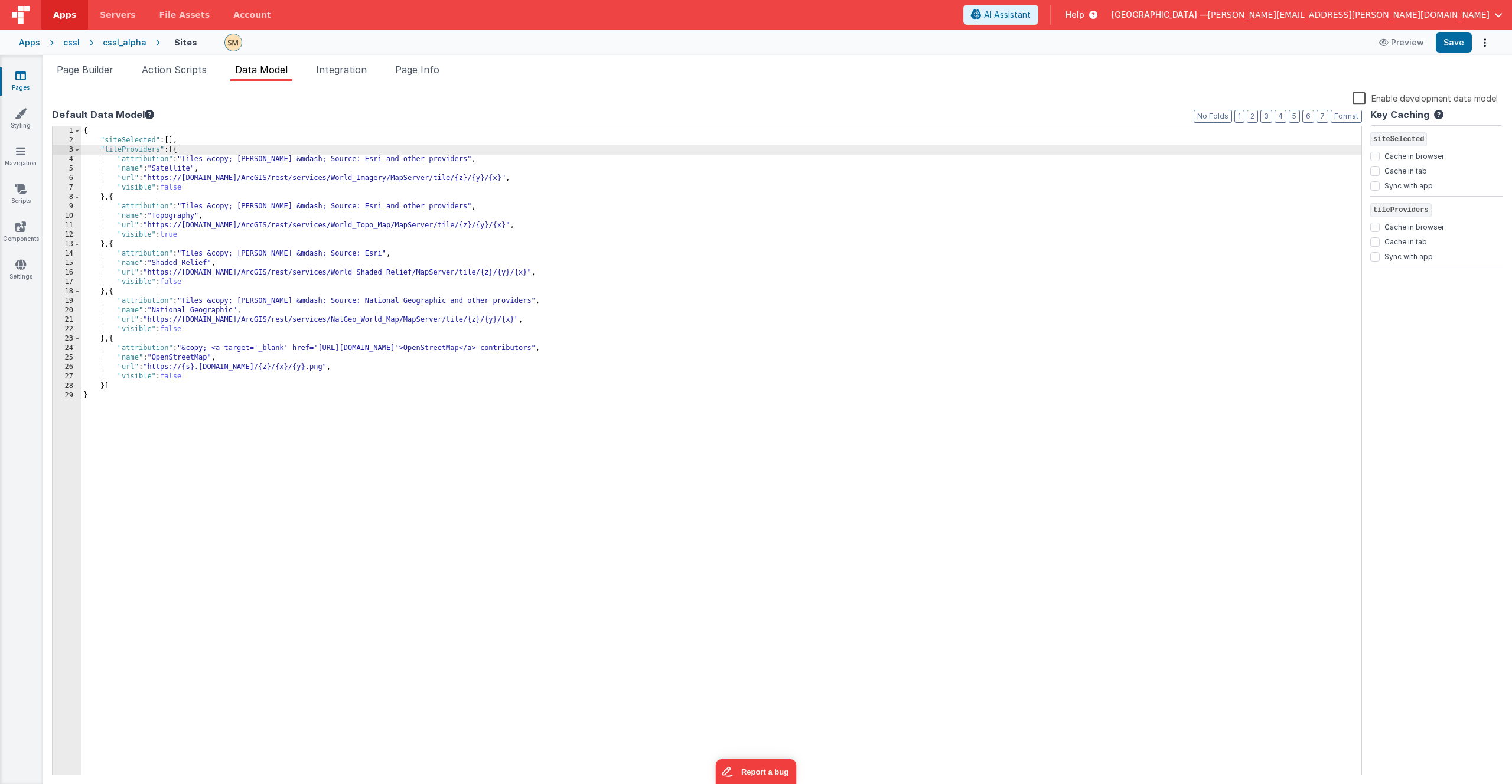
click at [100, 149] on div "{ "siteSelected" : [ ] , "tileProviders" : [{ "attribution" : "Tiles &copy; Esr…" at bounding box center [721, 460] width 1280 height 668
click at [1443, 43] on button "Save" at bounding box center [1454, 42] width 36 height 20
click at [192, 153] on div "{ "siteSelected" : [ ] , "tileProviders" : [{ "attribution" : "Tiles &copy; Esr…" at bounding box center [721, 460] width 1280 height 668
click at [133, 389] on div "{ "siteSelected" : [ ] , "tileProviders" : [{ "attribution" : "Tiles &copy; Esr…" at bounding box center [721, 460] width 1280 height 668
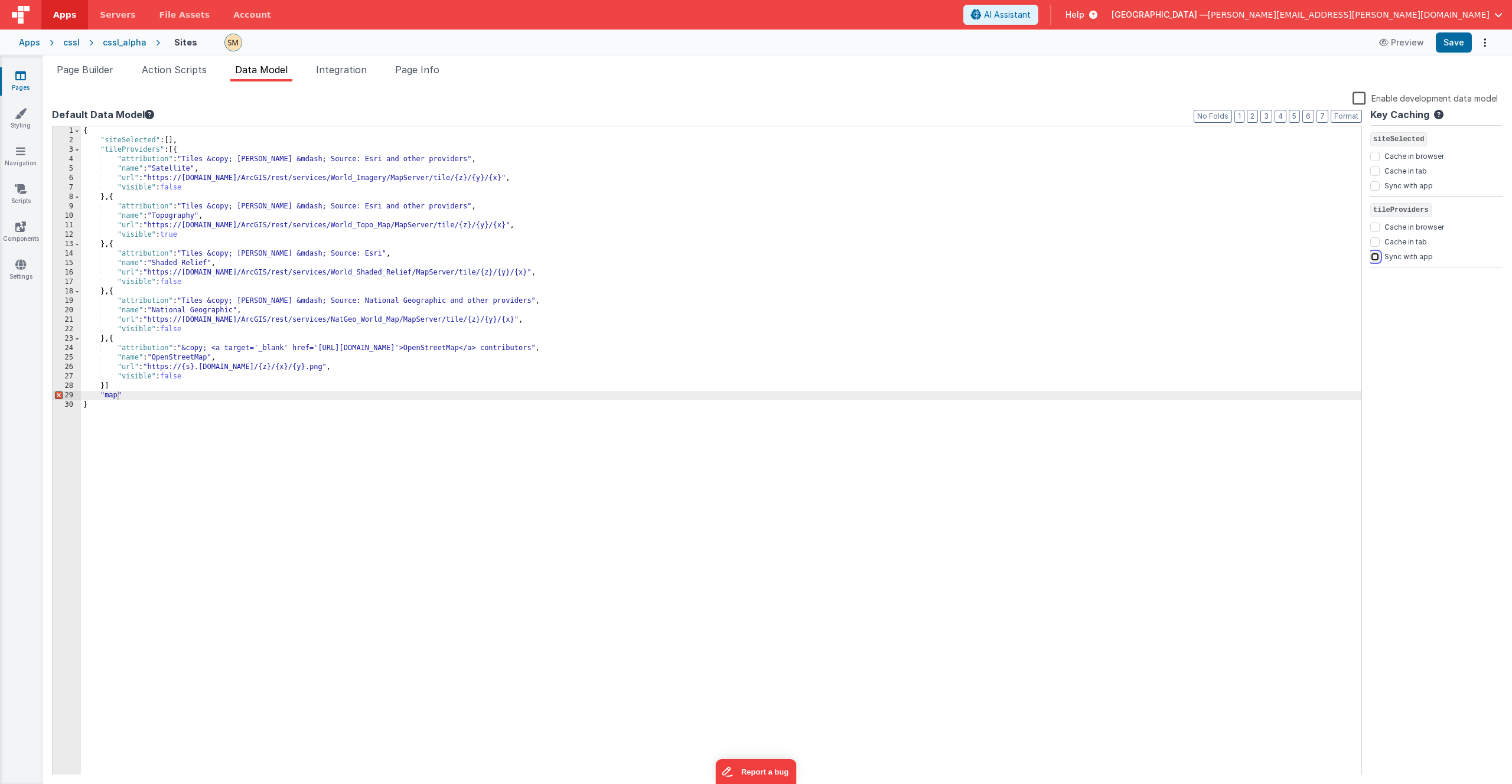
click at [1375, 258] on input "Sync with app" at bounding box center [1375, 257] width 10 height 10
checkbox input "true"
click at [135, 395] on div "{ "siteSelected" : [ ] , "tileProviders" : [{ "attribution" : "Tiles &copy; Esr…" at bounding box center [721, 460] width 1280 height 668
click at [125, 396] on div "{ "siteSelected" : [ ] , "tileProviders" : [{ "attribution" : "Tiles &copy; Esr…" at bounding box center [721, 460] width 1280 height 668
click at [151, 396] on div "{ "siteSelected" : [ ] , "tileProviders" : [{ "attribution" : "Tiles &copy; Esr…" at bounding box center [721, 460] width 1280 height 668
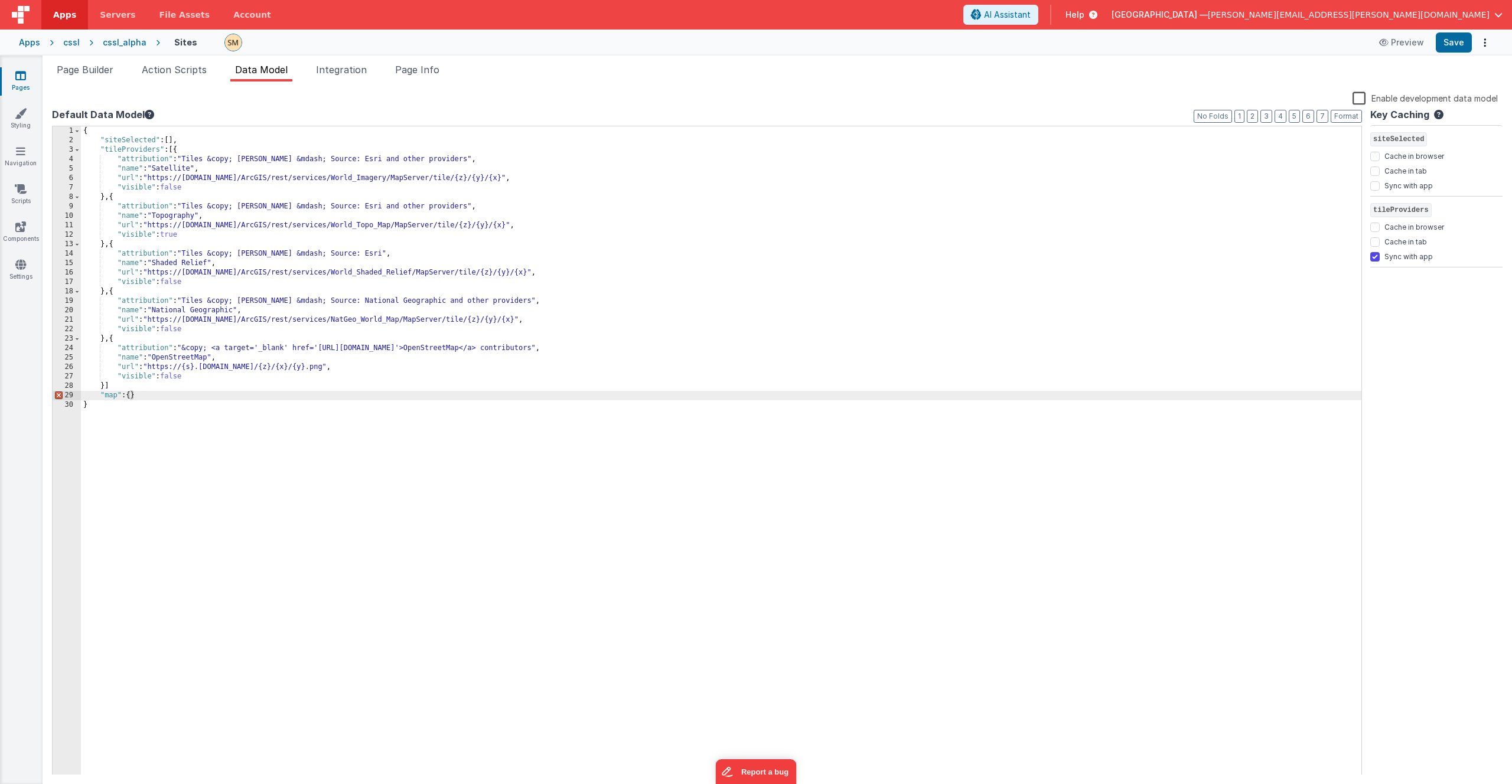
click at [137, 387] on div "{ "siteSelected" : [ ] , "tileProviders" : [{ "attribution" : "Tiles &copy; Esr…" at bounding box center [721, 460] width 1280 height 668
click at [1375, 329] on input "Sync with app" at bounding box center [1375, 328] width 10 height 10
checkbox input "true"
click at [479, 419] on div "{ "siteSelected" : [ ] , "tileProviders" : [{ "attribution" : "Tiles &copy; Esr…" at bounding box center [721, 460] width 1280 height 668
click at [1464, 41] on button "Save" at bounding box center [1454, 42] width 36 height 20
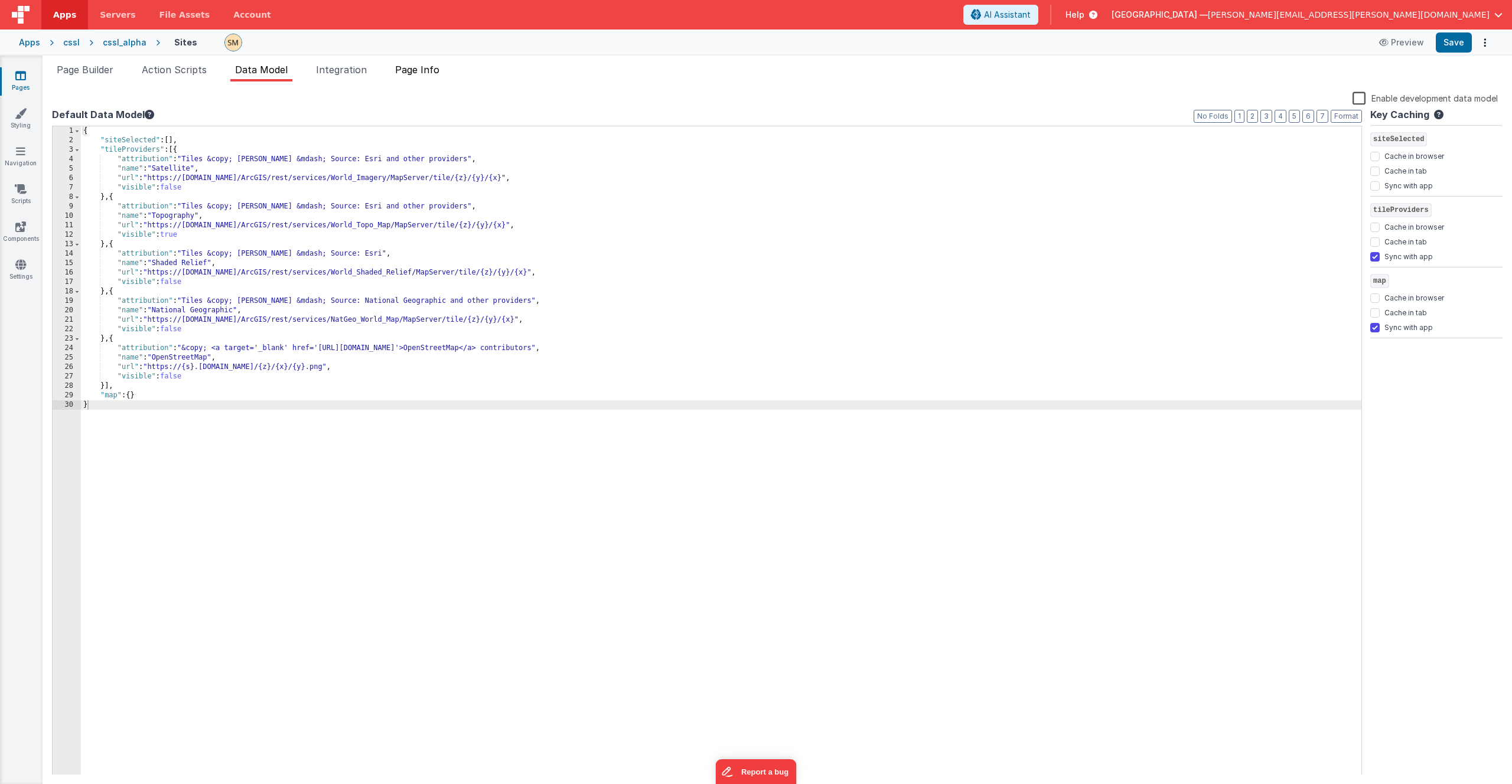
click at [417, 70] on span "Page Info" at bounding box center [417, 70] width 44 height 12
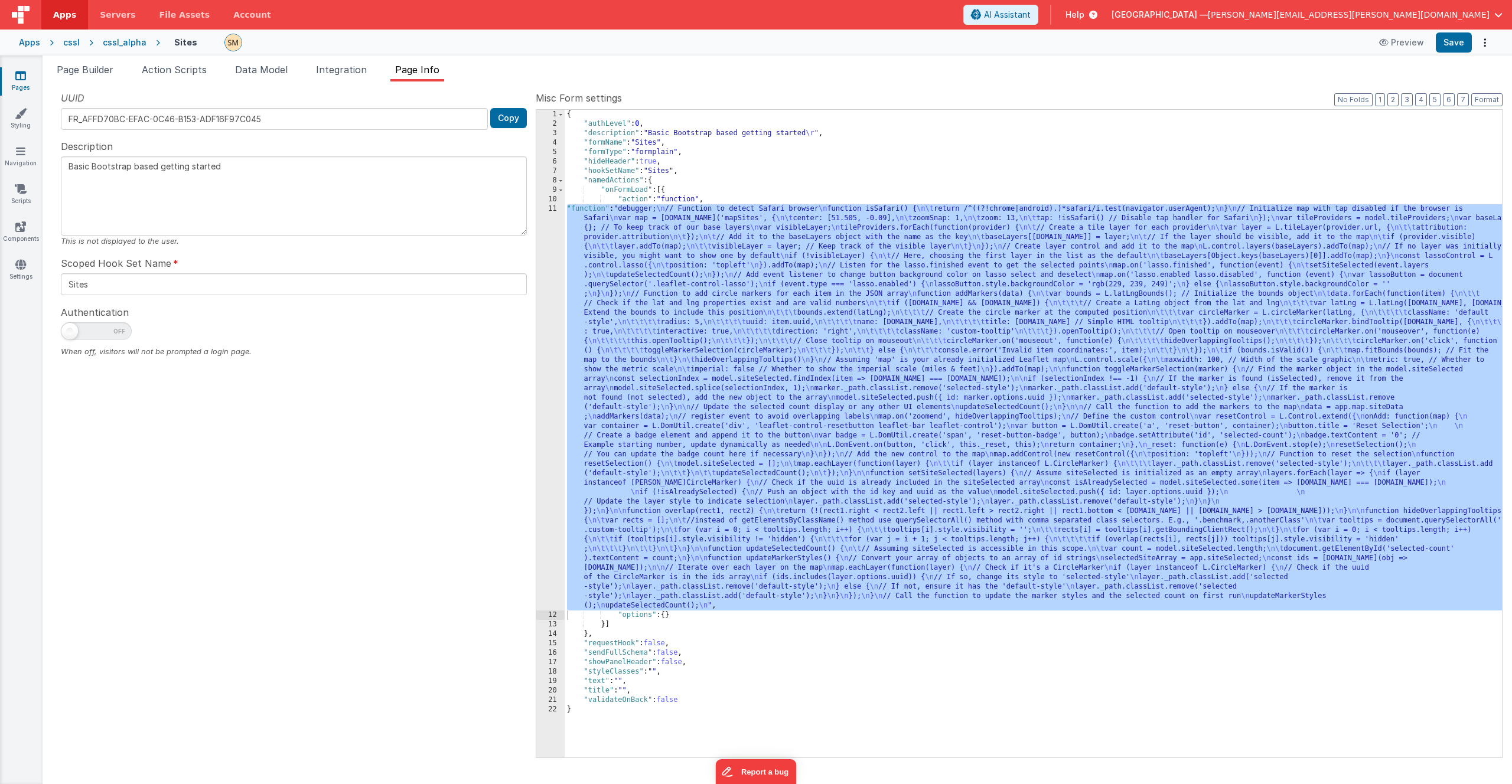
click at [112, 44] on div "cssl_alpha" at bounding box center [124, 42] width 44 height 12
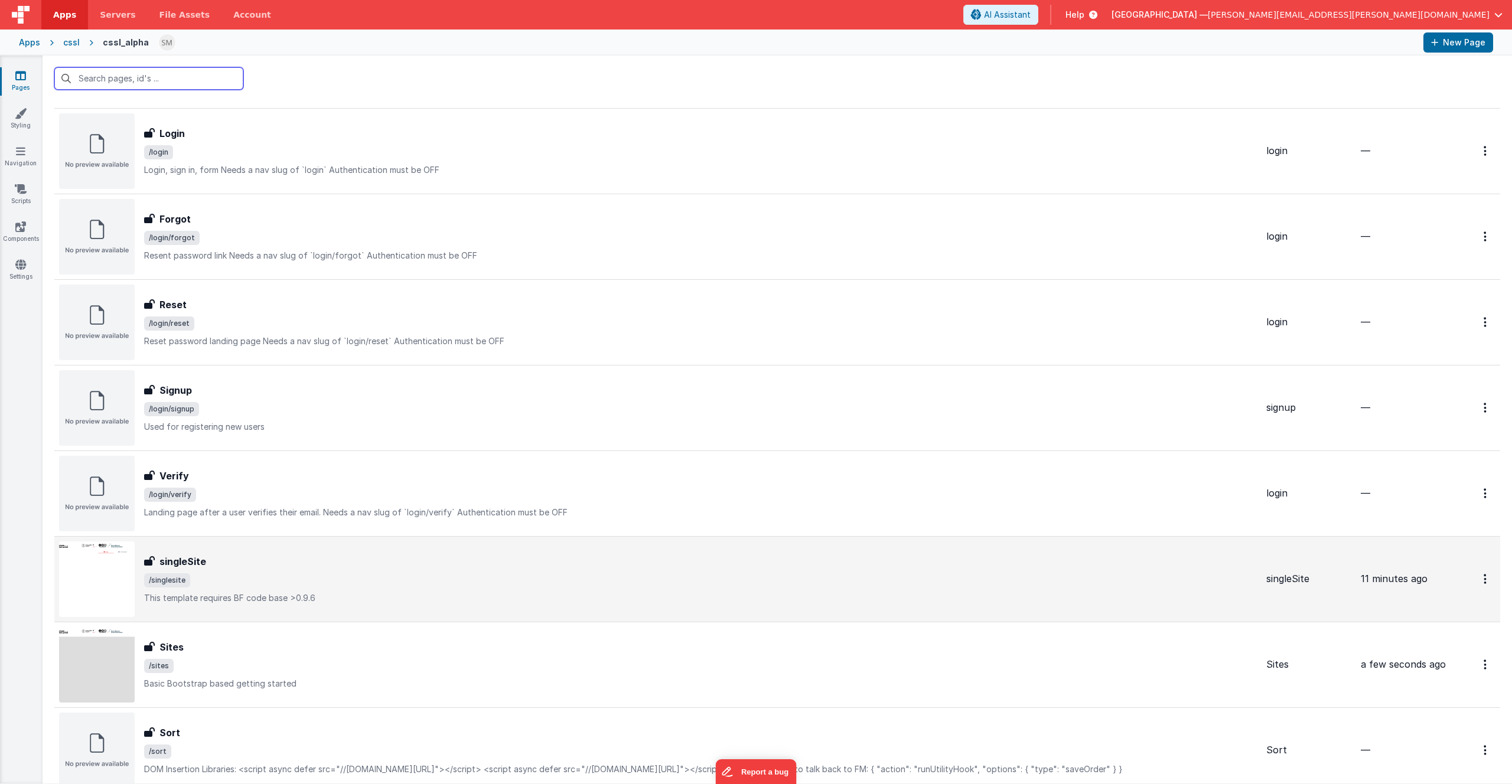
scroll to position [363, 0]
click at [91, 576] on img at bounding box center [96, 577] width 75 height 75
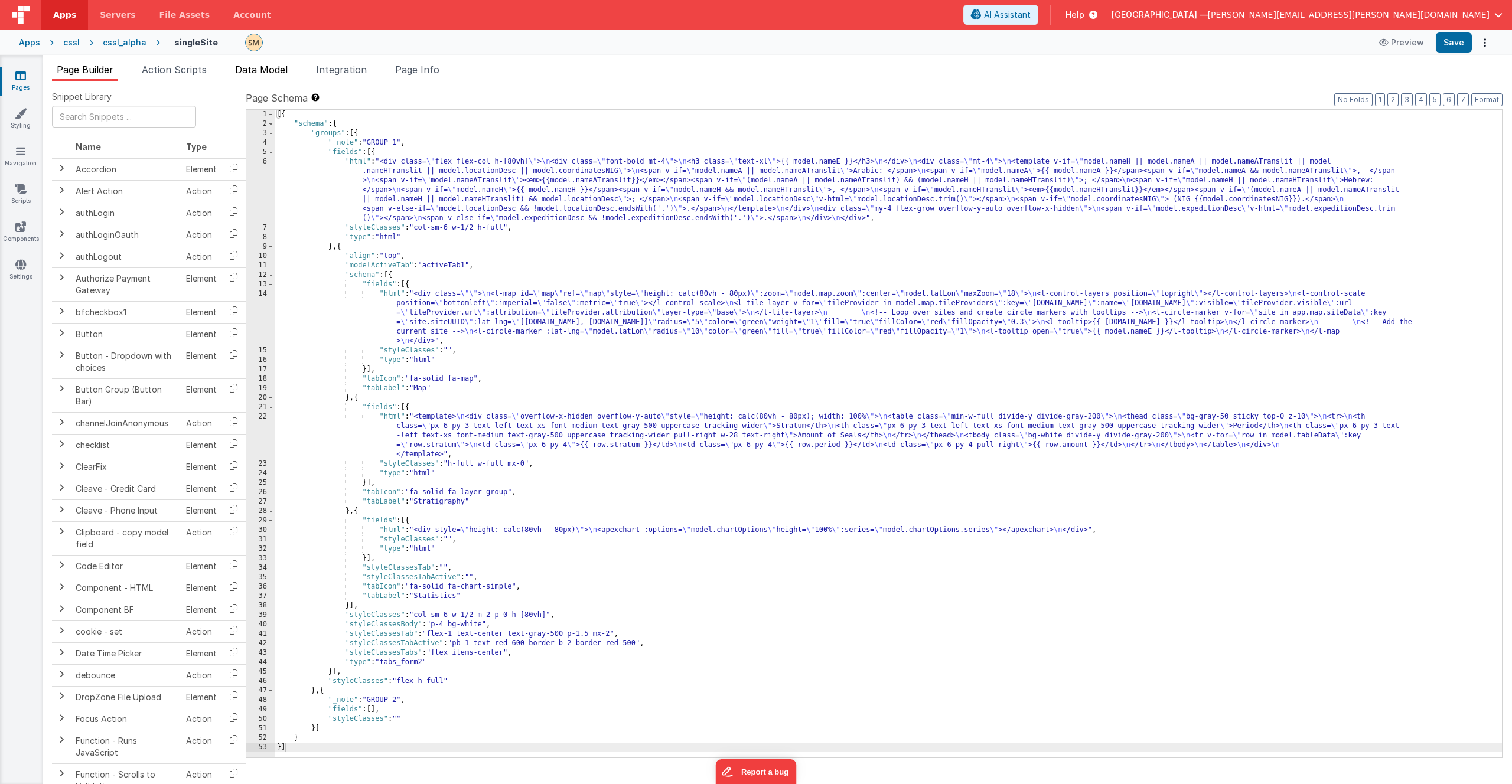
click at [268, 68] on span "Data Model" at bounding box center [261, 70] width 53 height 12
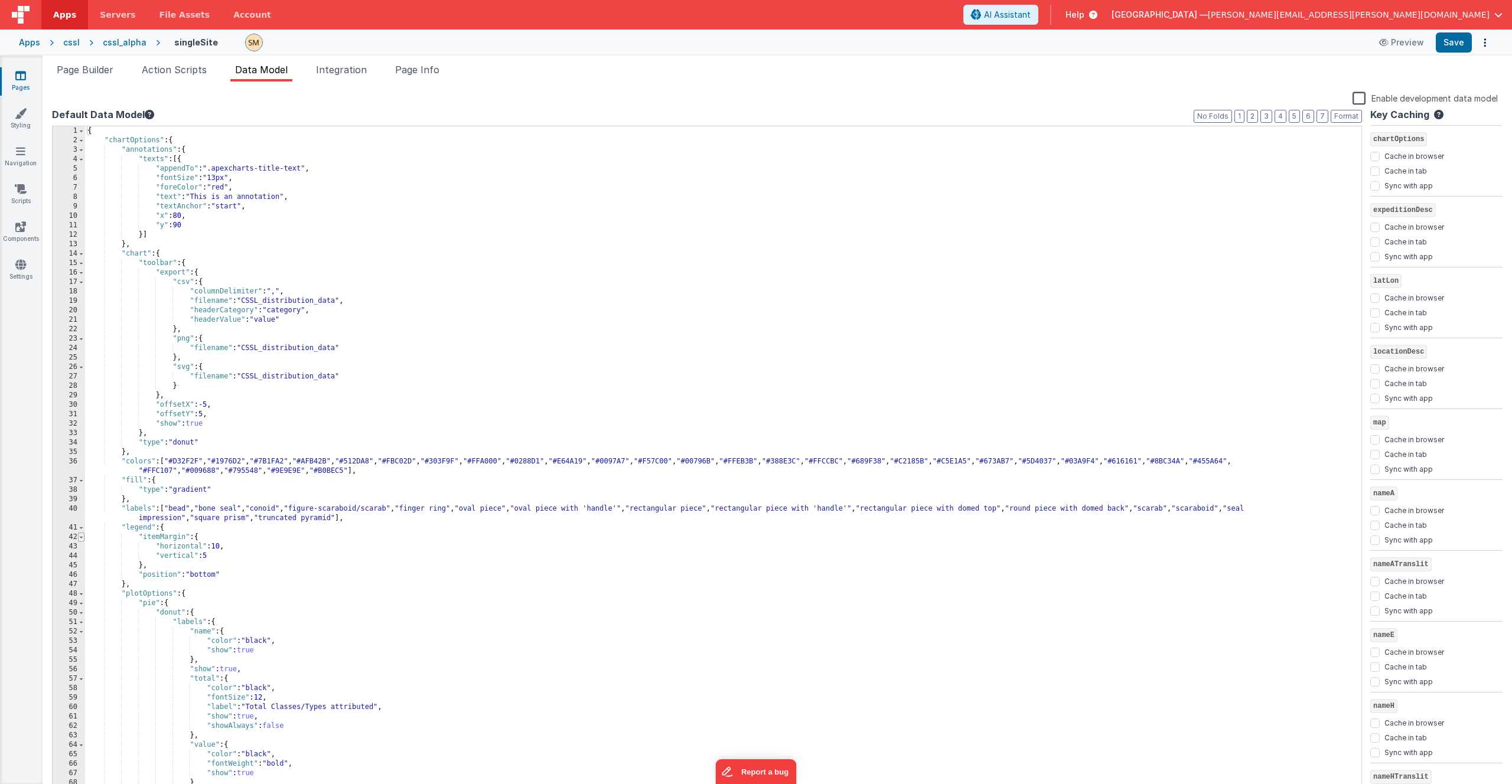
click at [80, 538] on span at bounding box center [81, 537] width 7 height 10
click at [80, 567] on span at bounding box center [81, 565] width 7 height 10
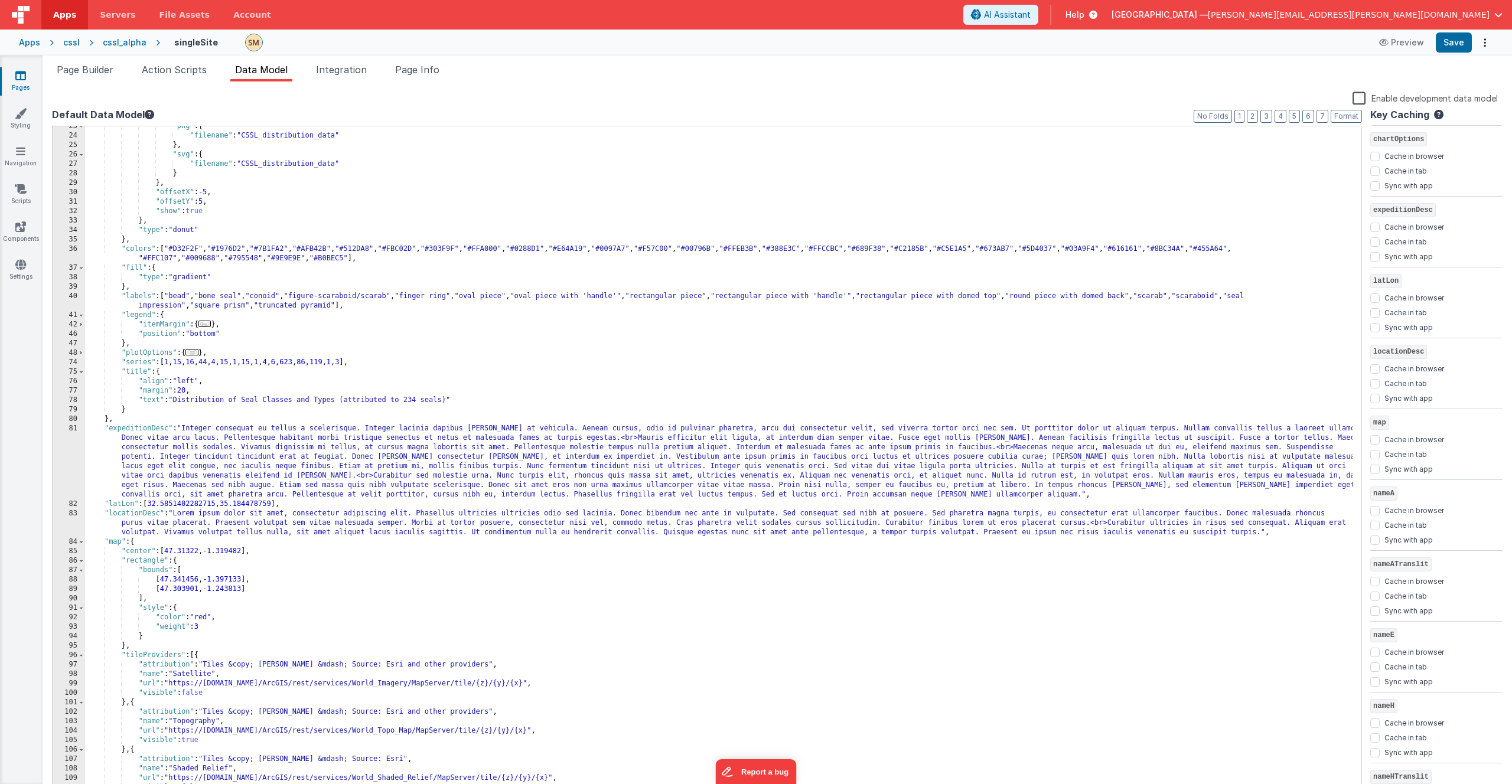
scroll to position [284, 0]
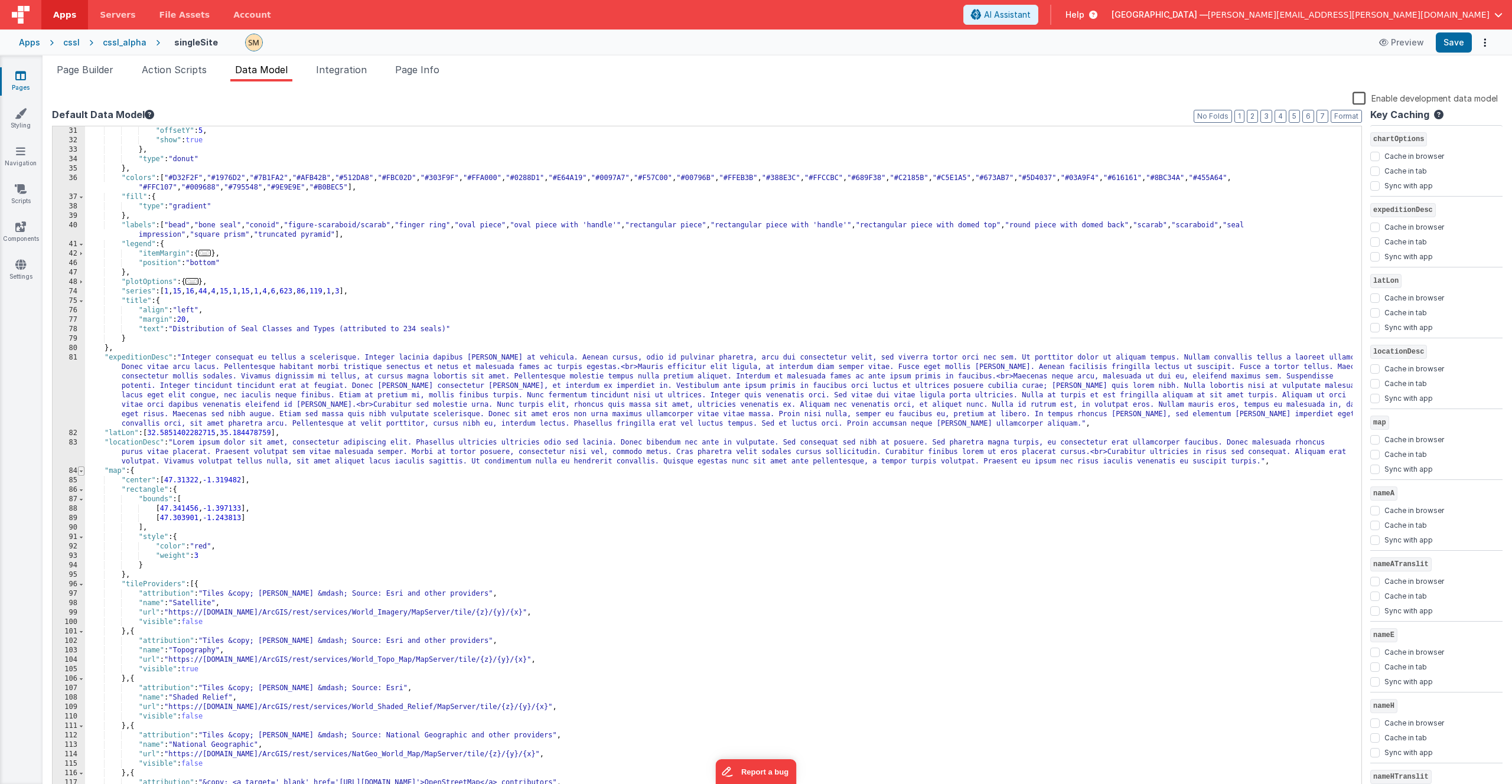
click at [81, 474] on span at bounding box center [81, 471] width 7 height 10
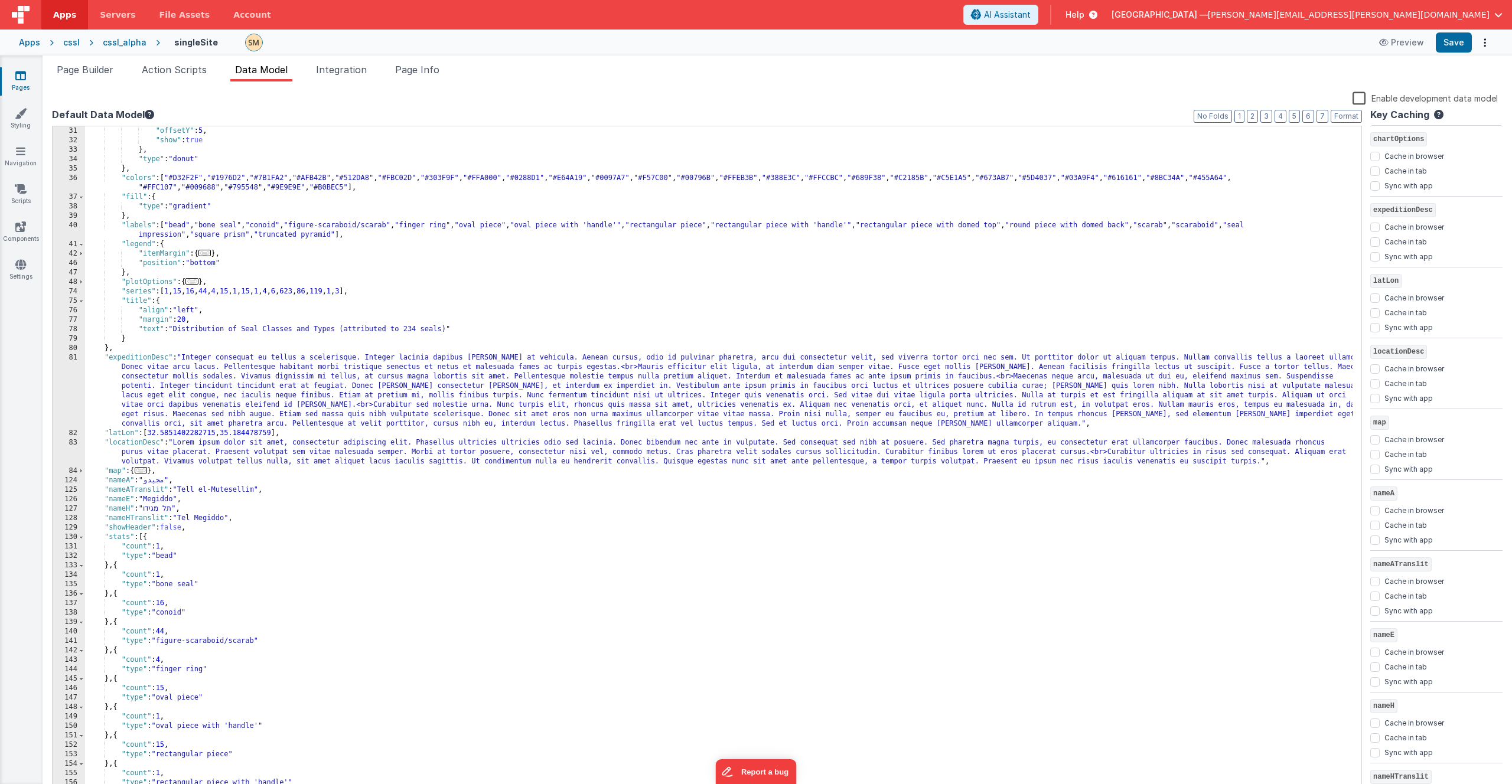
click at [182, 475] on div ""offsetY" : 5 , "show" : true } , "type" : "donut" } , "colors" : [ "#D32F2F" ,…" at bounding box center [718, 469] width 1267 height 687
click at [1377, 469] on input "Sync with app" at bounding box center [1375, 469] width 10 height 10
click at [1453, 46] on button "Save" at bounding box center [1454, 42] width 36 height 20
click at [107, 72] on span "Page Builder" at bounding box center [86, 70] width 57 height 12
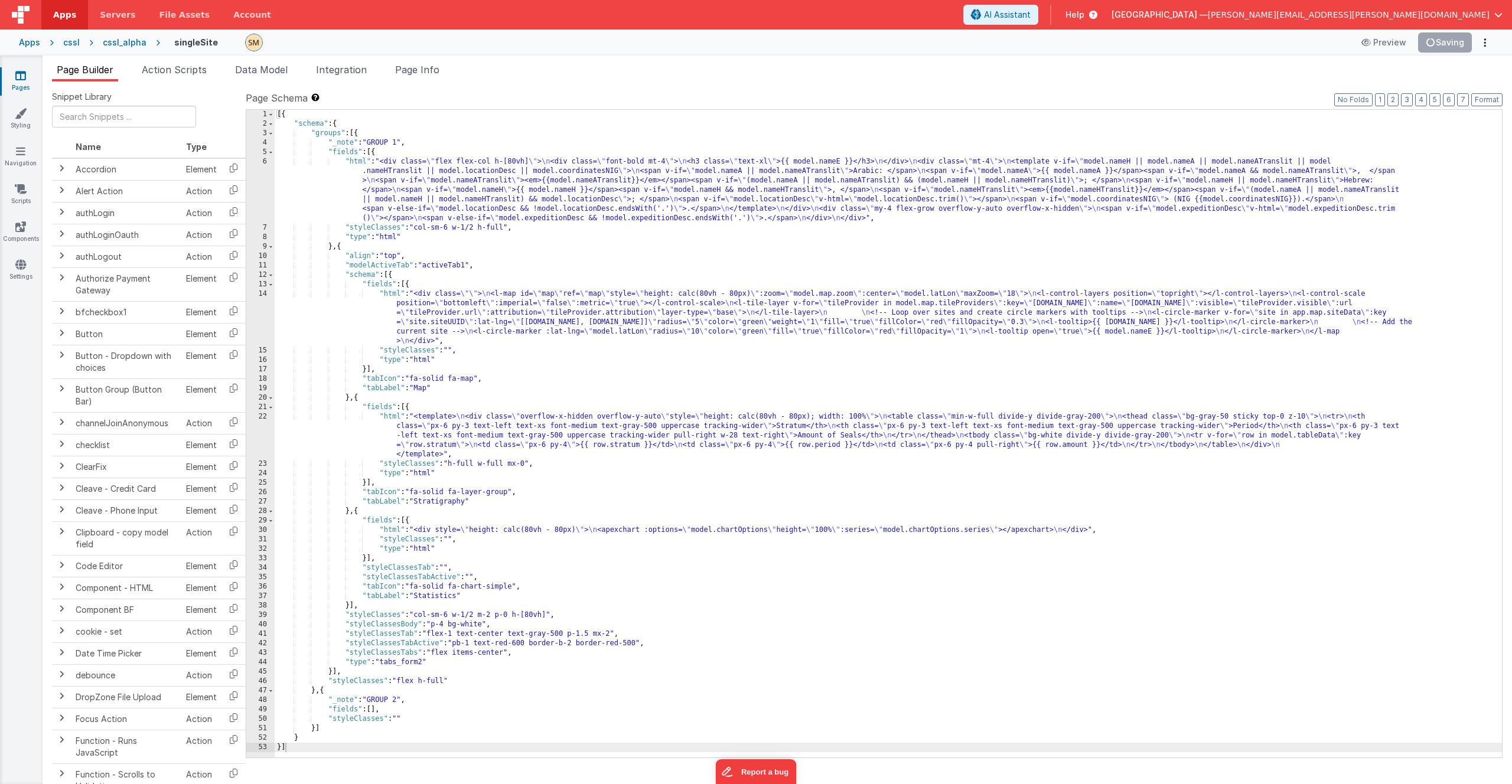
click at [435, 321] on div "[{ "schema" : { "groups" : [{ "_note" : "GROUP 1" , "fields" : [{ "html" : "<di…" at bounding box center [889, 443] width 1228 height 666
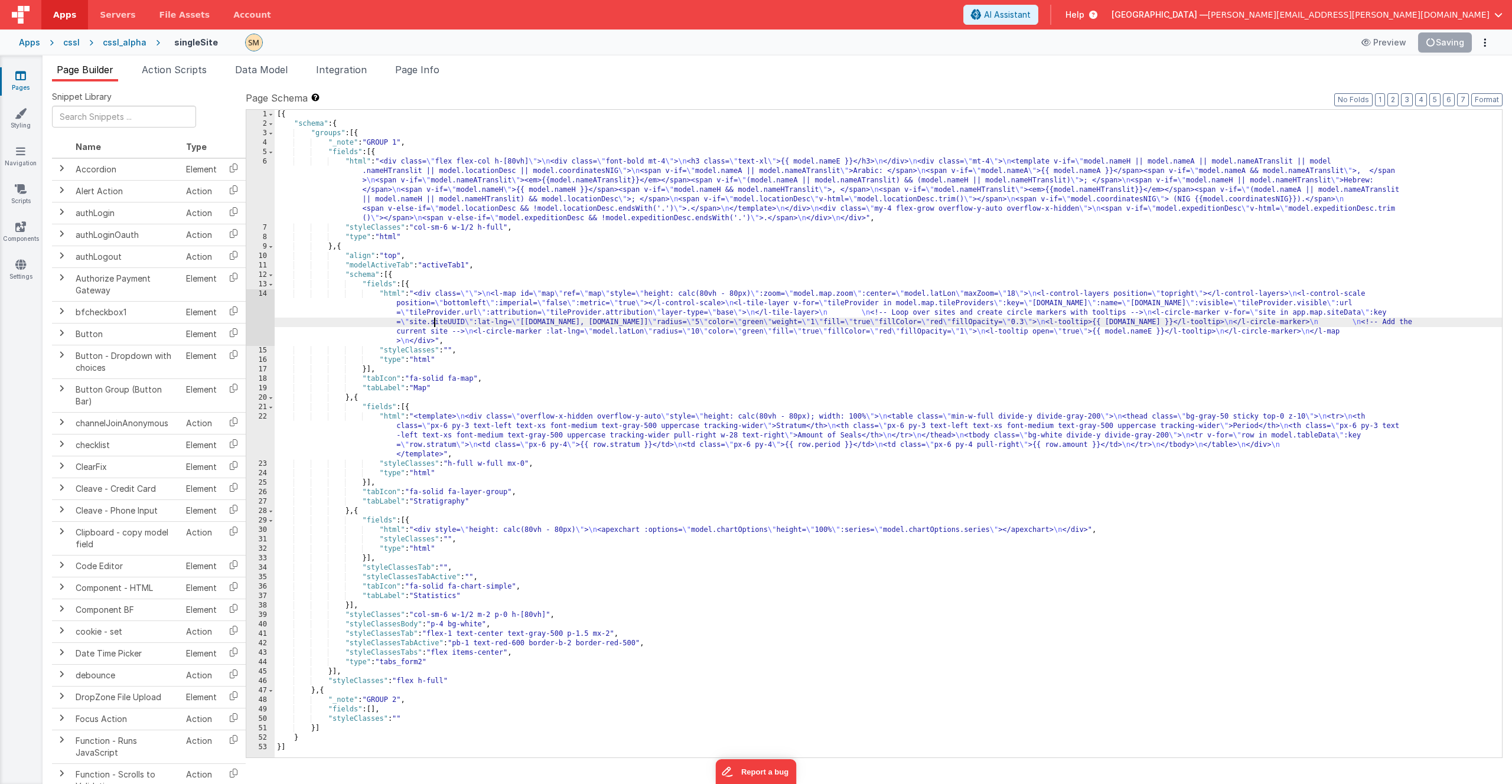
click at [259, 315] on div "14" at bounding box center [260, 318] width 29 height 57
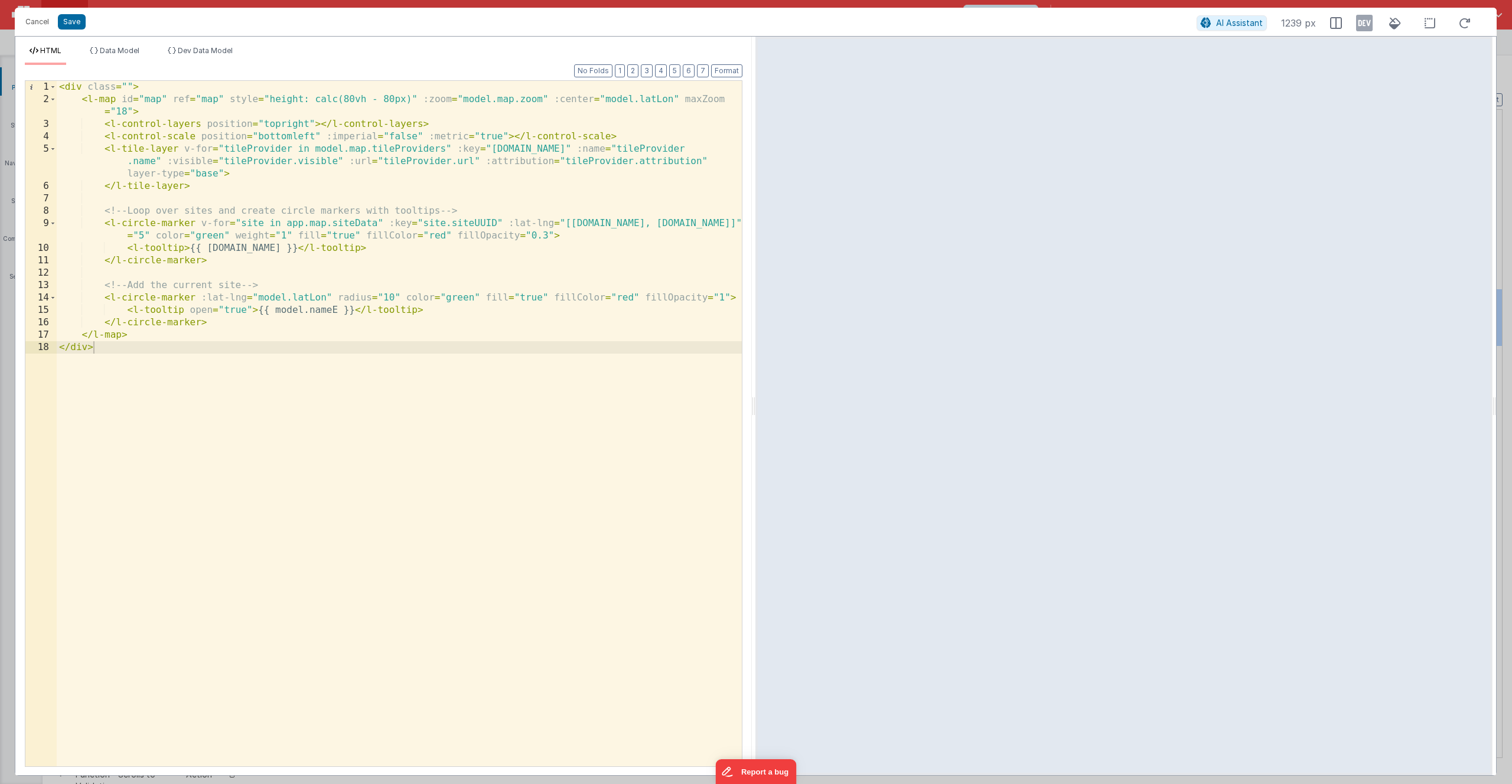
click at [366, 150] on div "< div class = "" > < l-map id = "map" ref = "map" style = "height: calc(80vh - …" at bounding box center [399, 437] width 686 height 711
click at [372, 151] on div "< div class = "" > < l-map id = "map" ref = "map" style = "height: calc(80vh - …" at bounding box center [399, 437] width 686 height 711
click at [131, 54] on span "Data Model" at bounding box center [119, 50] width 40 height 9
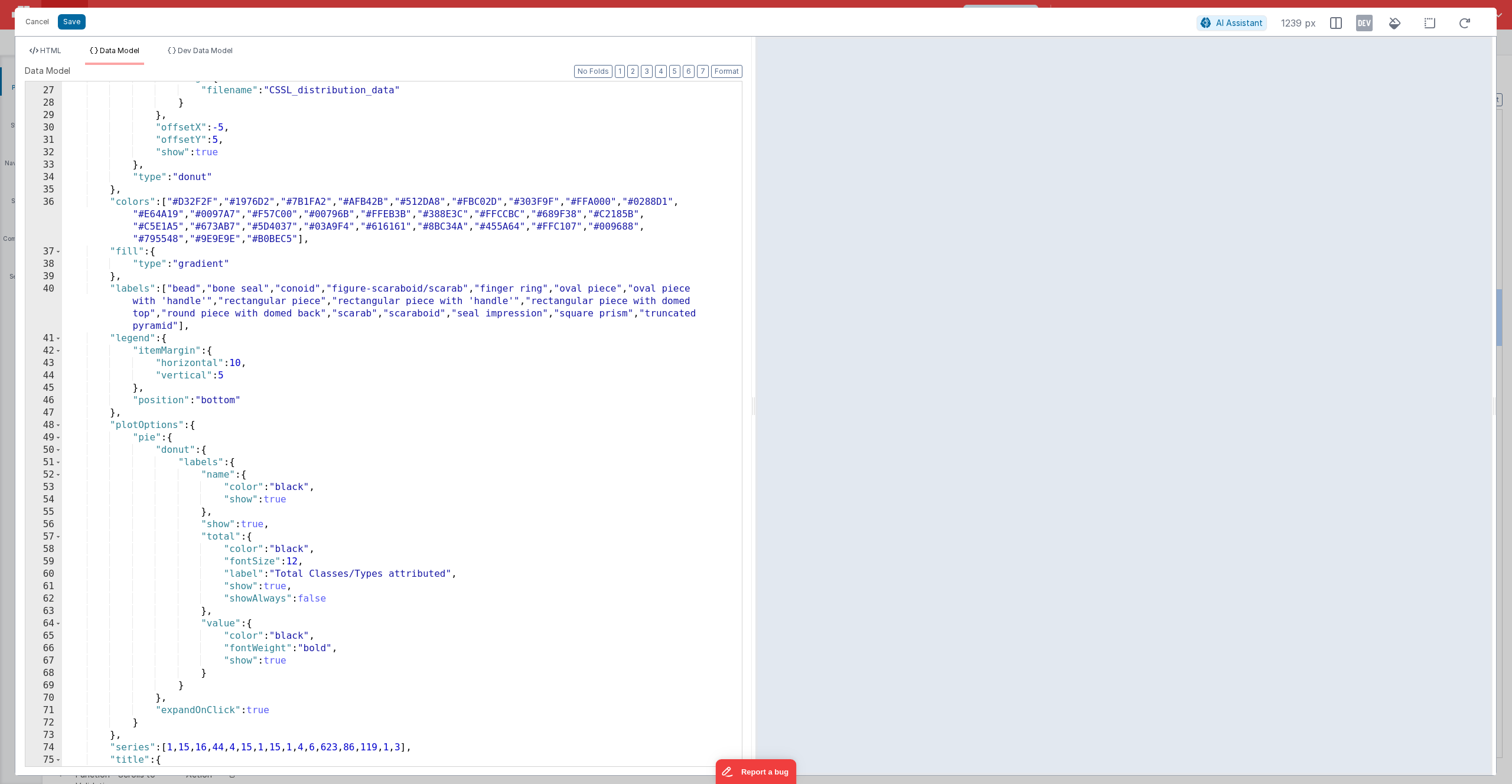
scroll to position [0, 0]
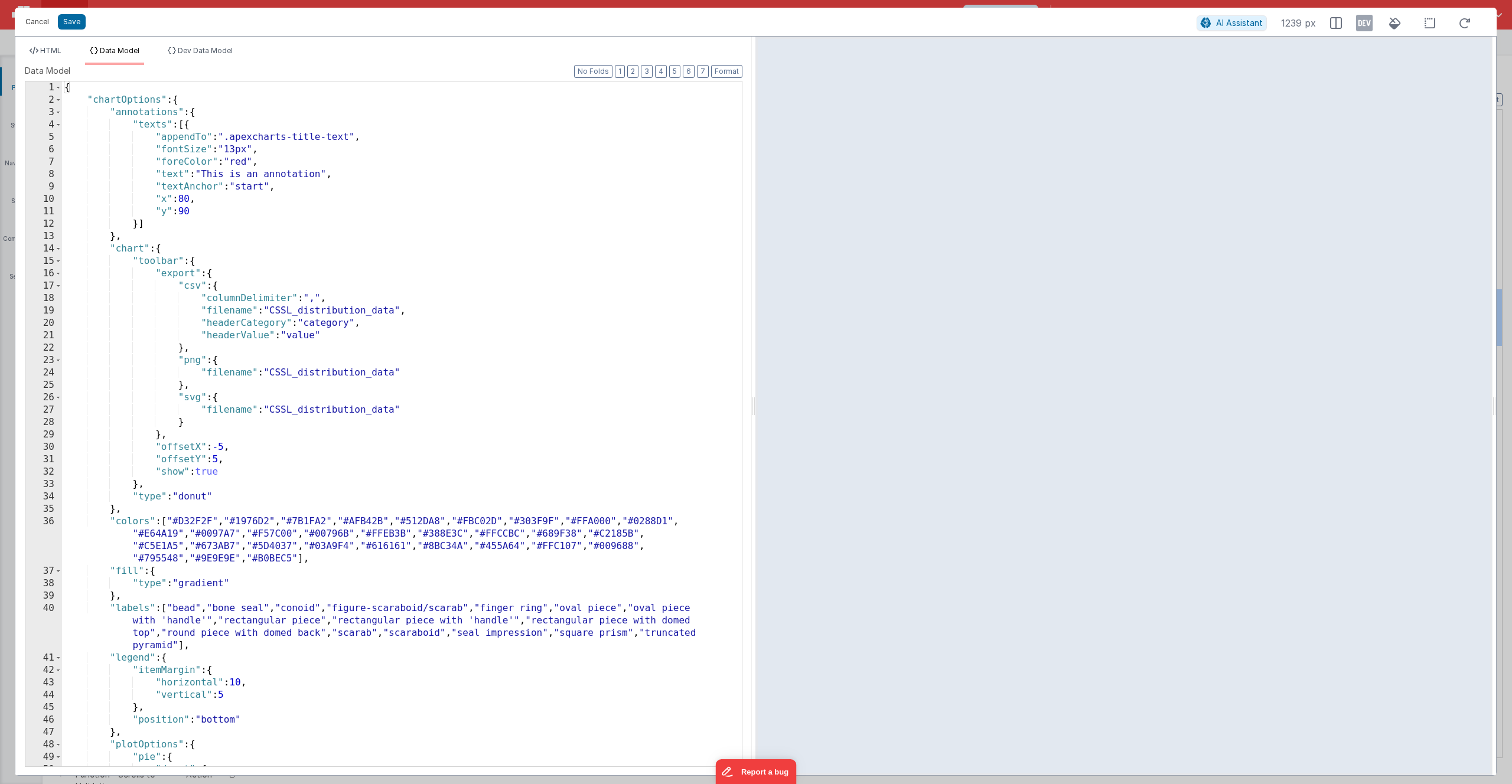
click at [41, 21] on button "Cancel" at bounding box center [37, 22] width 35 height 16
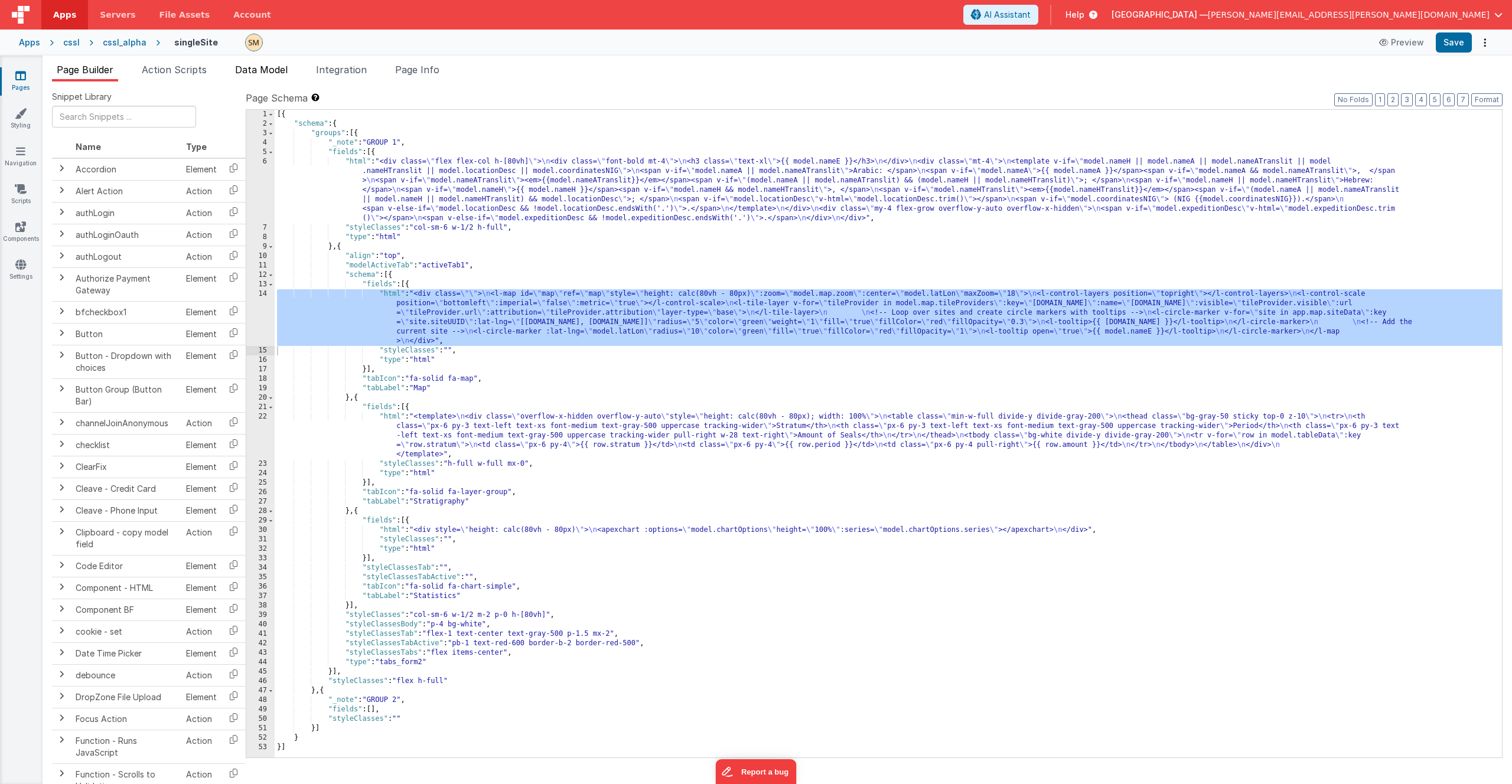
click at [255, 68] on span "Data Model" at bounding box center [261, 70] width 53 height 12
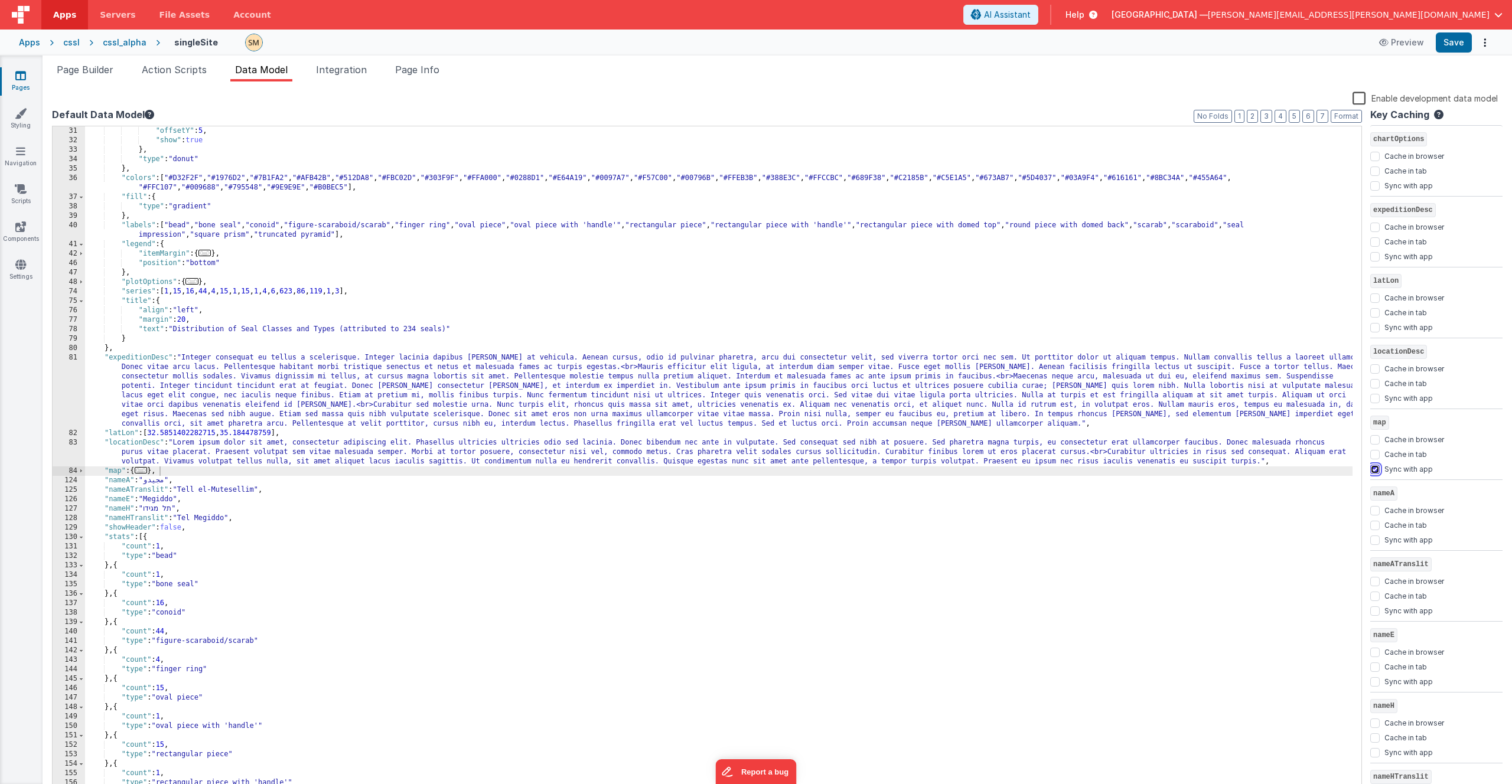
click at [1375, 470] on input "Sync with app" at bounding box center [1375, 469] width 10 height 10
checkbox input "false"
click at [1460, 44] on button "Save" at bounding box center [1454, 42] width 36 height 20
